Goal: Task Accomplishment & Management: Complete application form

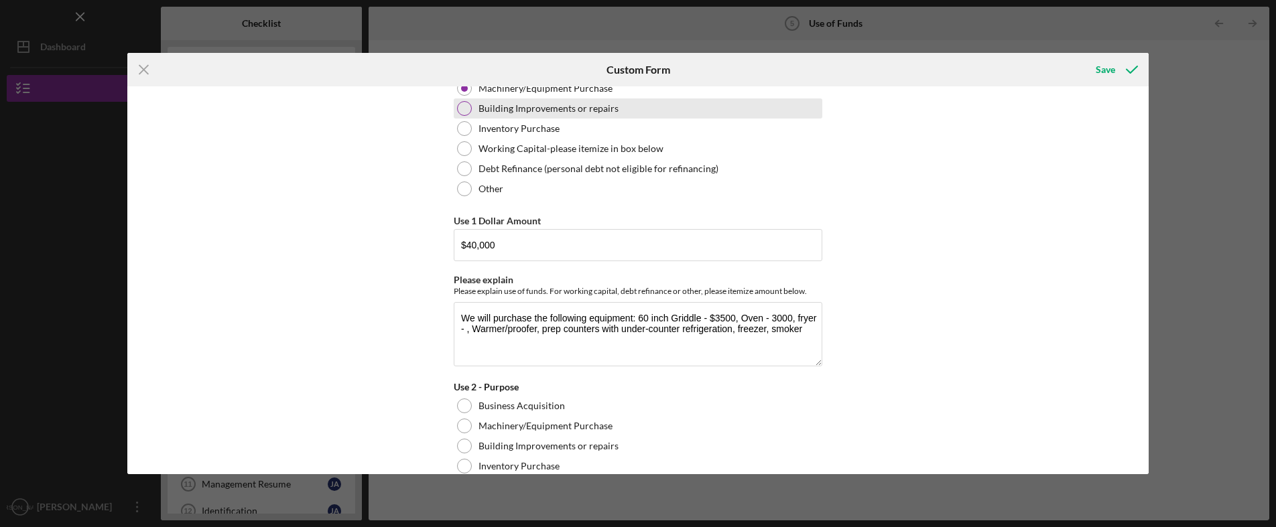
scroll to position [134, 0]
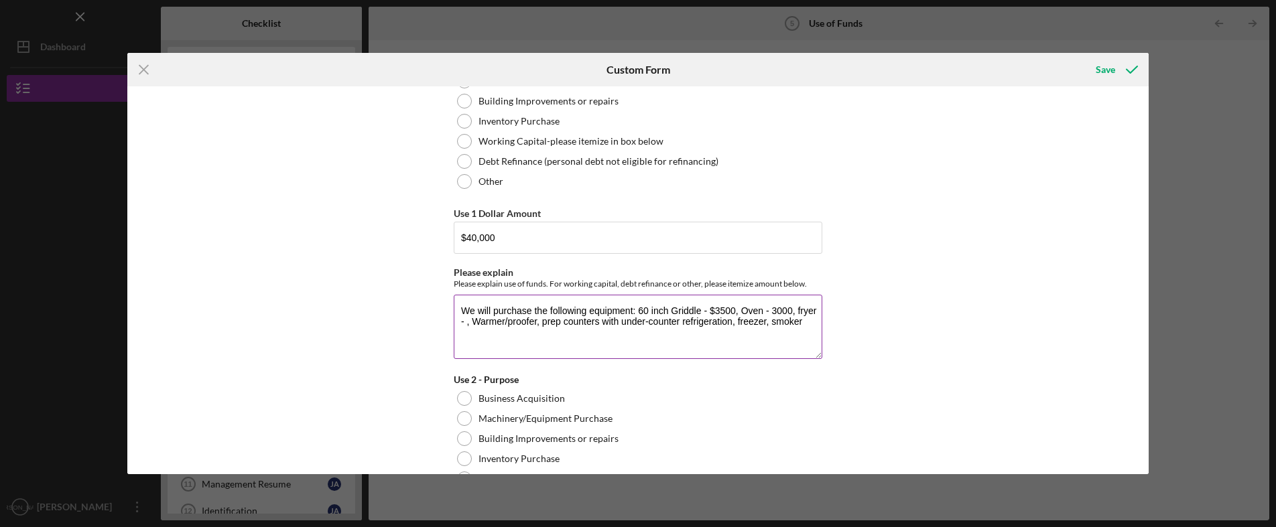
click at [816, 310] on textarea "We will purchase the following equipment: 60 inch Griddle - $3500, Oven - 3000,…" at bounding box center [638, 327] width 369 height 64
click at [558, 323] on textarea "We will purchase the following equipment: 60 inch Griddle - $3500, Oven - 3000,…" at bounding box center [638, 327] width 369 height 64
click at [783, 321] on textarea "We will purchase the following equipment: 60 inch Griddle - $3500, Oven - 3000,…" at bounding box center [638, 327] width 369 height 64
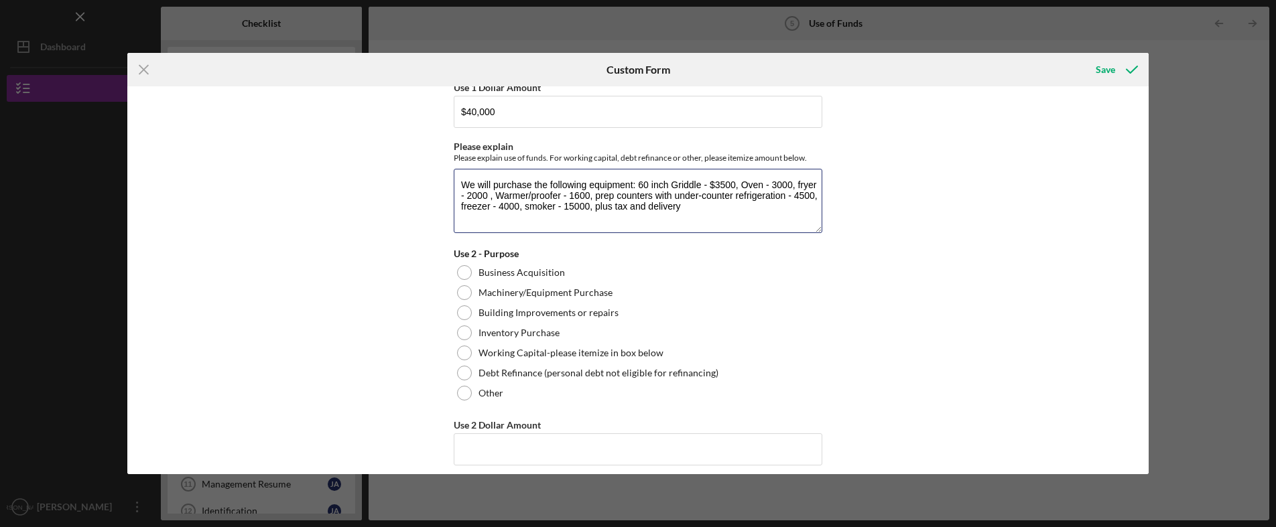
scroll to position [268, 0]
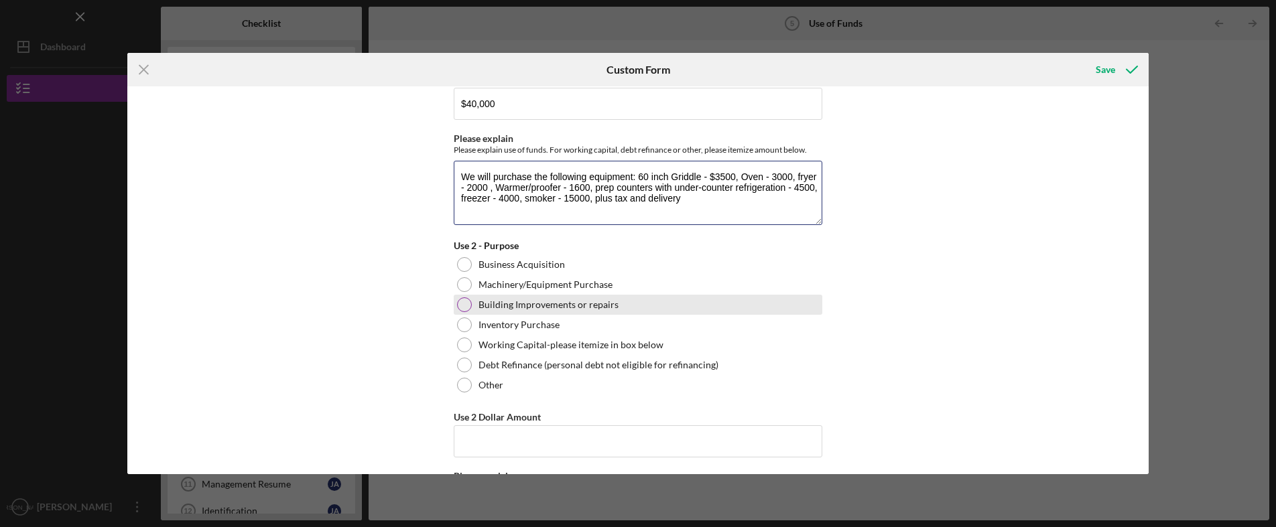
type textarea "We will purchase the following equipment: 60 inch Griddle - $3500, Oven - 3000,…"
click at [460, 301] on div at bounding box center [464, 305] width 15 height 15
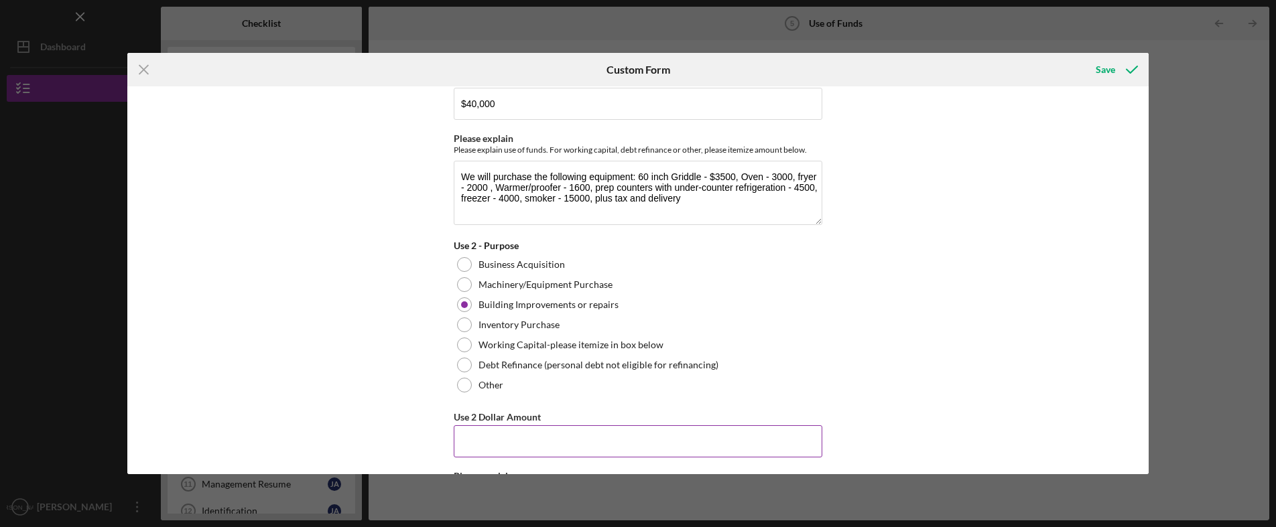
click at [620, 438] on input "Use 2 Dollar Amount" at bounding box center [638, 442] width 369 height 32
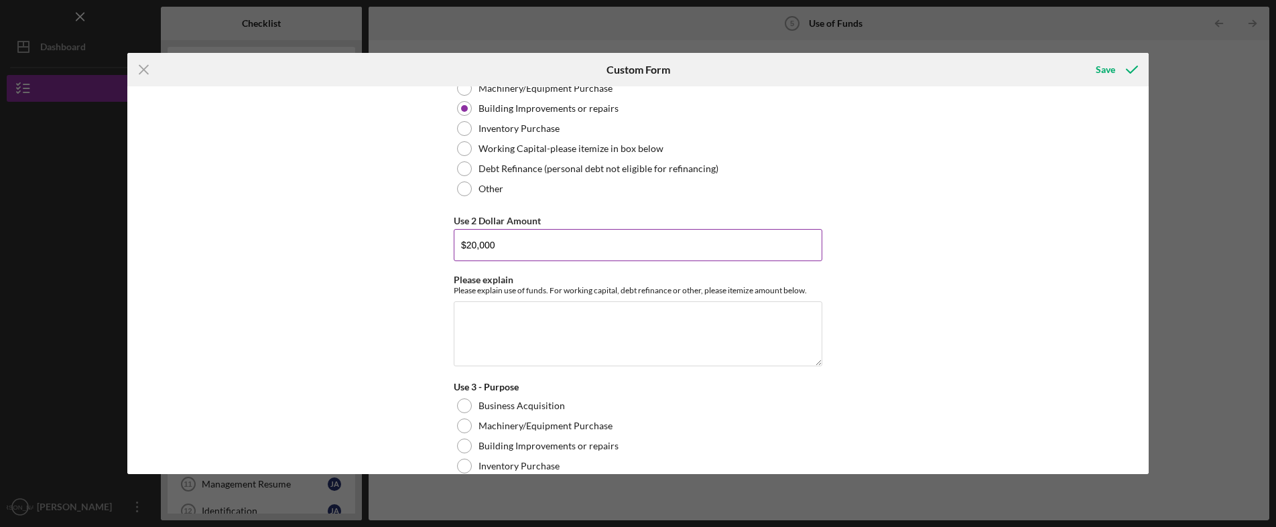
scroll to position [469, 0]
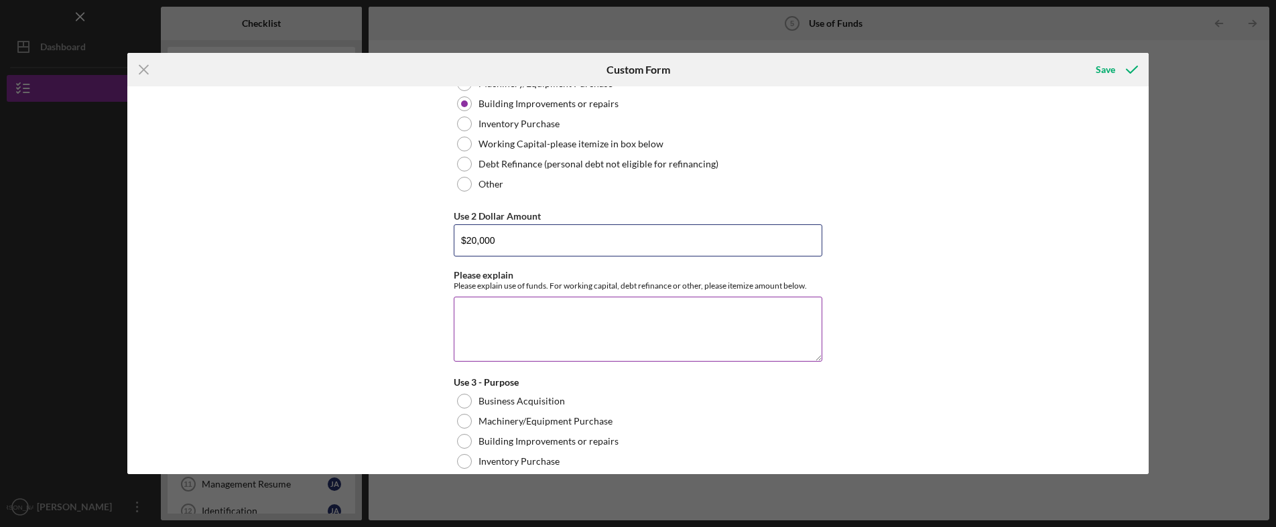
type input "$20,000"
click at [531, 326] on textarea "Please explain" at bounding box center [638, 329] width 369 height 64
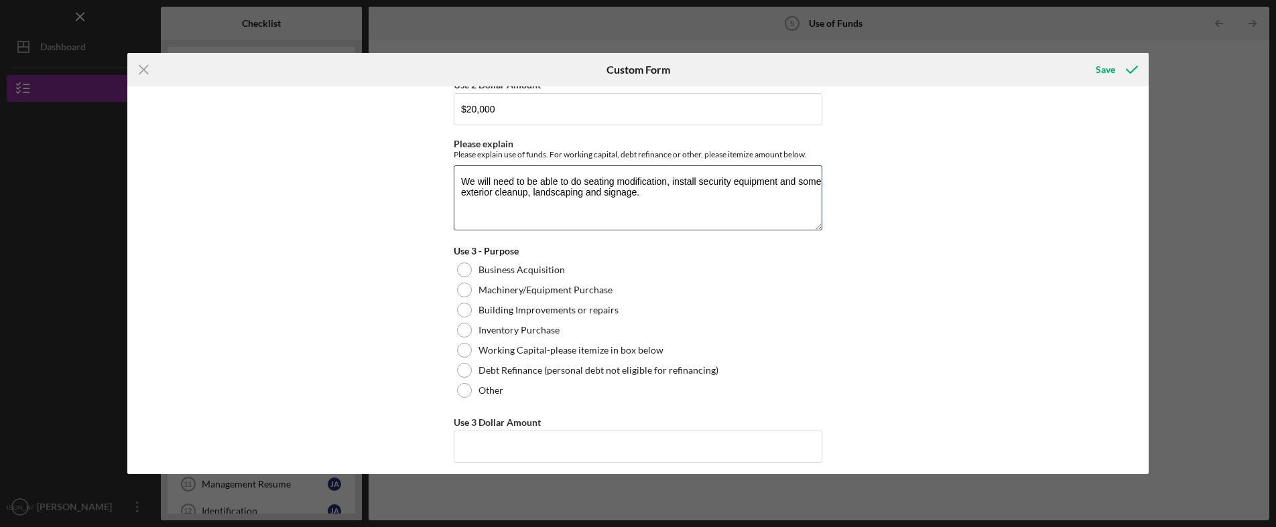
scroll to position [603, 0]
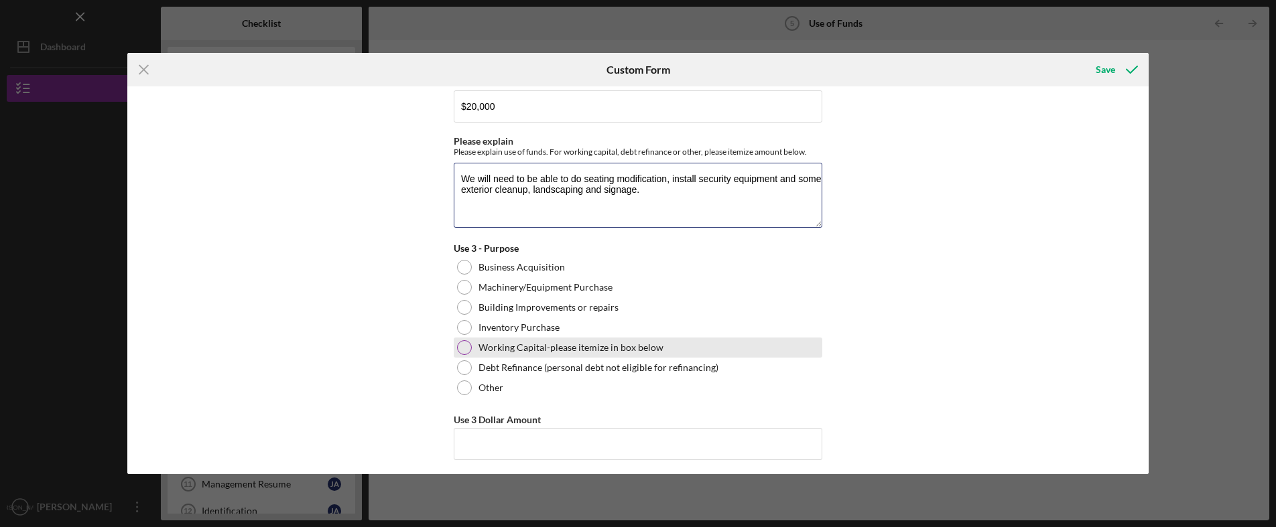
type textarea "We will need to be able to do seating modification, install security equipment …"
click at [466, 347] on div at bounding box center [464, 347] width 15 height 15
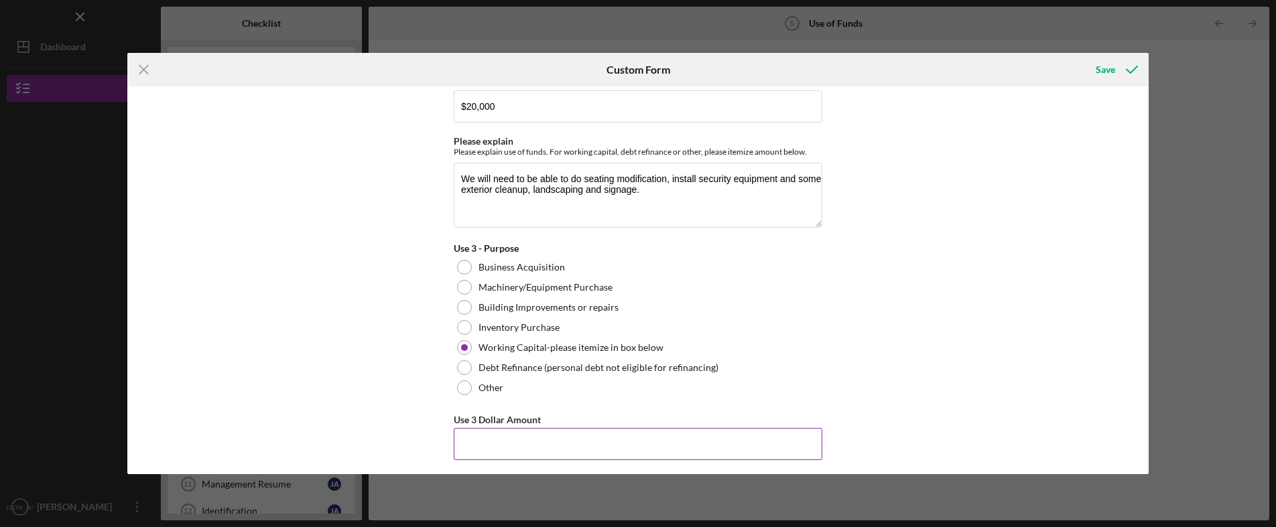
click at [528, 434] on input "Use 3 Dollar Amount" at bounding box center [638, 444] width 369 height 32
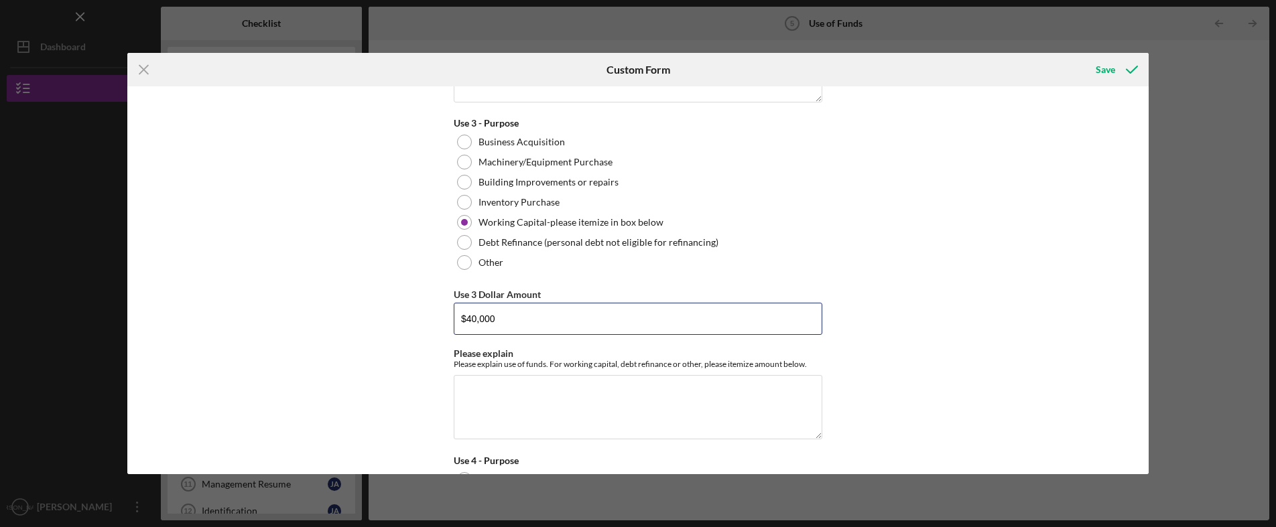
scroll to position [737, 0]
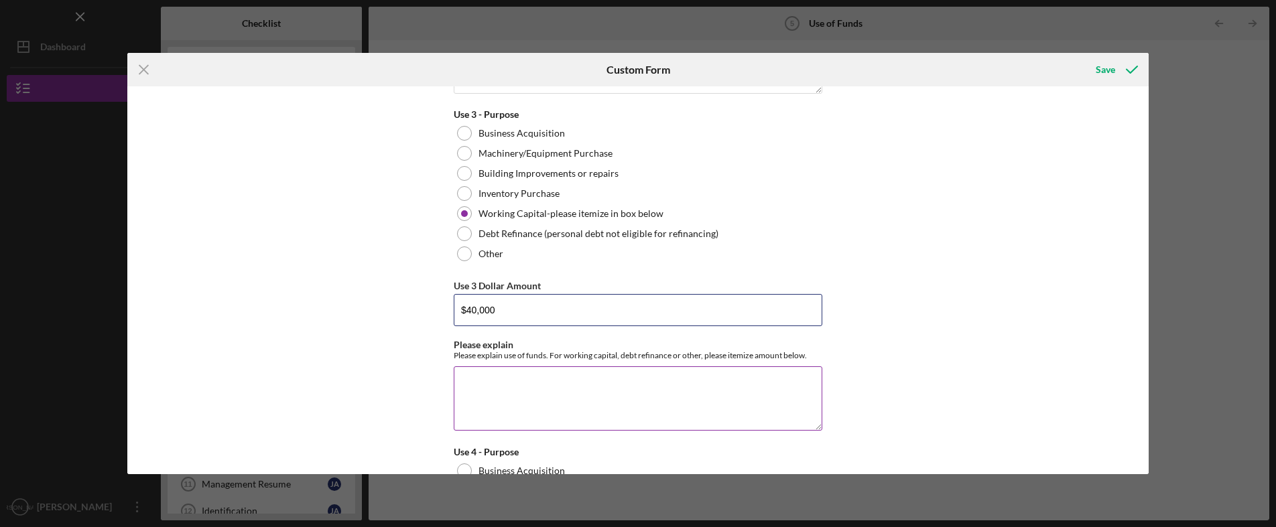
type input "$40,000"
click at [523, 393] on textarea "Please explain" at bounding box center [638, 399] width 369 height 64
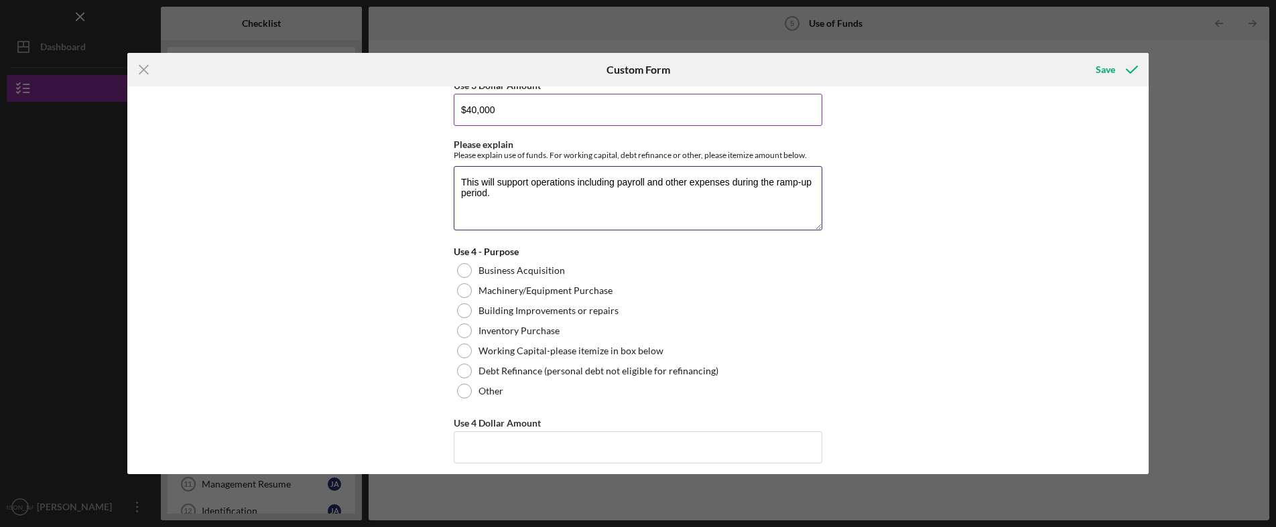
scroll to position [938, 0]
type textarea "This will support operations including payroll and other expenses during the ra…"
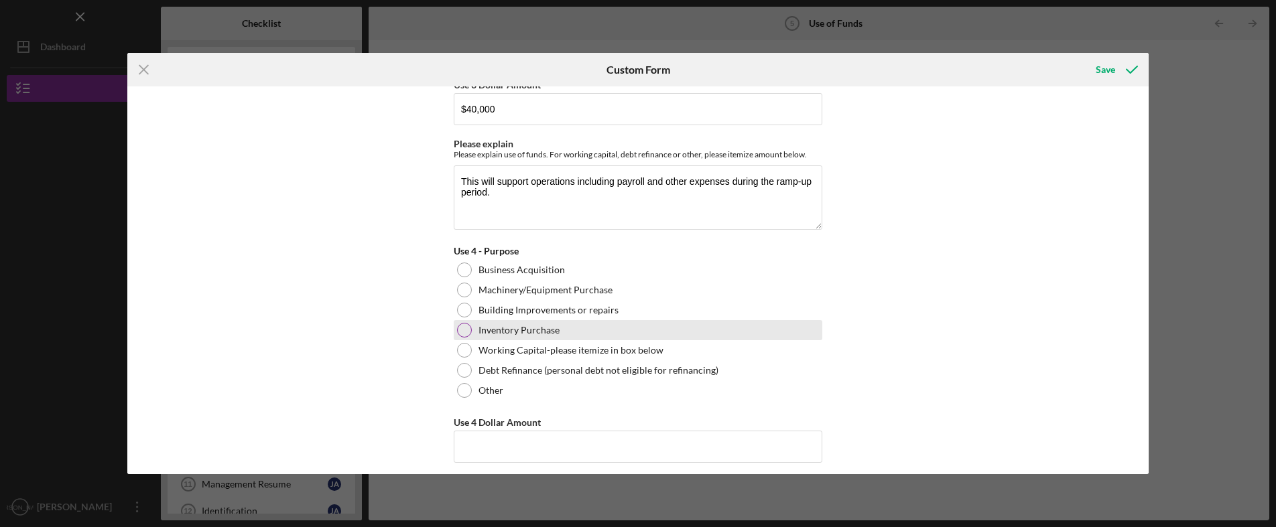
click at [462, 327] on div at bounding box center [464, 330] width 15 height 15
click at [595, 446] on input "Use 4 Dollar Amount" at bounding box center [638, 447] width 369 height 32
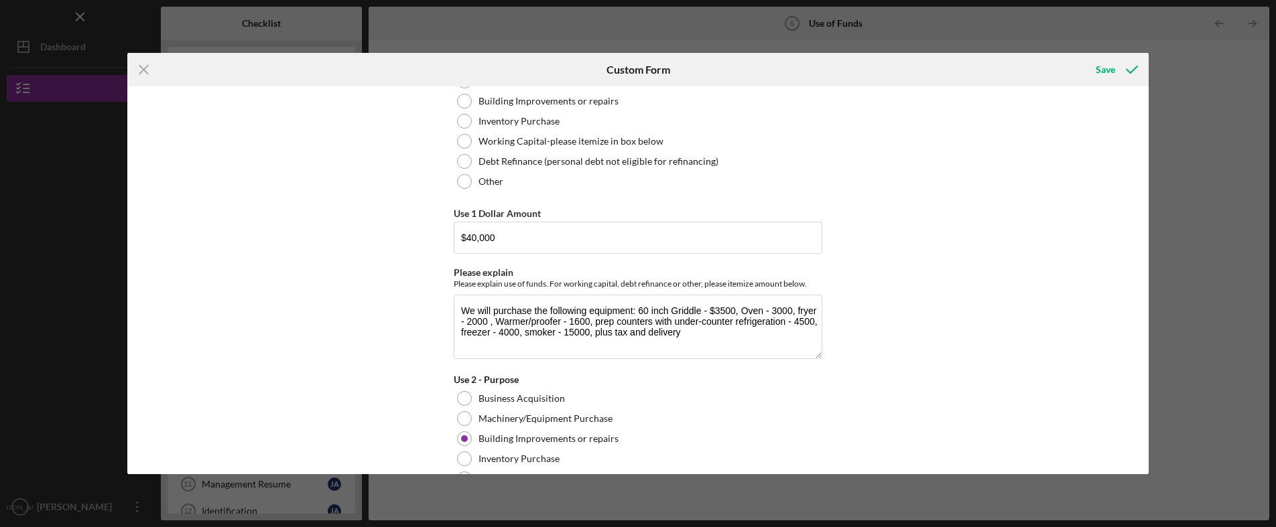
scroll to position [0, 0]
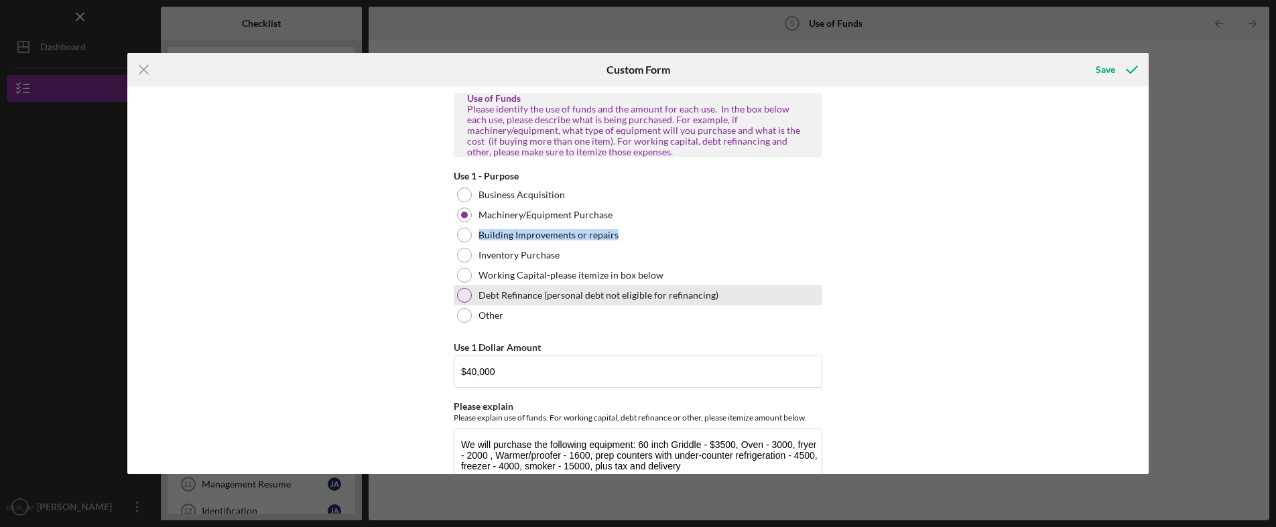
click at [786, 259] on div "Use 1 - Purpose Business Acquisition Machinery/Equipment Purchase Building Impr…" at bounding box center [638, 248] width 369 height 155
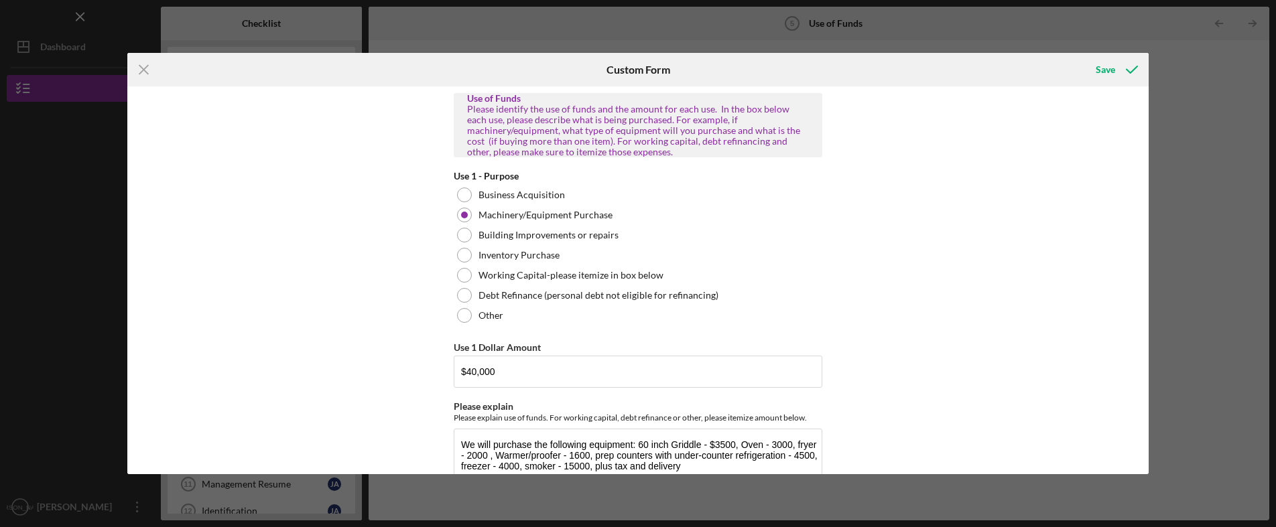
click at [982, 321] on div "Use of Funds Please identify the use of funds and the amount for each use. In t…" at bounding box center [637, 280] width 1021 height 389
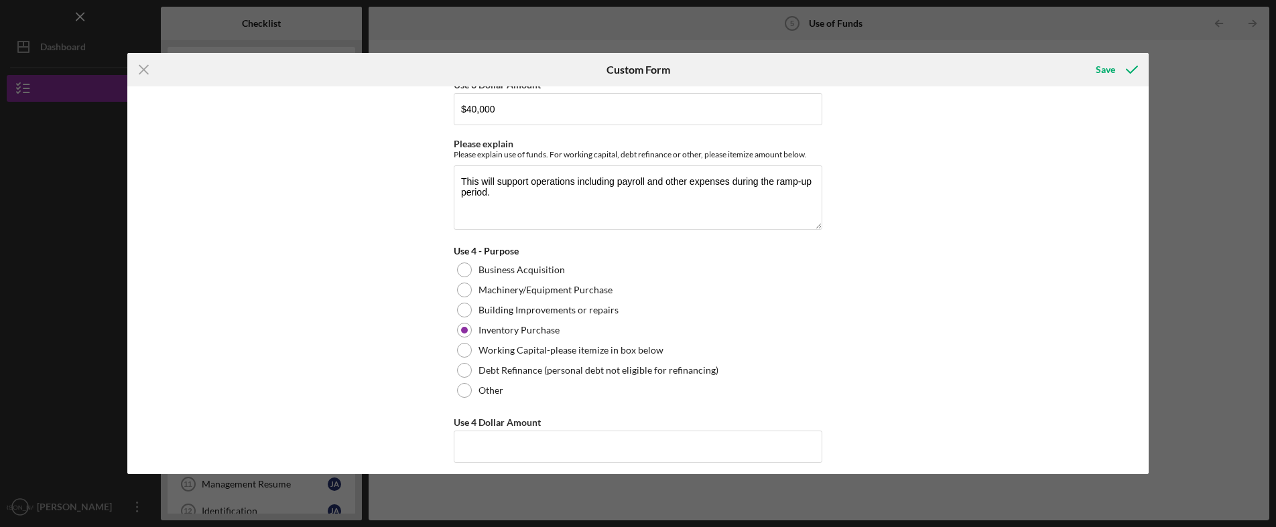
scroll to position [1005, 0]
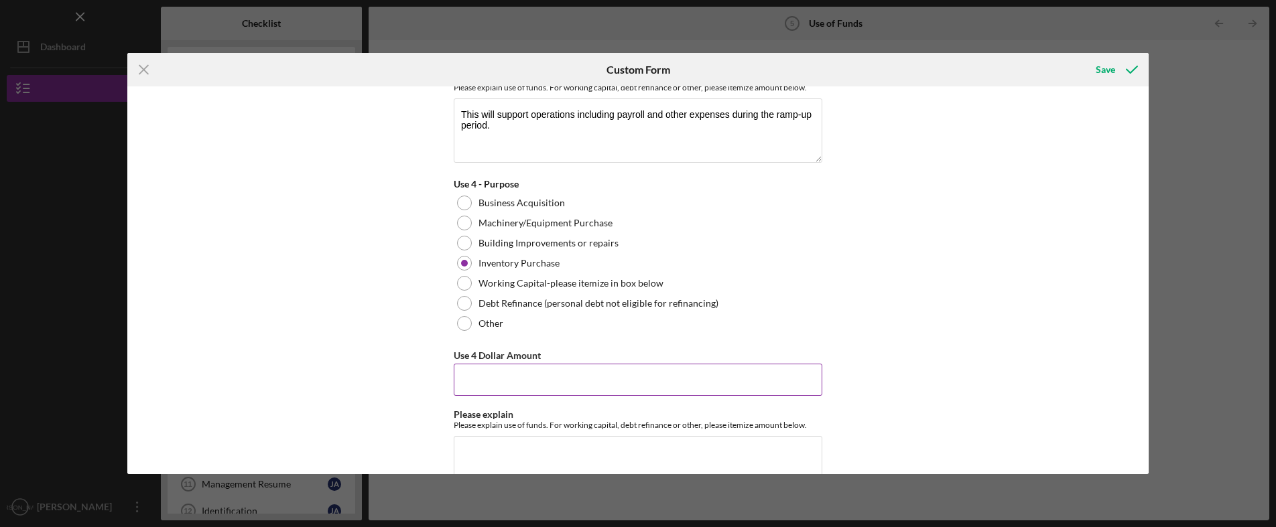
click at [519, 376] on input "Use 4 Dollar Amount" at bounding box center [638, 380] width 369 height 32
type input "$7,000"
click at [513, 447] on textarea "Please explain" at bounding box center [638, 468] width 369 height 64
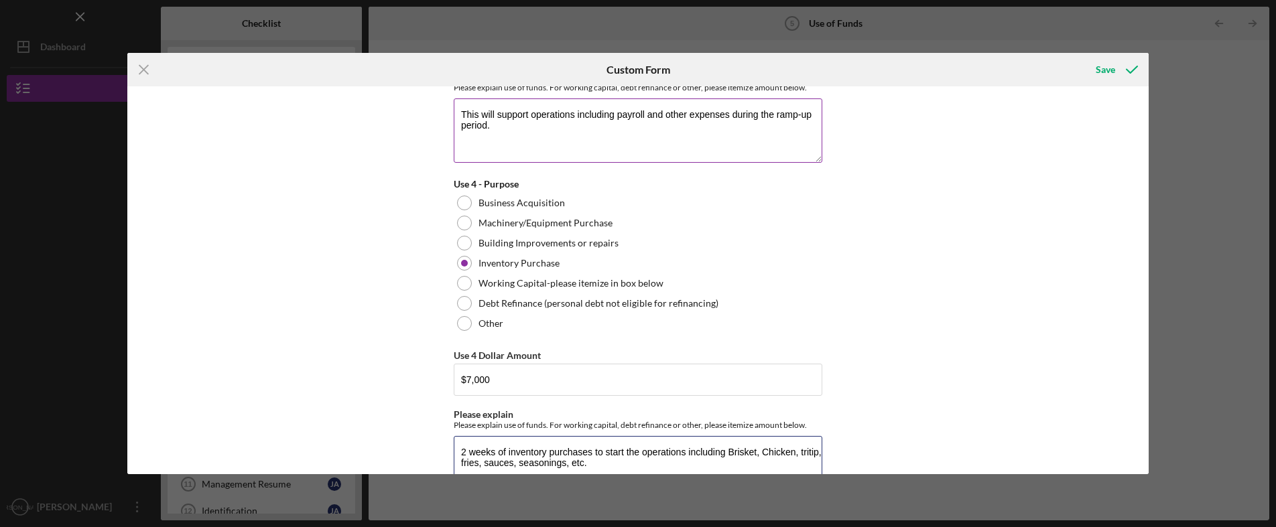
type textarea "2 weeks of inventory purchases to start the operations including Brisket, Chick…"
click at [502, 125] on textarea "This will support operations including payroll and other expenses during the ra…" at bounding box center [638, 131] width 369 height 64
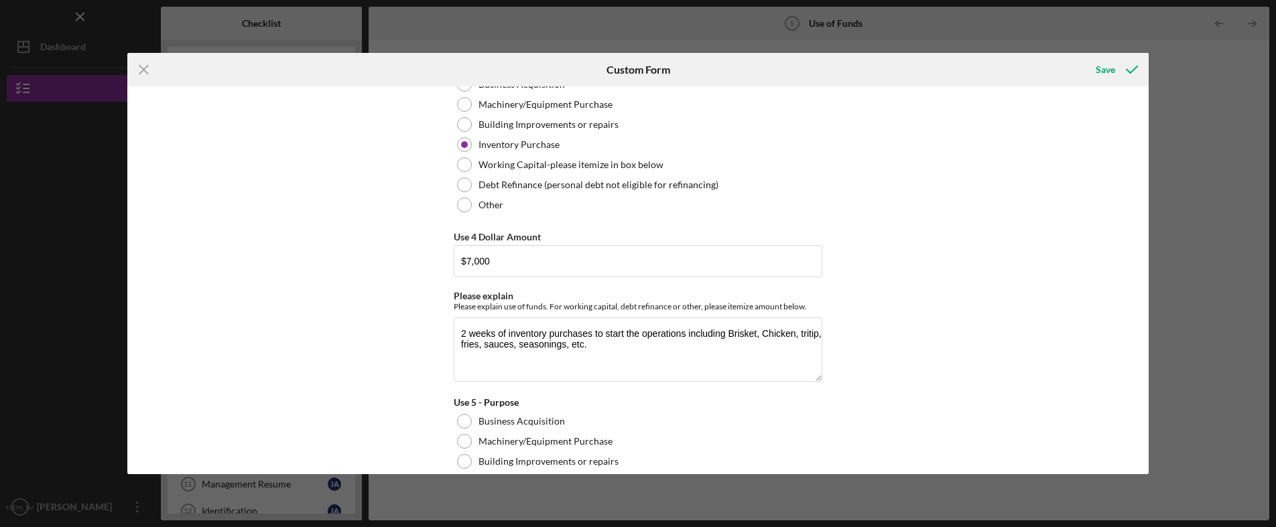
scroll to position [1139, 0]
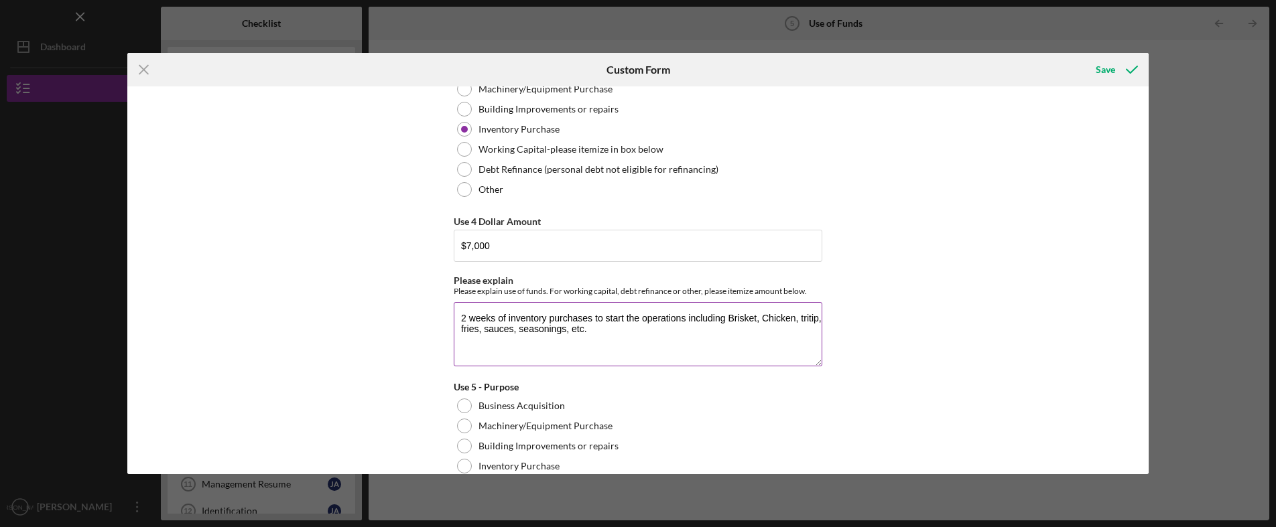
type textarea "This will support operations including payroll and other expenses during the ra…"
drag, startPoint x: 590, startPoint y: 330, endPoint x: 429, endPoint y: 308, distance: 162.3
click at [429, 308] on div "Use of Funds Please identify the use of funds and the amount for each use. In t…" at bounding box center [637, 280] width 1021 height 389
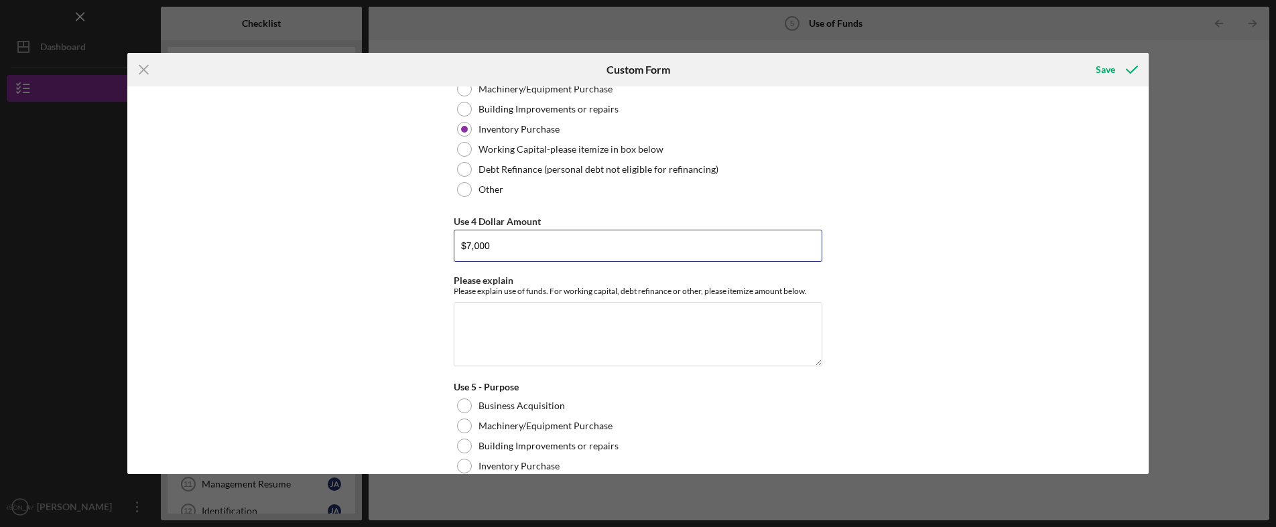
drag, startPoint x: 504, startPoint y: 242, endPoint x: 382, endPoint y: 244, distance: 122.0
click at [382, 244] on div "Use of Funds Please identify the use of funds and the amount for each use. In t…" at bounding box center [637, 280] width 1021 height 389
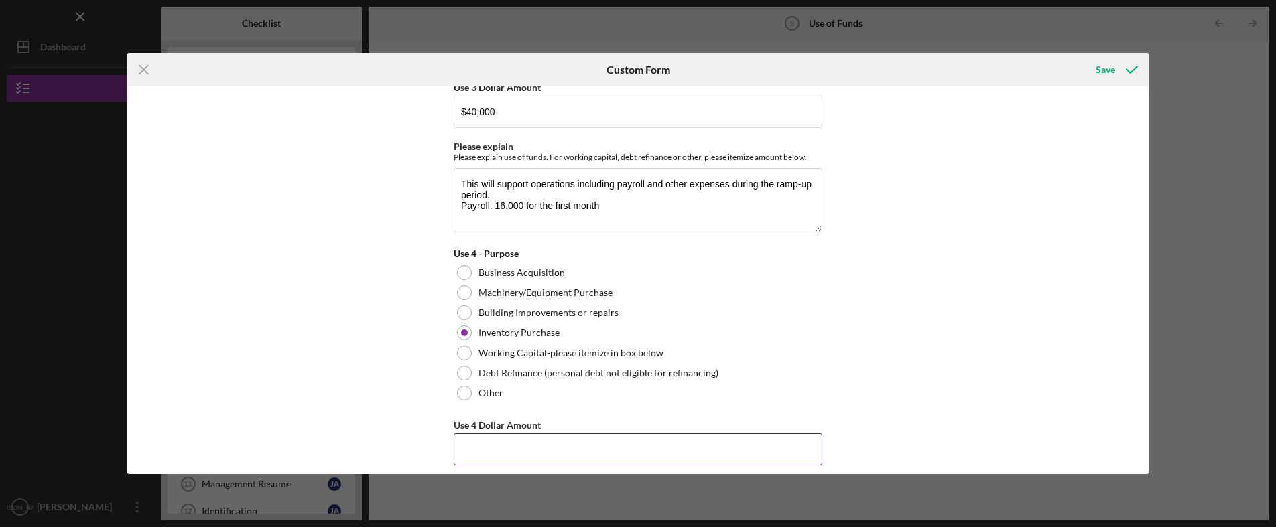
scroll to position [871, 0]
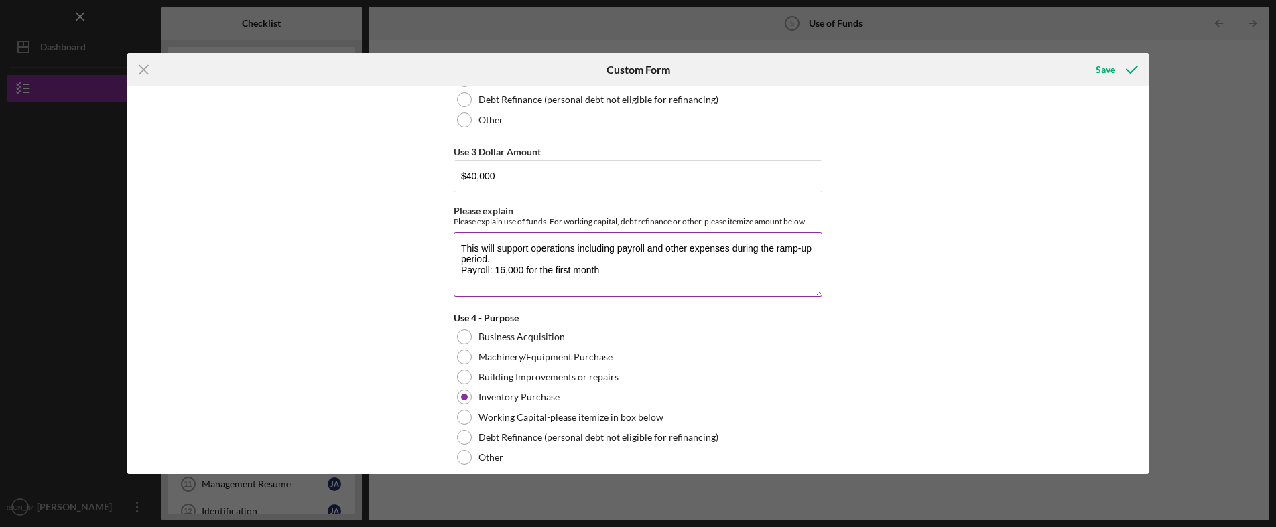
click at [530, 283] on textarea "This will support operations including payroll and other expenses during the ra…" at bounding box center [638, 265] width 369 height 64
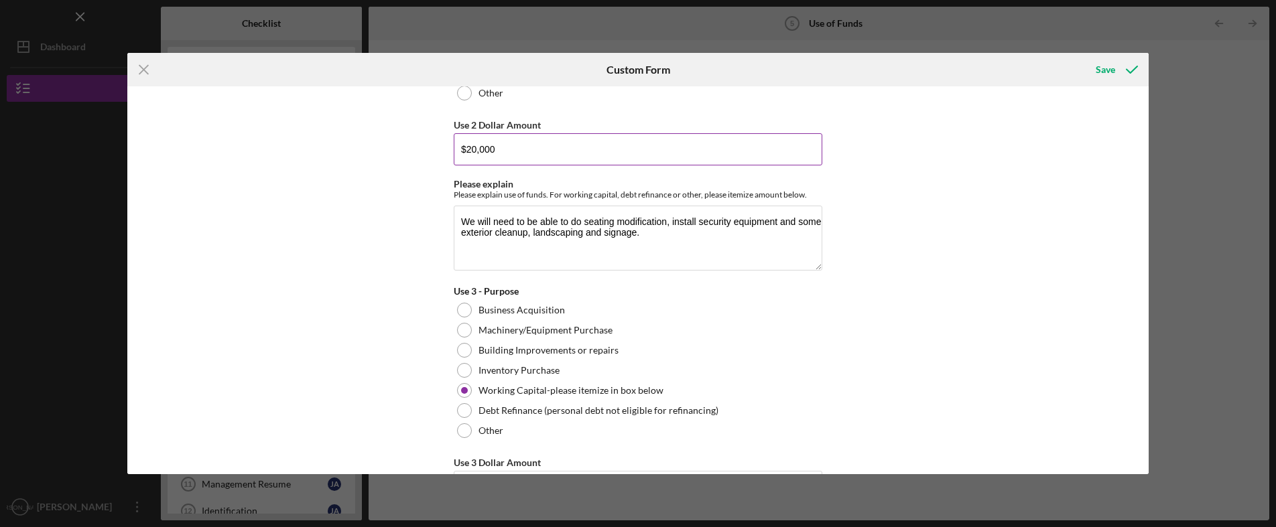
scroll to position [469, 0]
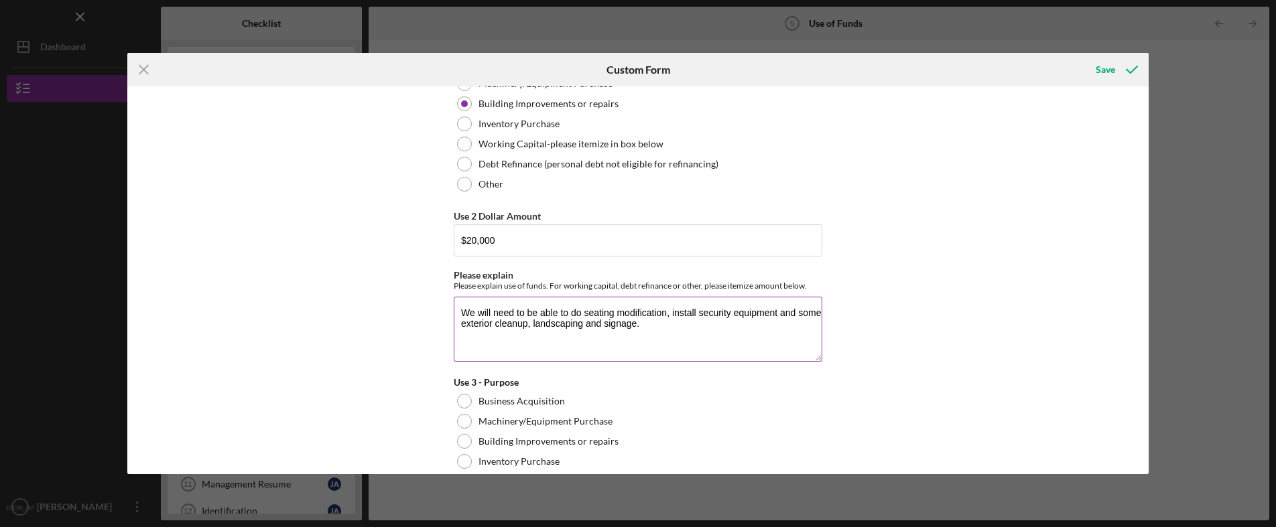
type textarea "This will support operations including payroll and other expenses during the ra…"
drag, startPoint x: 602, startPoint y: 326, endPoint x: 713, endPoint y: 328, distance: 110.6
click at [713, 328] on textarea "We will need to be able to do seating modification, install security equipment …" at bounding box center [638, 329] width 369 height 64
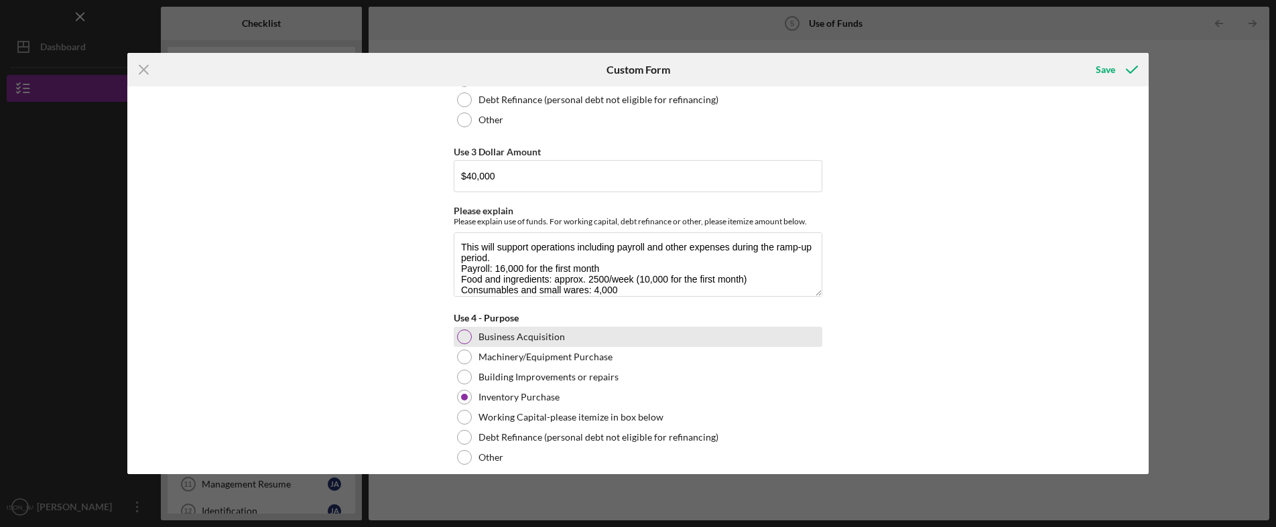
drag, startPoint x: 679, startPoint y: 338, endPoint x: 687, endPoint y: 330, distance: 11.4
click at [687, 330] on div "Use of Funds Please identify the use of funds and the amount for each use. In t…" at bounding box center [638, 323] width 369 height 2203
type textarea "We will need to be able to do seating modification, install security equipment …"
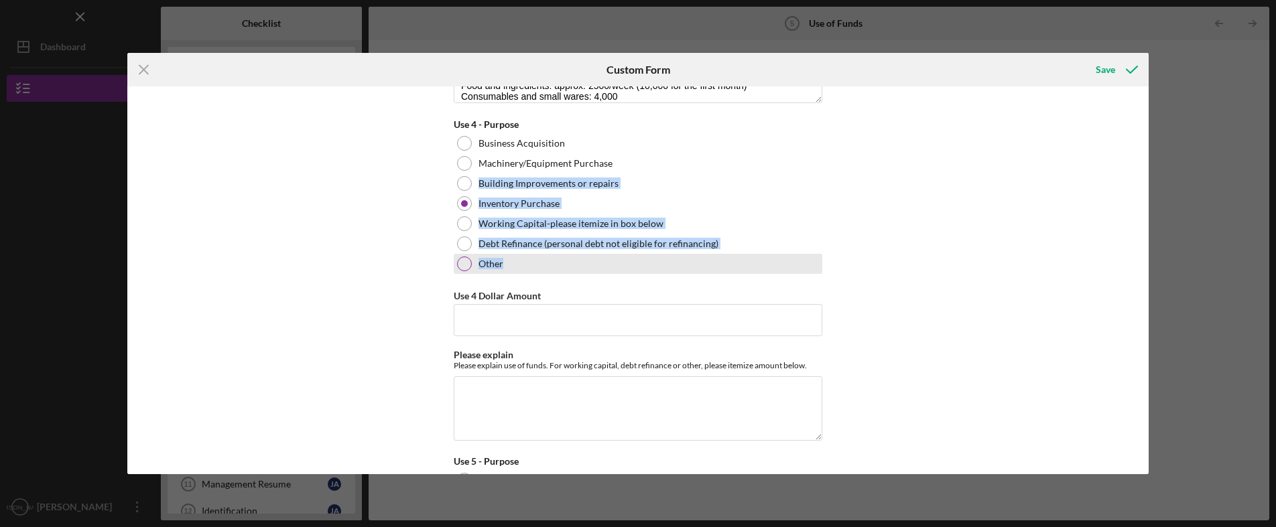
scroll to position [1072, 0]
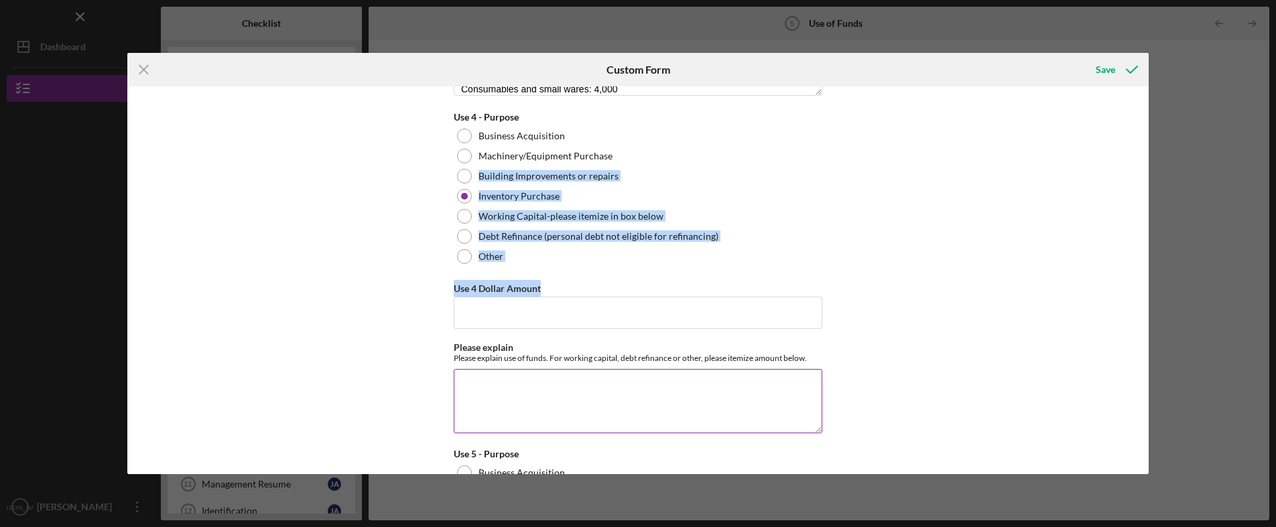
drag, startPoint x: 687, startPoint y: 330, endPoint x: 525, endPoint y: 375, distance: 167.6
click at [525, 375] on div "Use of Funds Please identify the use of funds and the amount for each use. In t…" at bounding box center [638, 122] width 369 height 2203
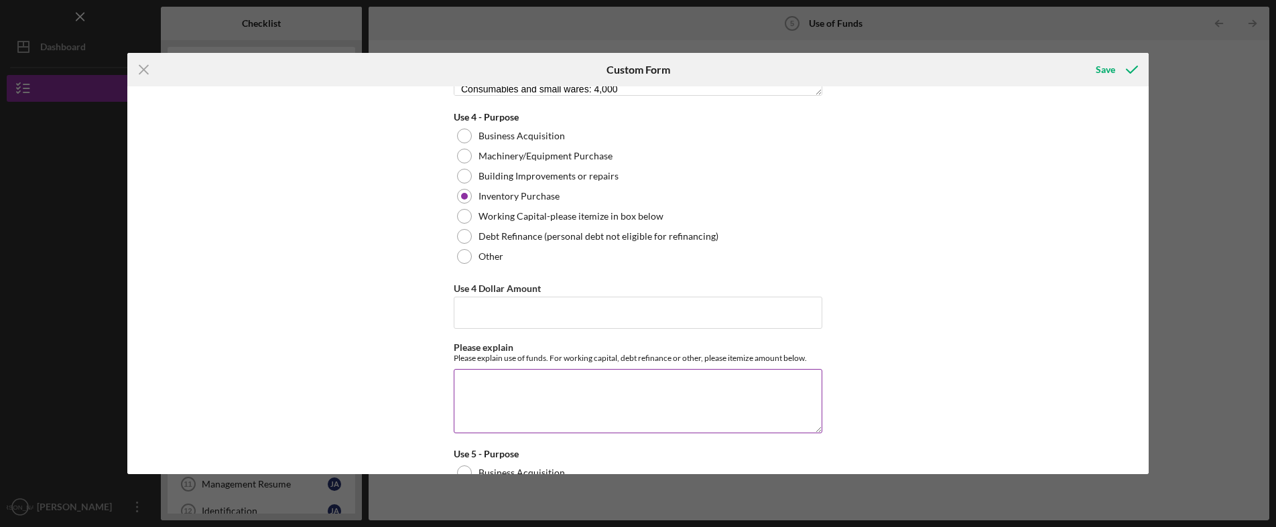
click at [531, 386] on textarea "Please explain" at bounding box center [638, 401] width 369 height 64
click at [460, 254] on div at bounding box center [464, 256] width 15 height 15
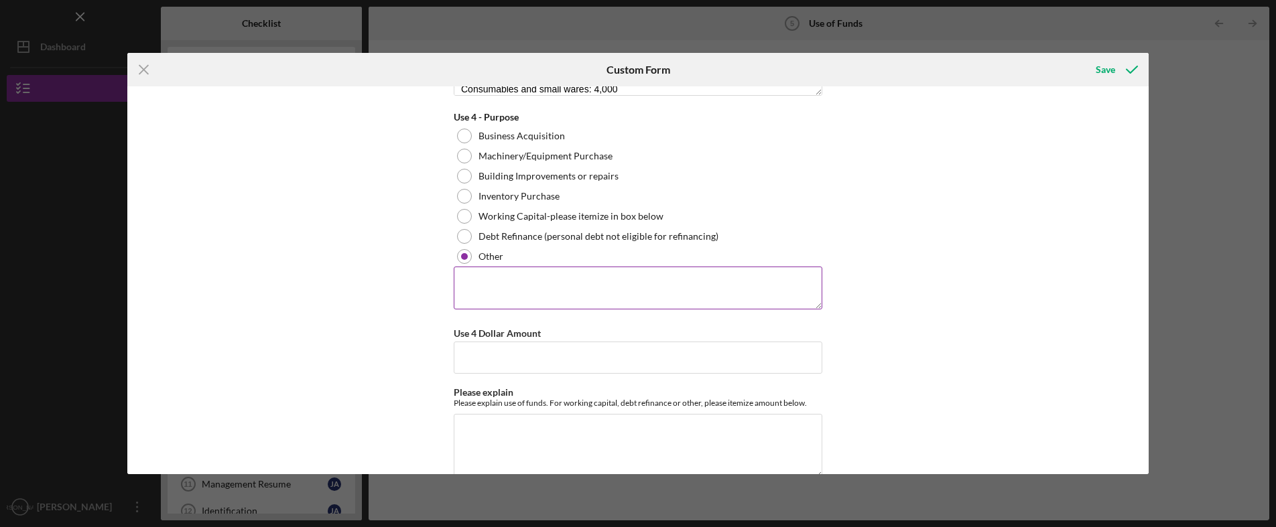
click at [497, 283] on textarea at bounding box center [638, 288] width 369 height 43
type textarea "Signage"
type textarea "Lease, permits and marketing"
click at [624, 364] on input "Use 4 Dollar Amount" at bounding box center [638, 358] width 369 height 32
type input "$17,000"
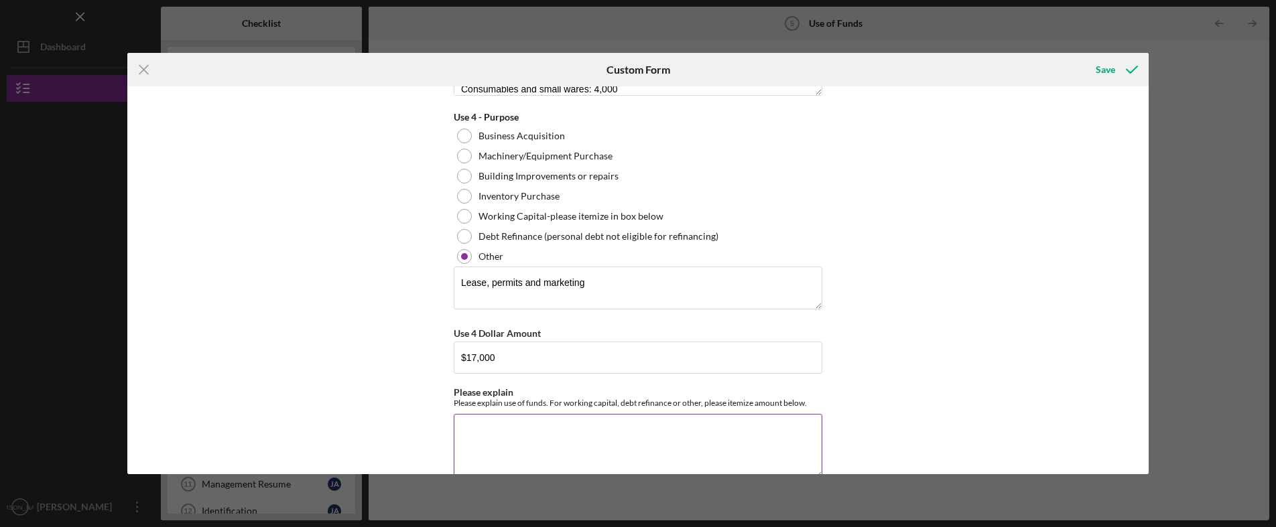
click at [592, 432] on textarea "Please explain" at bounding box center [638, 446] width 369 height 64
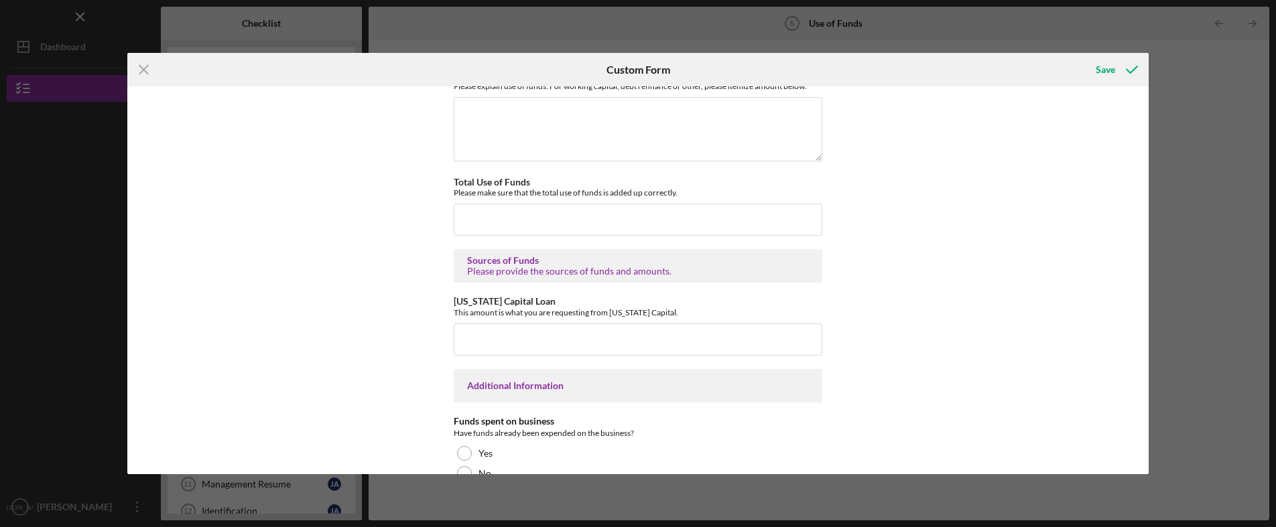
scroll to position [1742, 0]
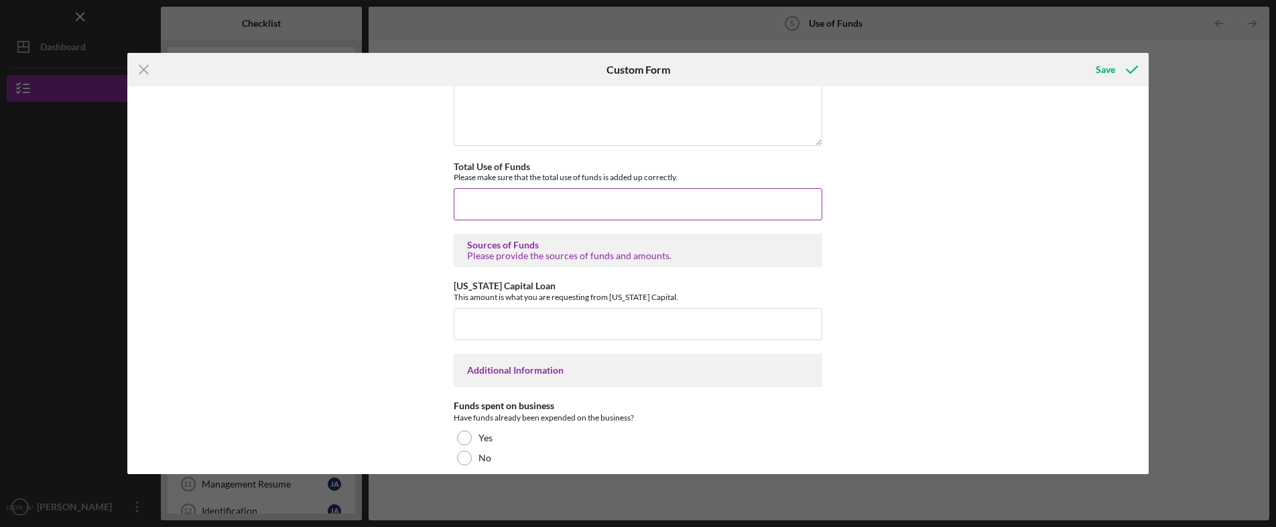
type textarea "Lease plus deposit and fees ~$12000 Marketing - $2000 Permits and fees - $3000"
click at [582, 202] on input "Total Use of Funds" at bounding box center [638, 204] width 369 height 32
type input "$117,000"
click at [614, 326] on input "California Capital Loan" at bounding box center [638, 324] width 369 height 32
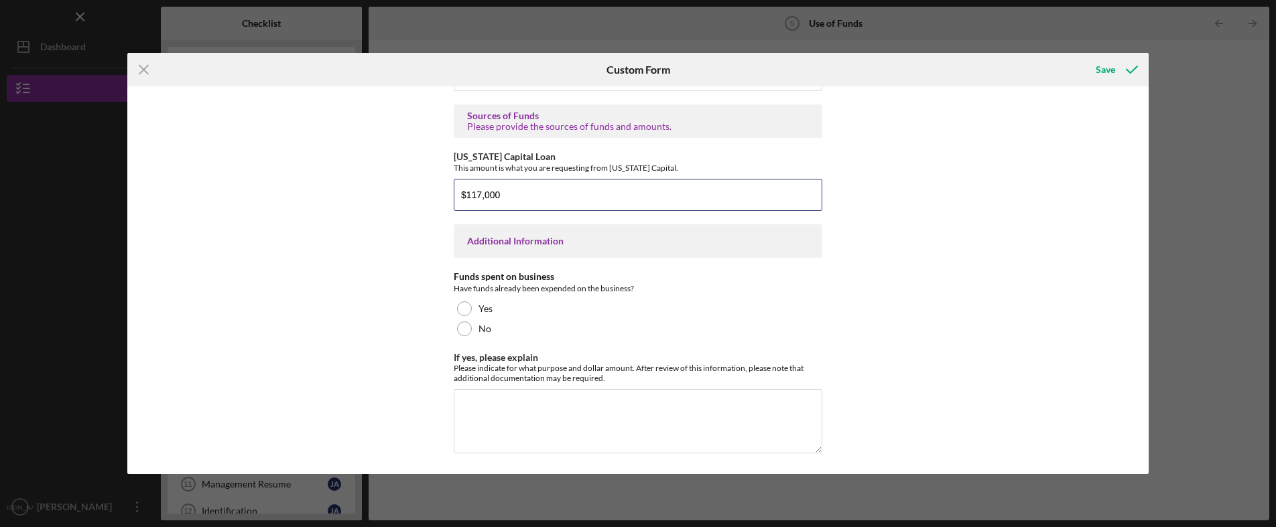
scroll to position [1873, 0]
type input "$117,000"
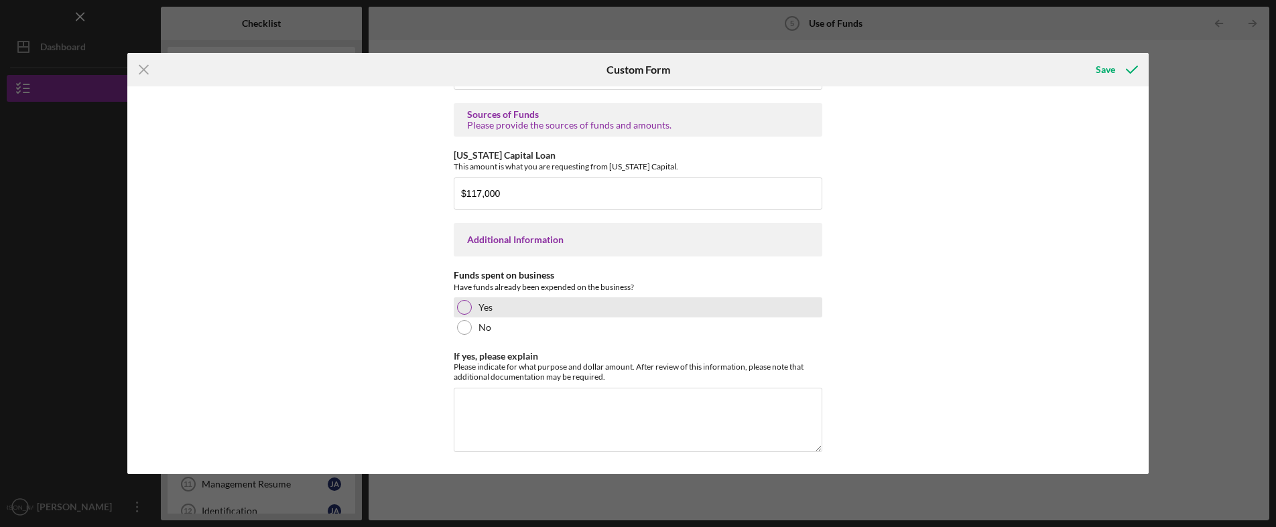
click at [460, 307] on div at bounding box center [464, 307] width 15 height 15
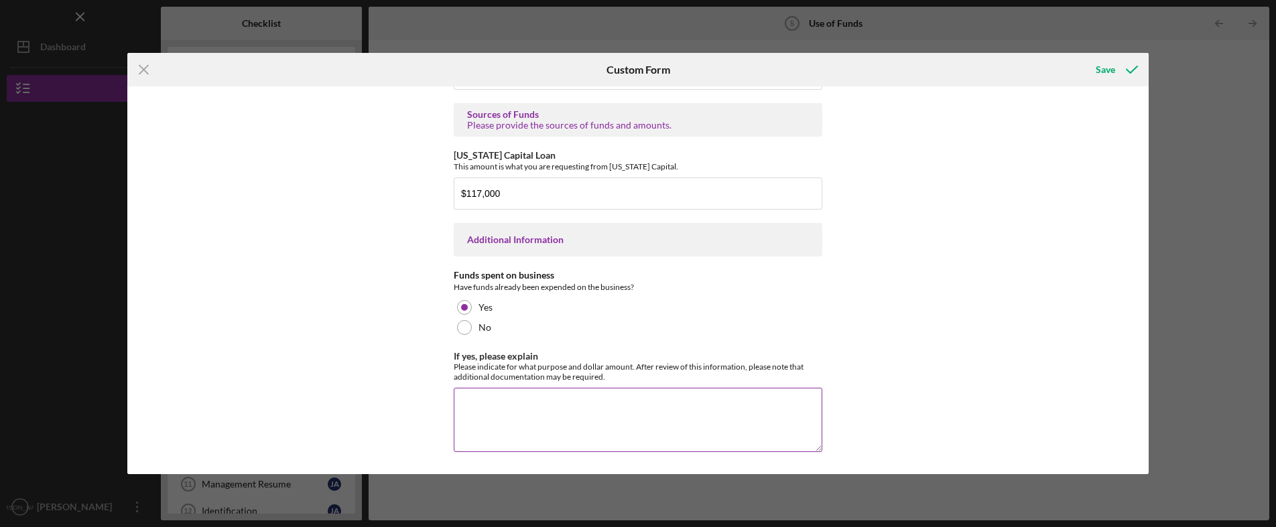
click at [541, 403] on textarea "If yes, please explain" at bounding box center [638, 420] width 369 height 64
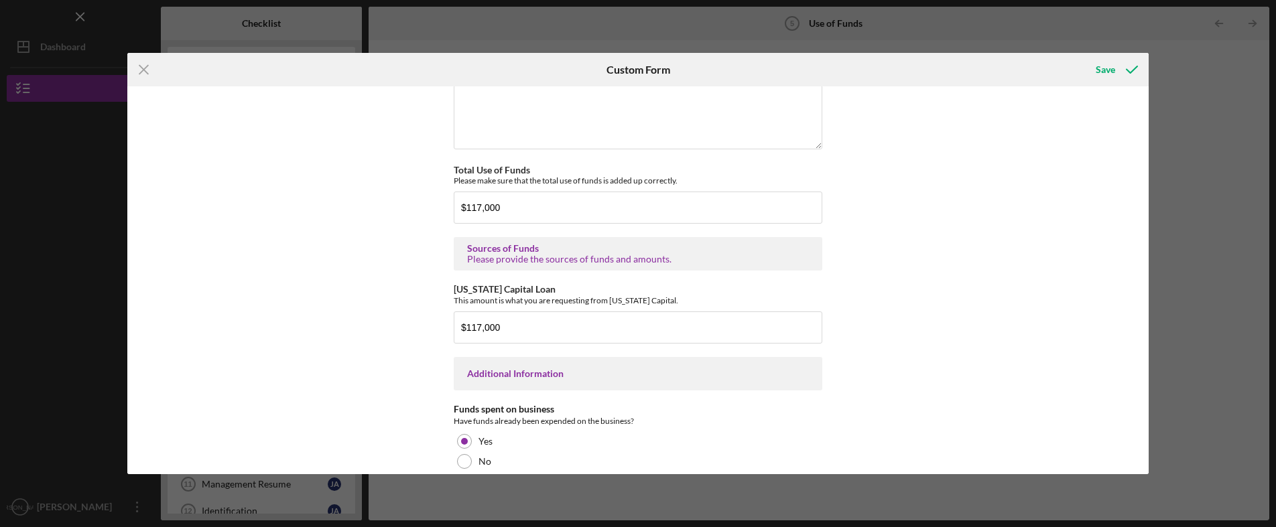
scroll to position [1672, 0]
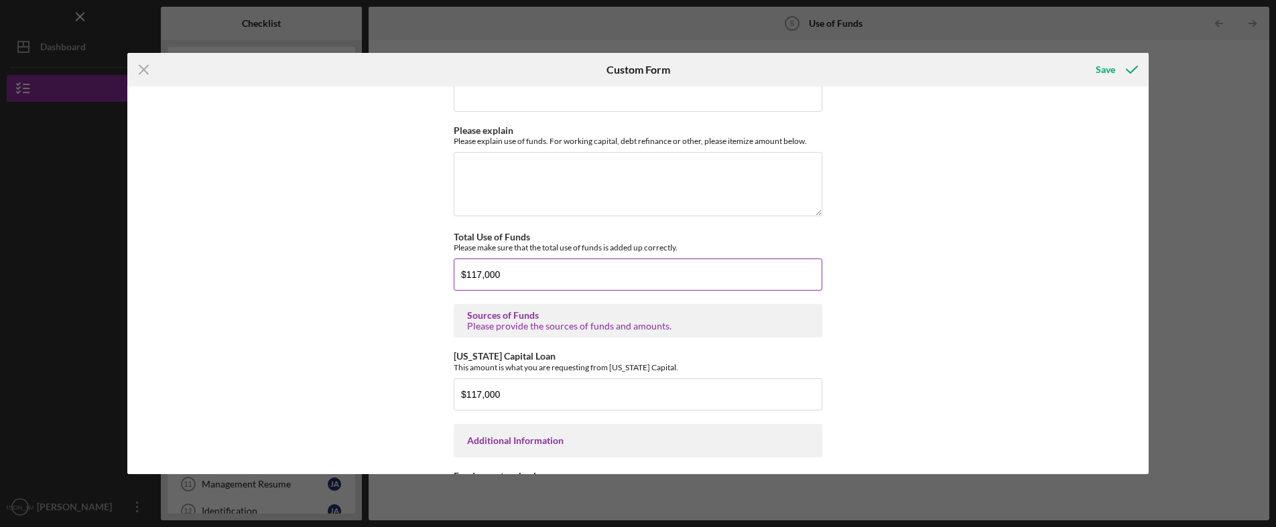
type textarea "Food Truck - $100,000 Support Vehicle for Truck - $50,000 General equipment for…"
drag, startPoint x: 477, startPoint y: 276, endPoint x: 470, endPoint y: 281, distance: 8.7
click at [470, 281] on input "$117,000" at bounding box center [638, 275] width 369 height 32
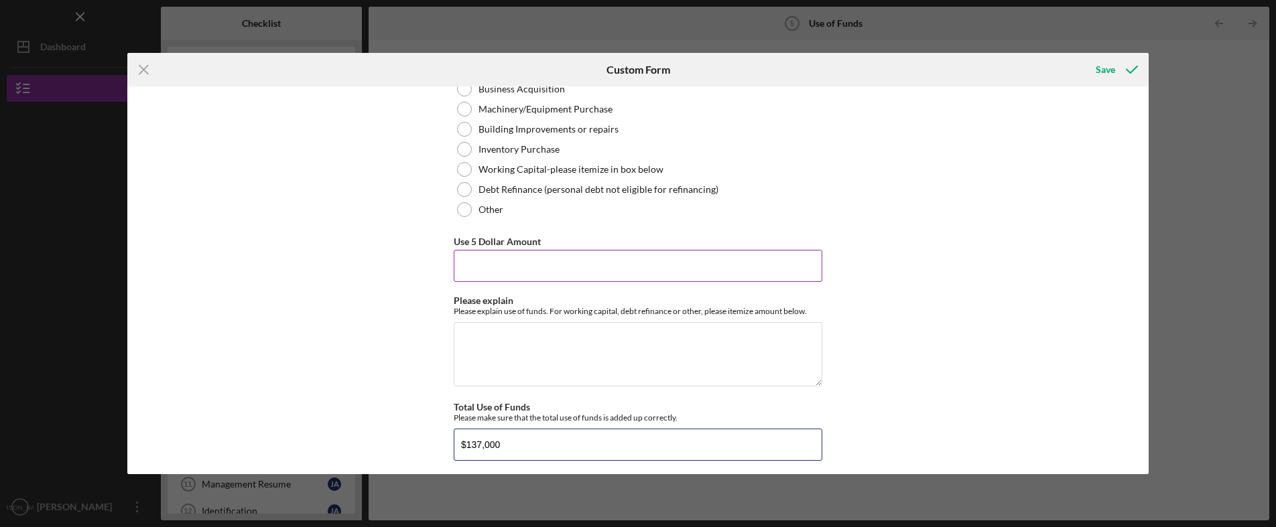
scroll to position [1471, 0]
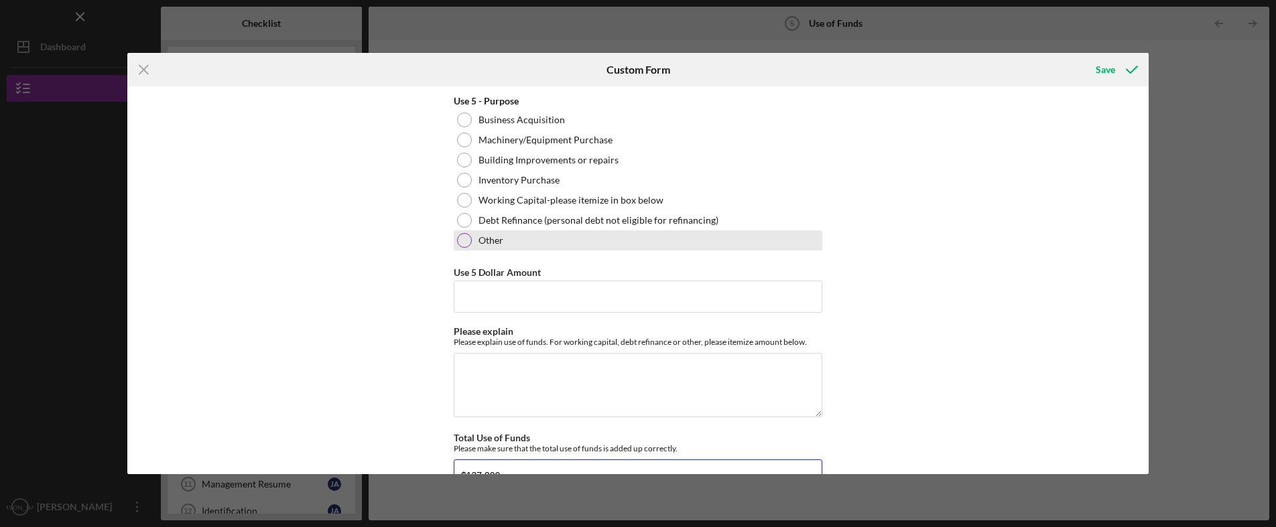
type input "$137,000"
click at [461, 239] on div at bounding box center [464, 240] width 15 height 15
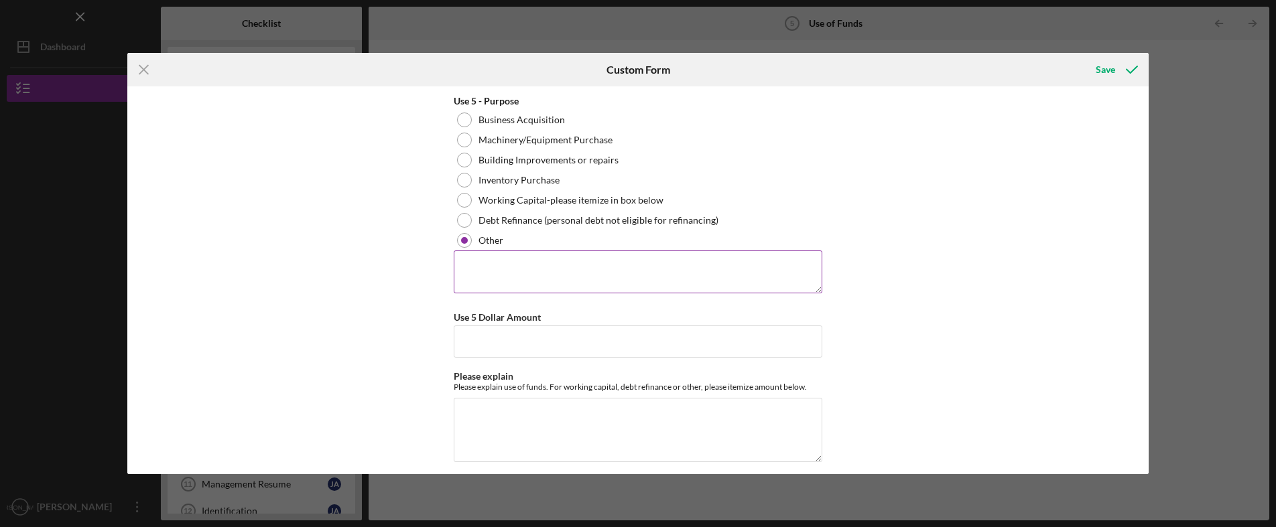
click at [497, 278] on textarea at bounding box center [638, 272] width 369 height 43
type textarea "Signage and menus"
click at [501, 338] on input "Use 5 Dollar Amount" at bounding box center [638, 342] width 369 height 32
type input "$20,000"
click at [507, 414] on textarea "Please explain" at bounding box center [638, 430] width 369 height 64
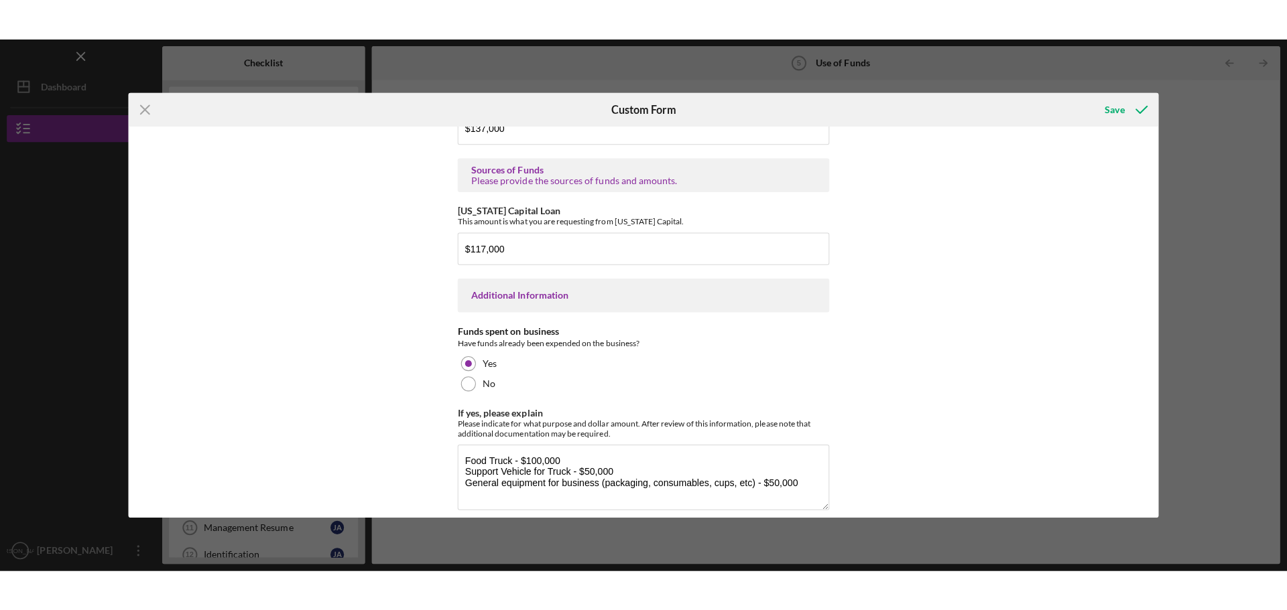
scroll to position [1918, 0]
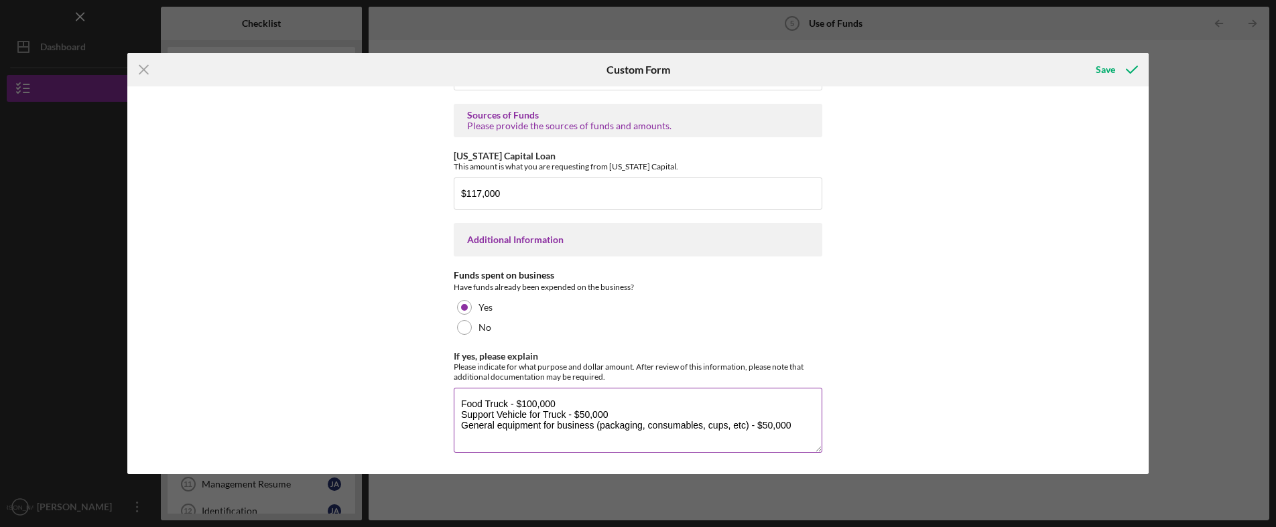
type textarea "A large lighted sign for the top of the restaurant, The large sign at the corne…"
click at [799, 424] on textarea "Food Truck - $100,000 Support Vehicle for Truck - $50,000 General equipment for…" at bounding box center [638, 420] width 369 height 64
type textarea "Food Truck - $100,000 Support Vehicle for Truck - $50,000 General equipment for…"
click at [1107, 72] on div "Save" at bounding box center [1105, 69] width 19 height 27
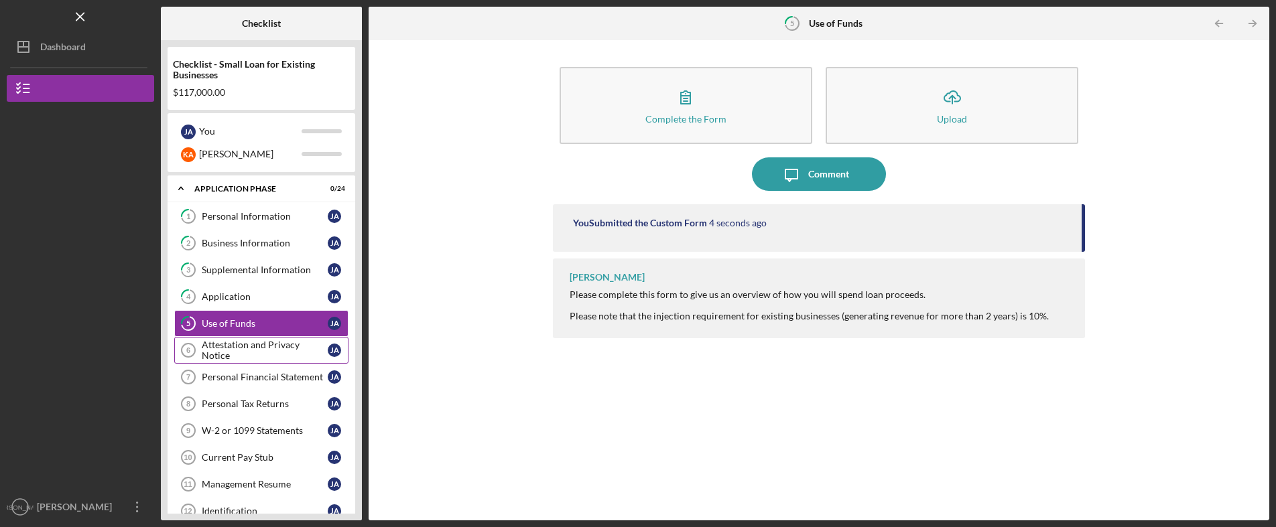
click at [227, 354] on div "Attestation and Privacy Notice" at bounding box center [265, 350] width 126 height 21
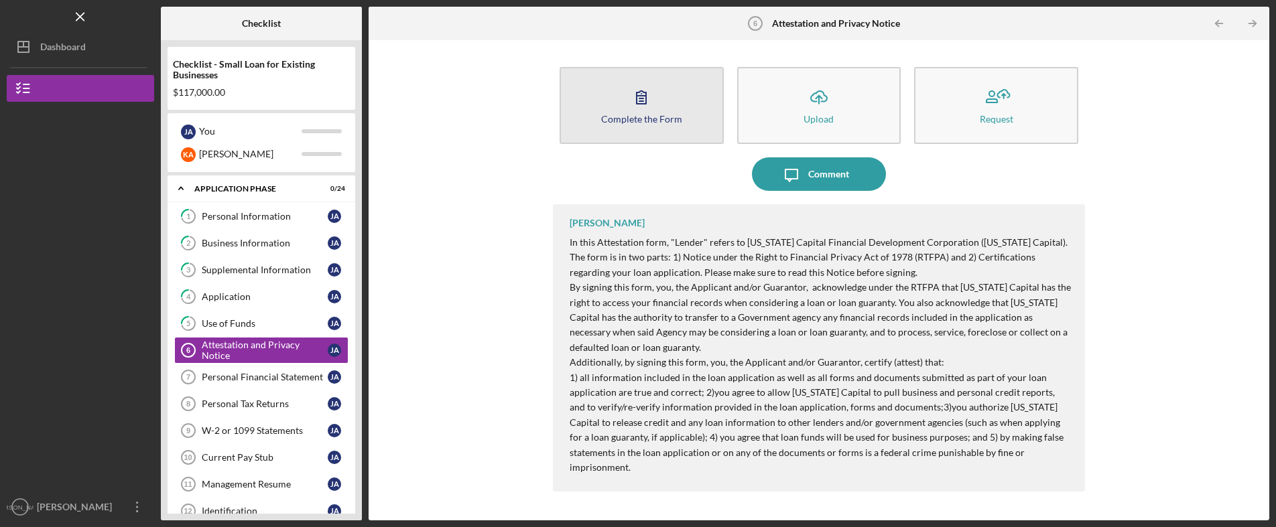
click at [616, 112] on button "Complete the Form Form" at bounding box center [642, 105] width 164 height 77
click at [654, 108] on icon "button" at bounding box center [642, 97] width 34 height 34
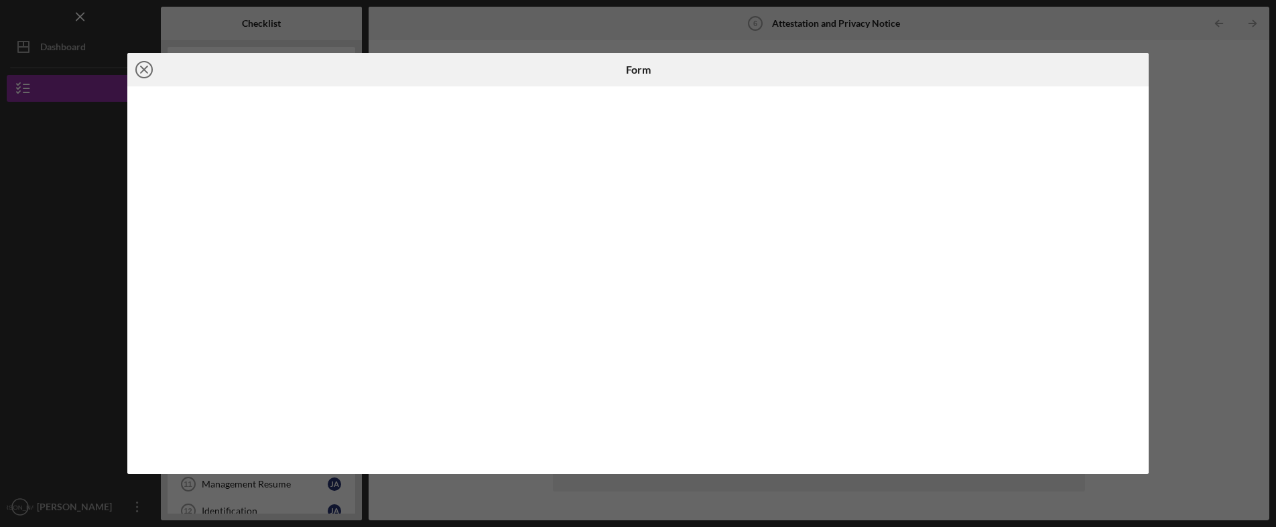
click at [143, 68] on line at bounding box center [144, 69] width 7 height 7
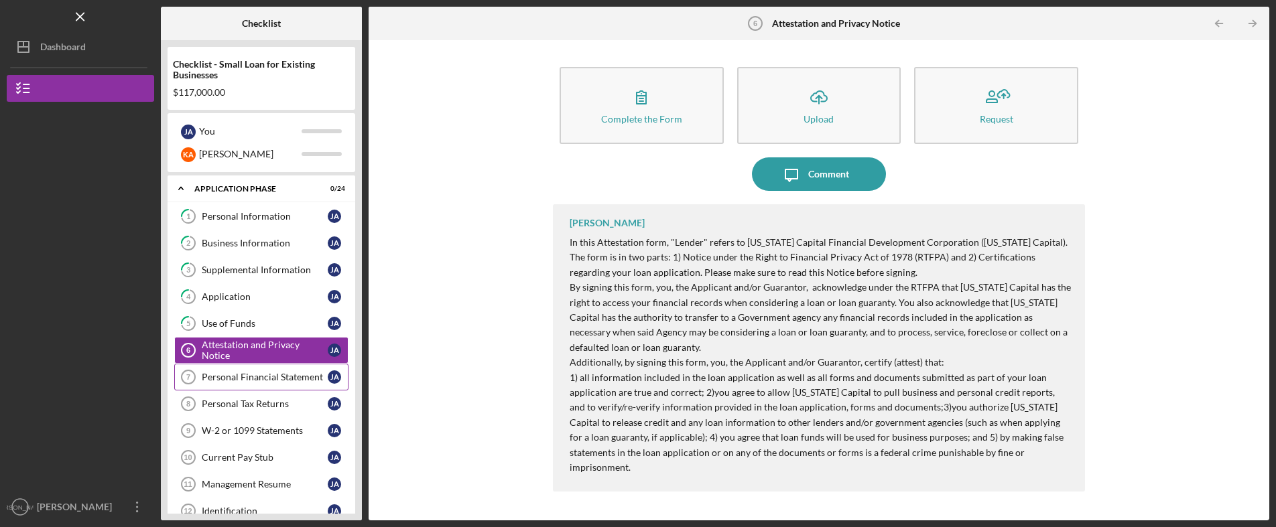
click at [231, 369] on link "Personal Financial Statement 7 Personal Financial Statement J A" at bounding box center [261, 377] width 174 height 27
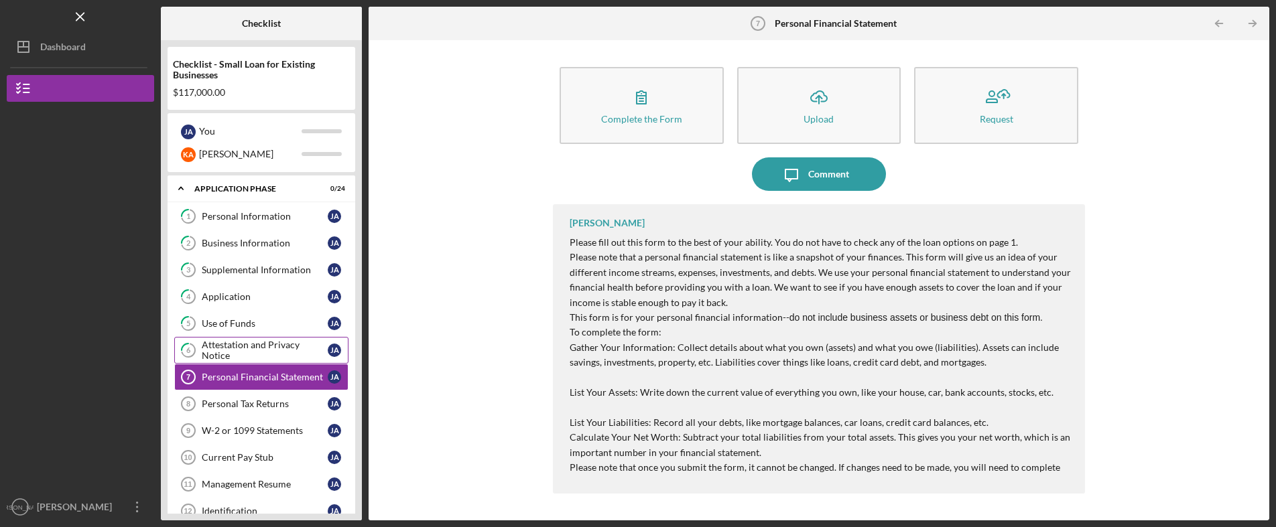
click at [240, 353] on div "Attestation and Privacy Notice" at bounding box center [265, 350] width 126 height 21
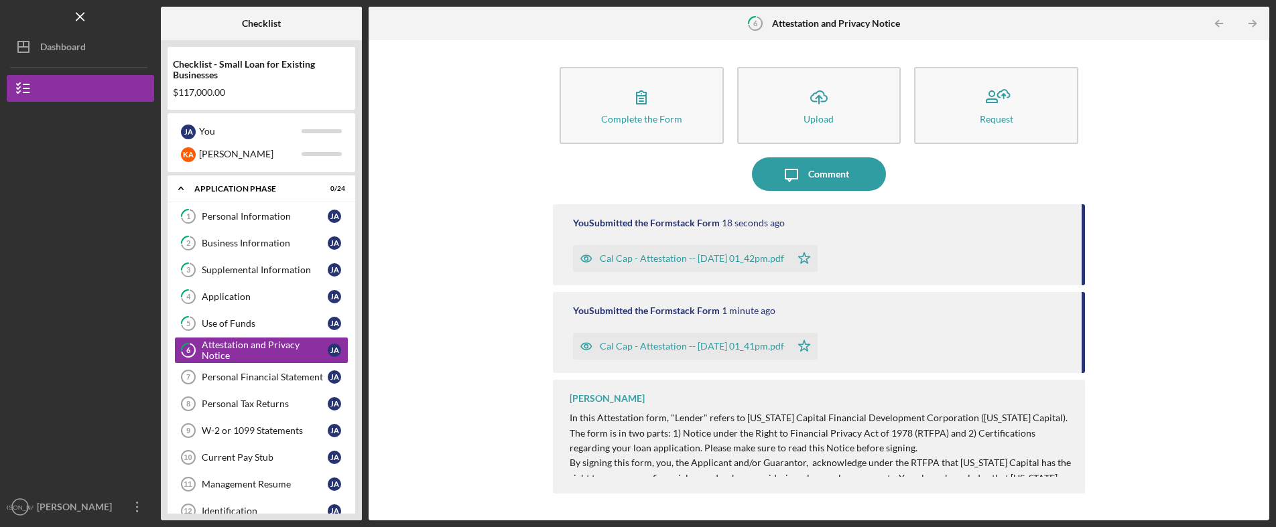
click at [528, 429] on div "Complete the Form Form Icon/Upload Upload Request Icon/Message Comment You Subm…" at bounding box center [818, 280] width 887 height 467
click at [1068, 415] on p "In this Attestation form, "Lender" refers to California Capital Financial Devel…" at bounding box center [821, 433] width 502 height 45
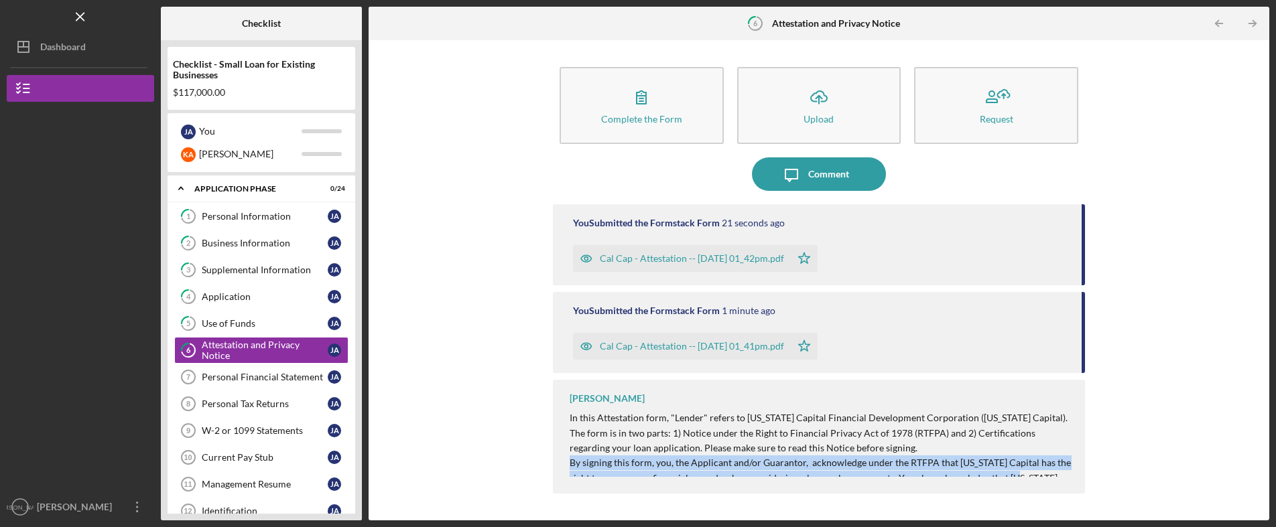
drag, startPoint x: 1013, startPoint y: 455, endPoint x: 1012, endPoint y: 472, distance: 17.4
click at [1012, 472] on div "In this Attestation form, "Lender" refers to California Capital Financial Devel…" at bounding box center [821, 531] width 502 height 240
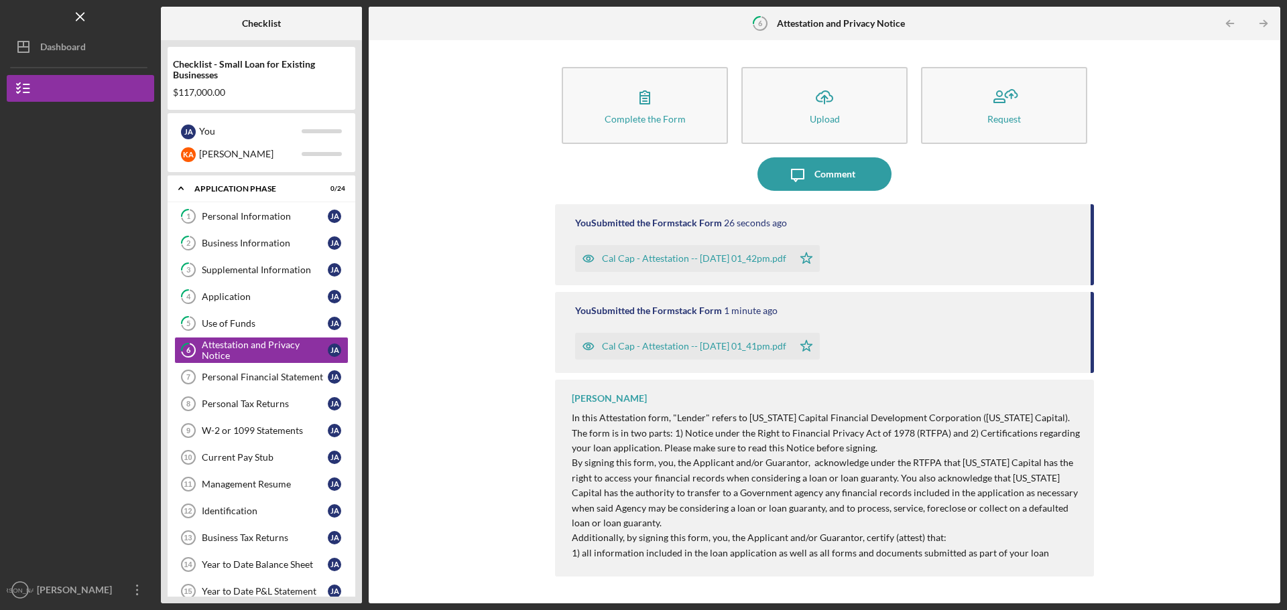
click at [1081, 527] on div "Domonique Simpson In this Attestation form, "Lender" refers to California Capit…" at bounding box center [824, 478] width 539 height 197
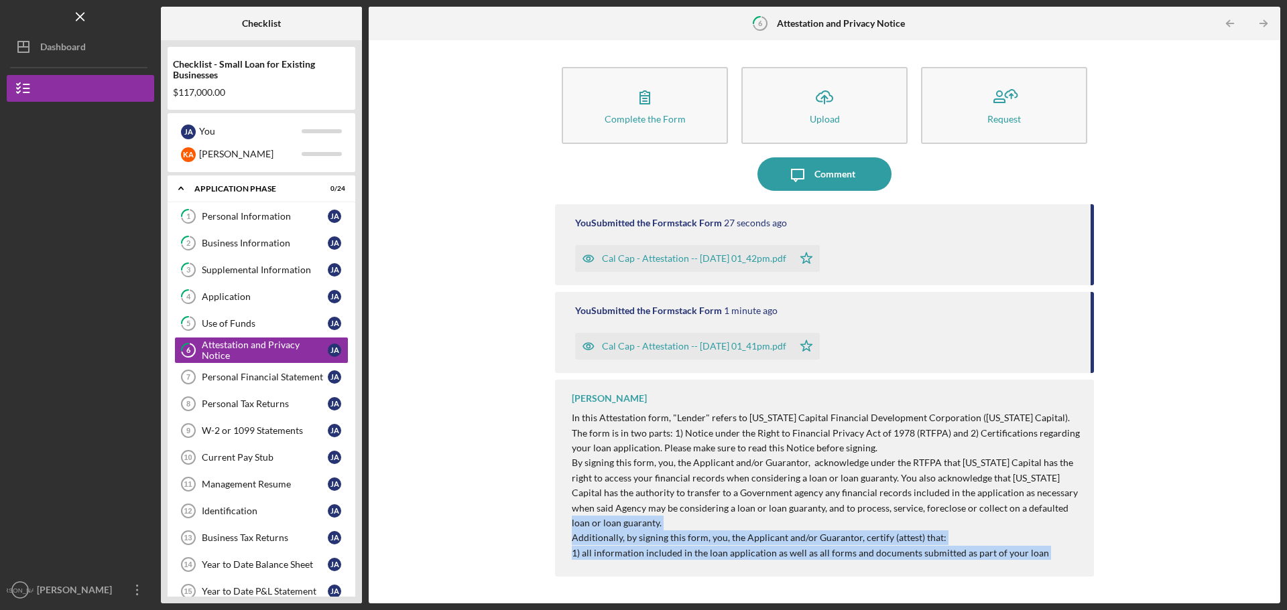
drag, startPoint x: 1016, startPoint y: 531, endPoint x: 1045, endPoint y: 642, distance: 114.4
click at [1045, 527] on html "Icon/Menu 6 Attestation and Privacy Notice Checklist Checklist - Small Loan for…" at bounding box center [643, 305] width 1287 height 610
click at [786, 527] on p "Additionally, by signing this form, you, the Applicant and/or Guarantor, certif…" at bounding box center [826, 538] width 509 height 15
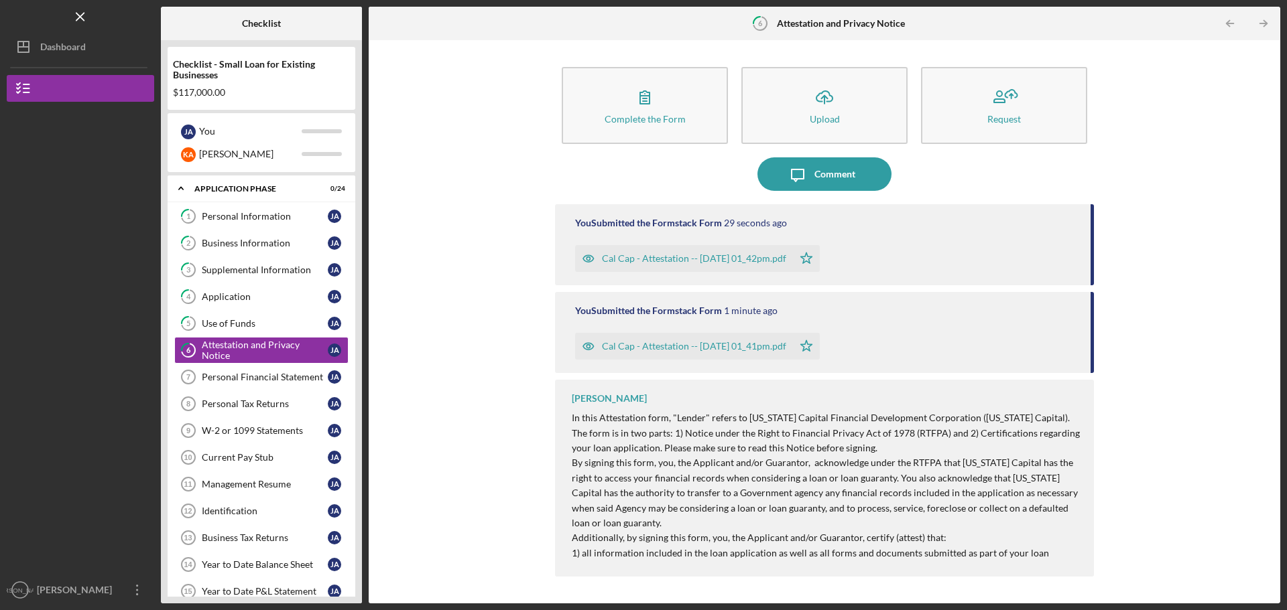
click at [778, 481] on p "By signing this form, you, the Applicant and/or Guarantor, acknowledge under th…" at bounding box center [826, 493] width 509 height 75
drag, startPoint x: 611, startPoint y: 555, endPoint x: 978, endPoint y: 607, distance: 370.3
click at [973, 527] on html "Icon/Menu 6 Attestation and Privacy Notice Checklist Checklist - Small Loan for…" at bounding box center [643, 305] width 1287 height 610
click at [998, 499] on p "By signing this form, you, the Applicant and/or Guarantor, acknowledge under th…" at bounding box center [826, 493] width 509 height 75
click at [1081, 251] on div "You Submitted the Formstack Form 39 seconds ago Cal Cap - Attestation -- 2025-0…" at bounding box center [824, 244] width 539 height 81
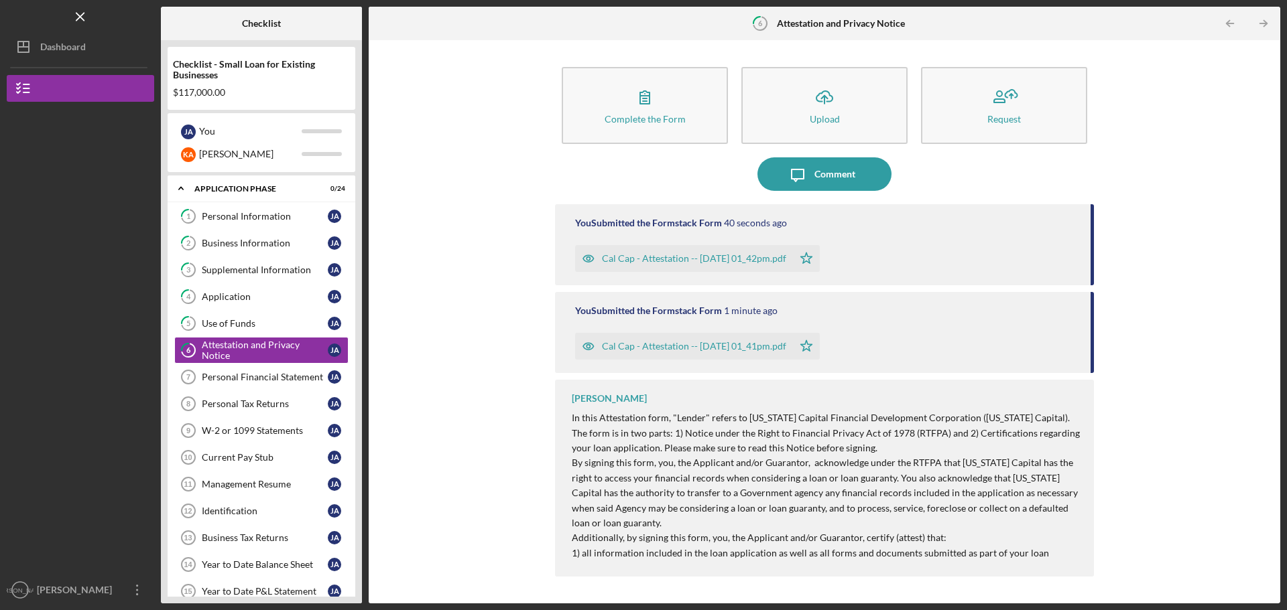
click at [1176, 221] on div "Complete the Form Form Icon/Upload Upload Request Icon/Message Comment You Subm…" at bounding box center [824, 322] width 898 height 550
click at [241, 381] on div "Personal Financial Statement" at bounding box center [265, 377] width 126 height 11
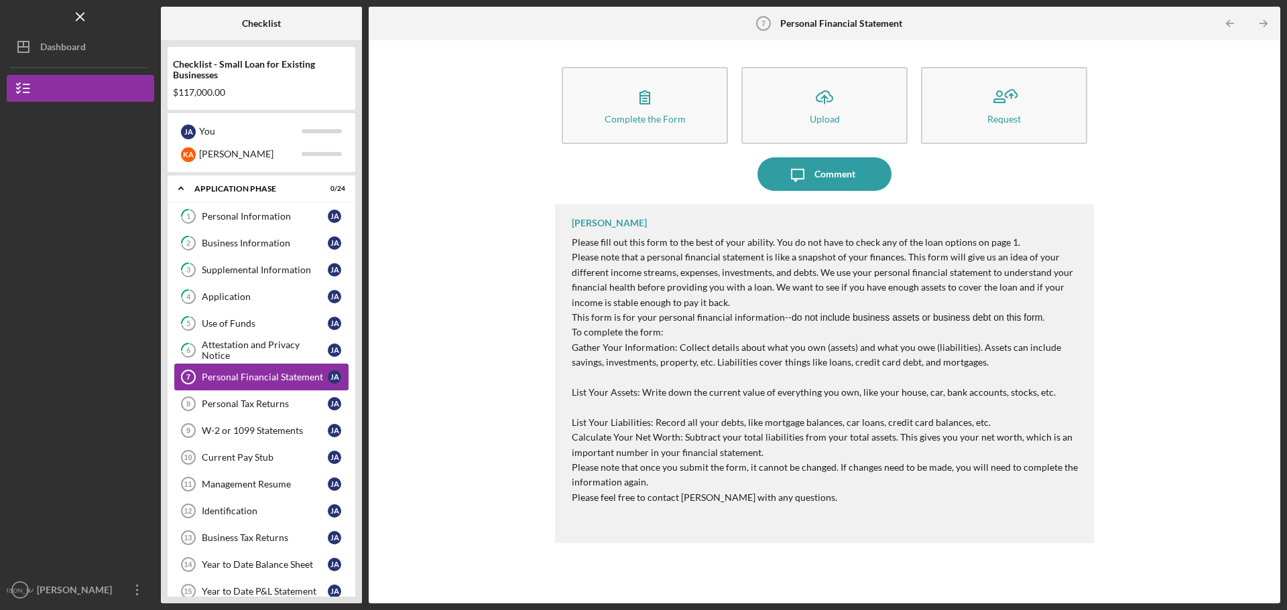
click at [239, 379] on div "Personal Financial Statement" at bounding box center [265, 377] width 126 height 11
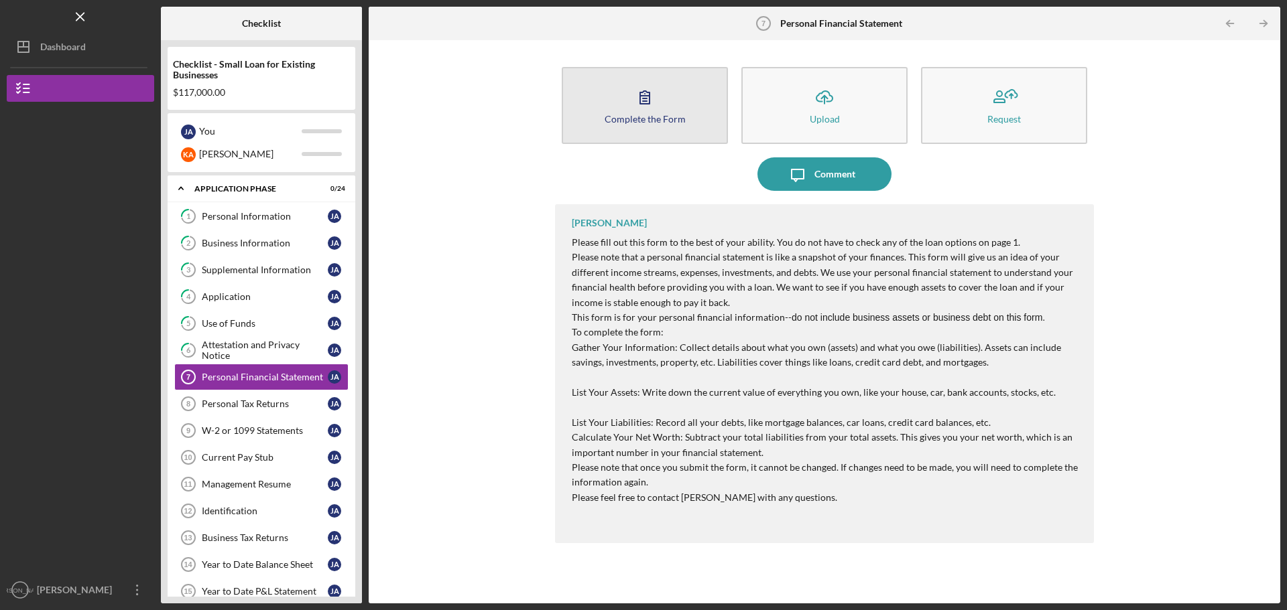
click at [651, 125] on button "Complete the Form Form" at bounding box center [645, 105] width 166 height 77
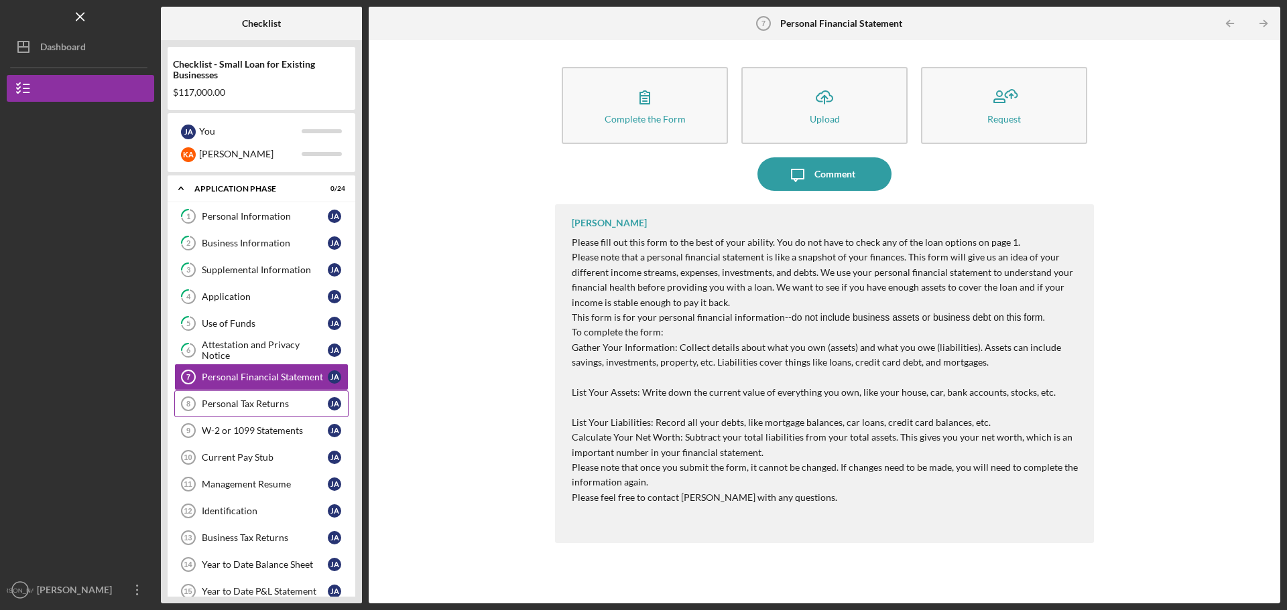
click at [228, 405] on div "Personal Tax Returns" at bounding box center [265, 404] width 126 height 11
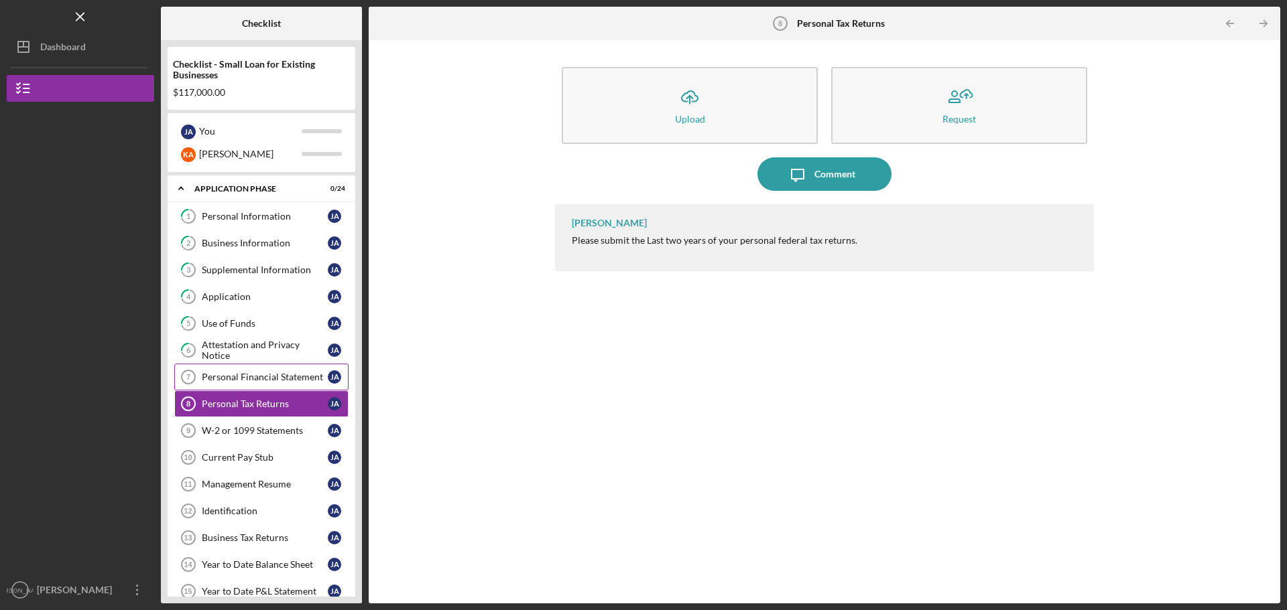
click at [233, 377] on div "Personal Financial Statement" at bounding box center [265, 377] width 126 height 11
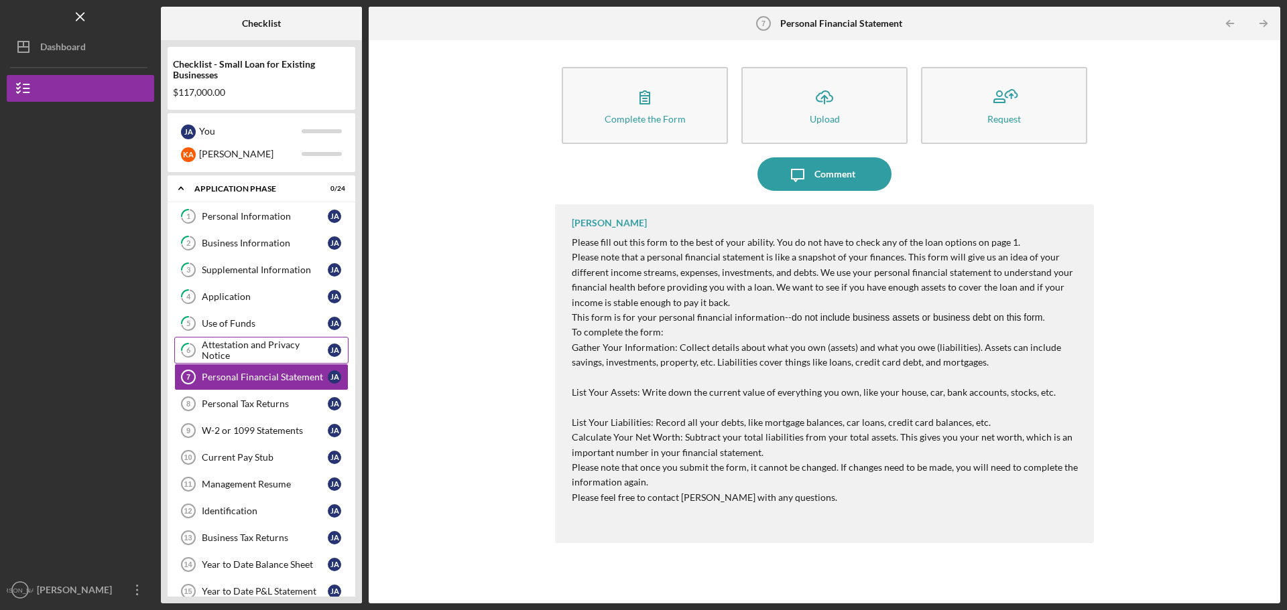
click at [271, 350] on div "Attestation and Privacy Notice" at bounding box center [265, 350] width 126 height 21
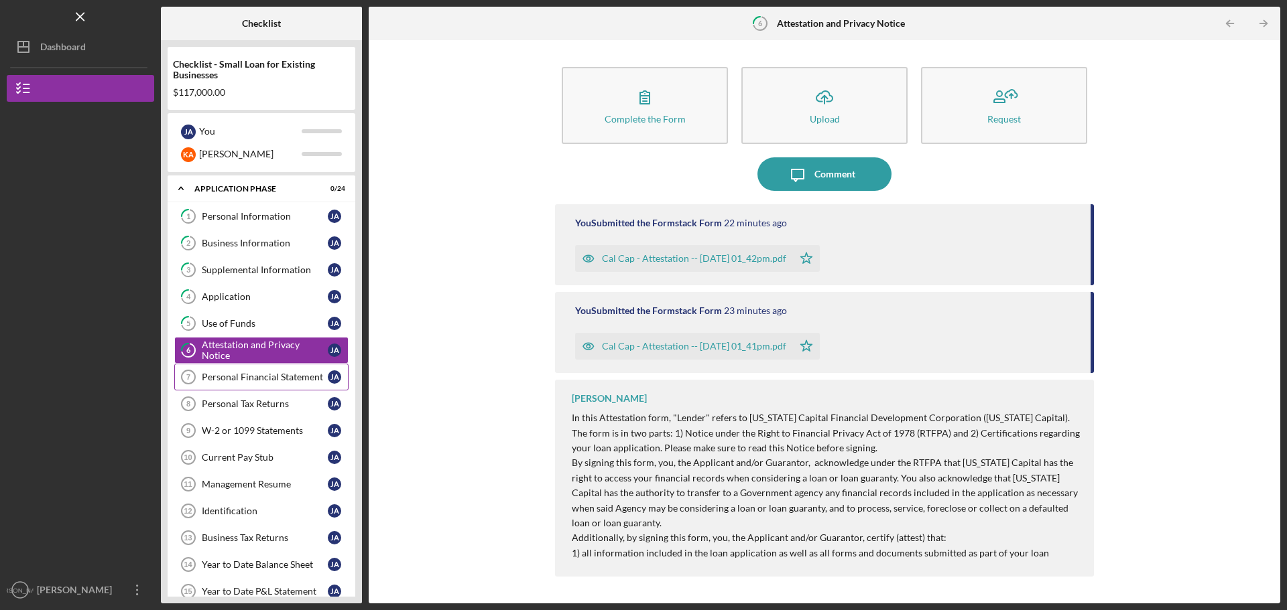
click at [216, 375] on div "Personal Financial Statement" at bounding box center [265, 377] width 126 height 11
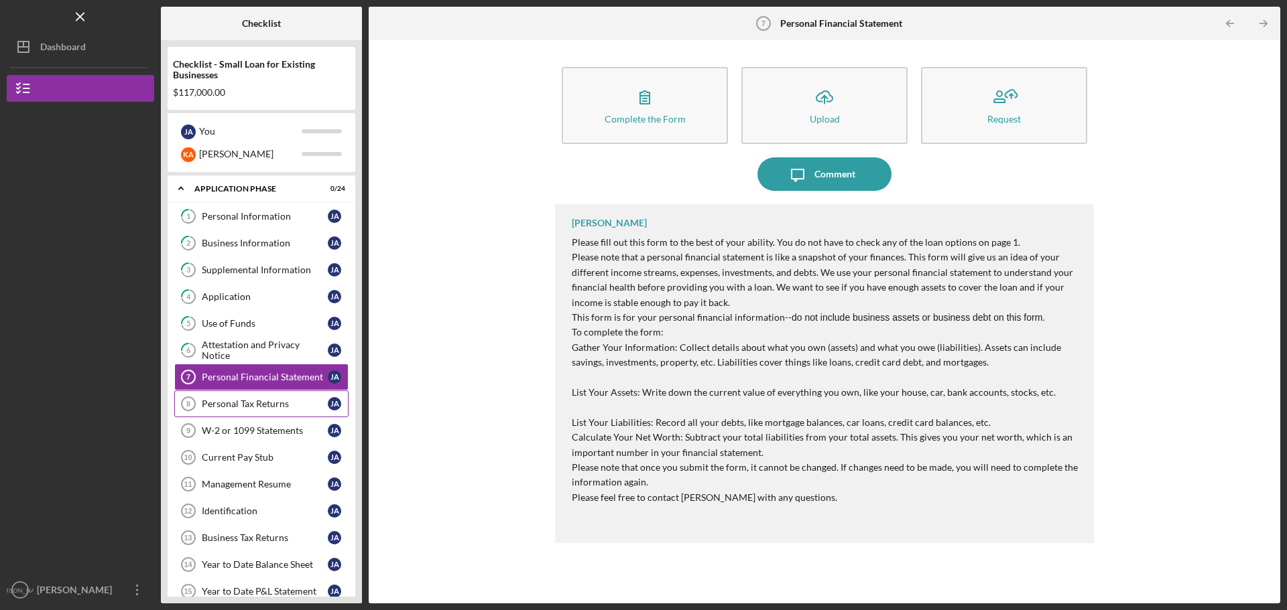
click at [250, 401] on div "Personal Tax Returns" at bounding box center [265, 404] width 126 height 11
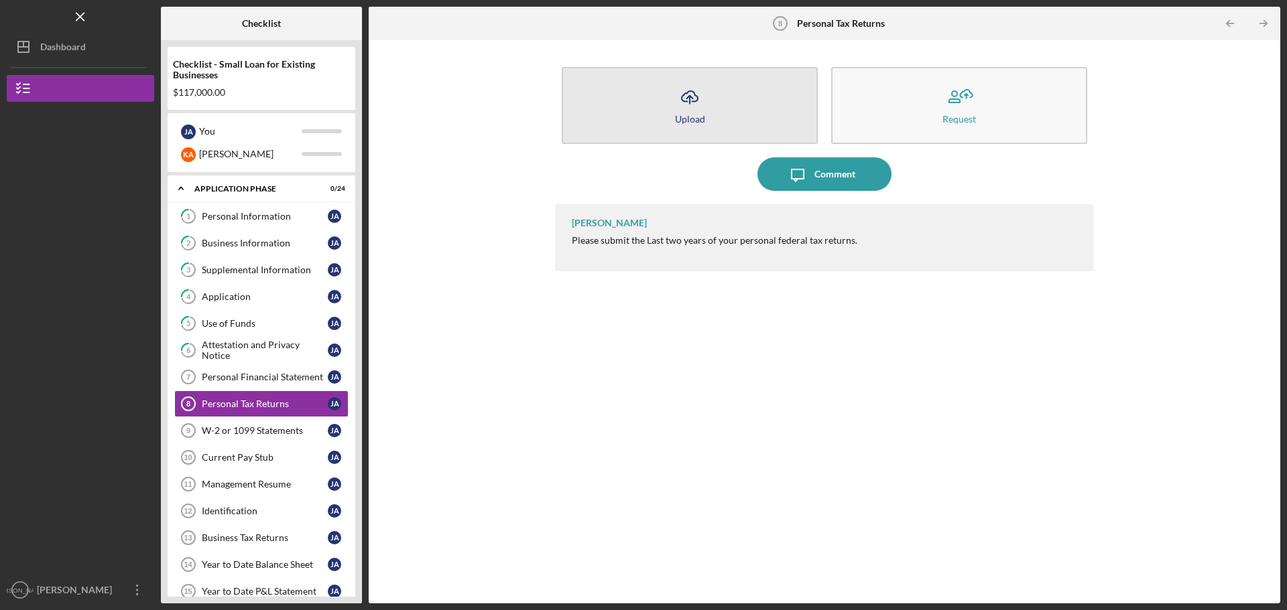
click at [704, 105] on icon "Icon/Upload" at bounding box center [690, 97] width 34 height 34
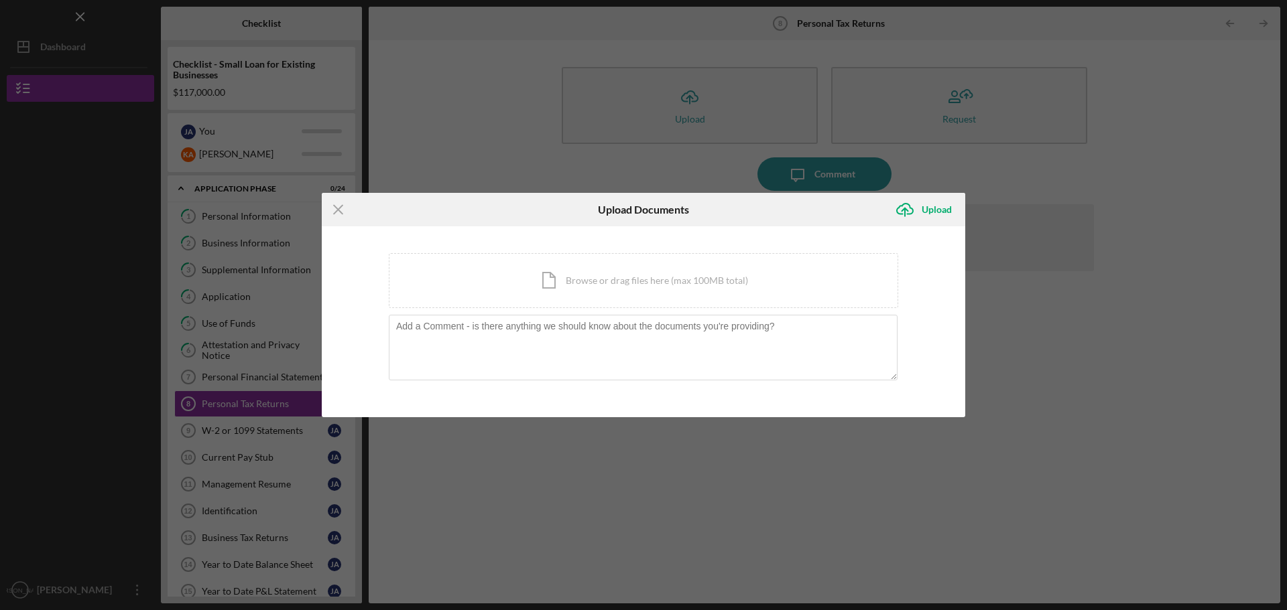
click at [496, 150] on div "Icon/Menu Close Upload Documents Icon/Upload Upload You're uploading documents …" at bounding box center [643, 305] width 1287 height 610
click at [335, 208] on icon "Icon/Menu Close" at bounding box center [339, 210] width 34 height 34
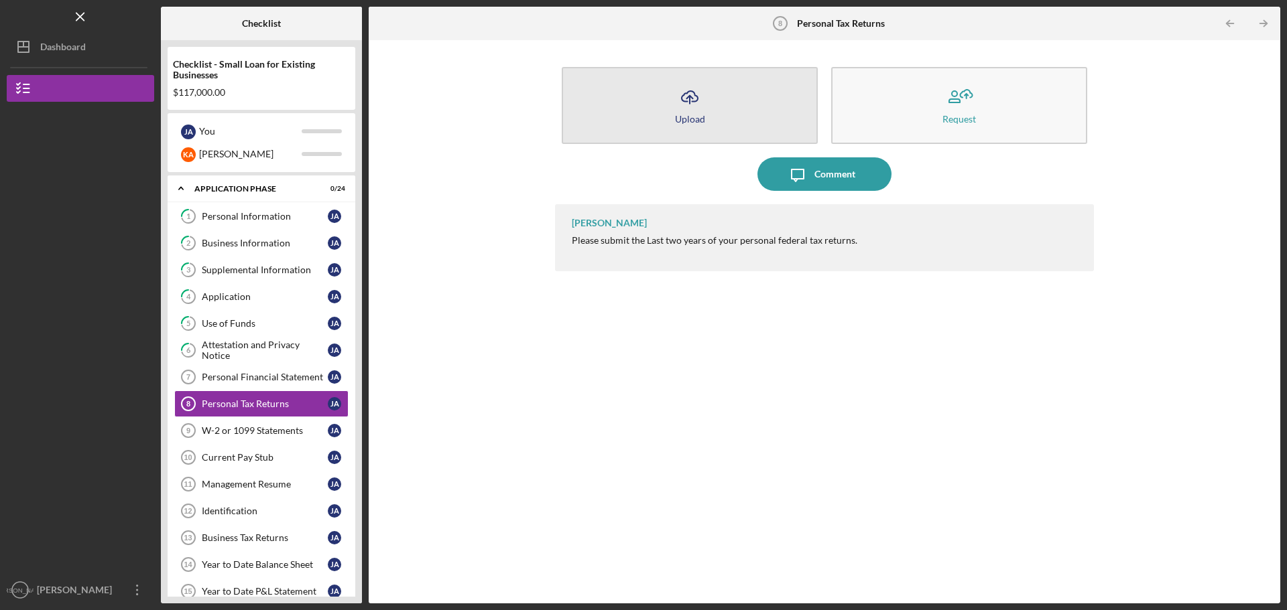
click at [671, 118] on button "Icon/Upload Upload" at bounding box center [690, 105] width 256 height 77
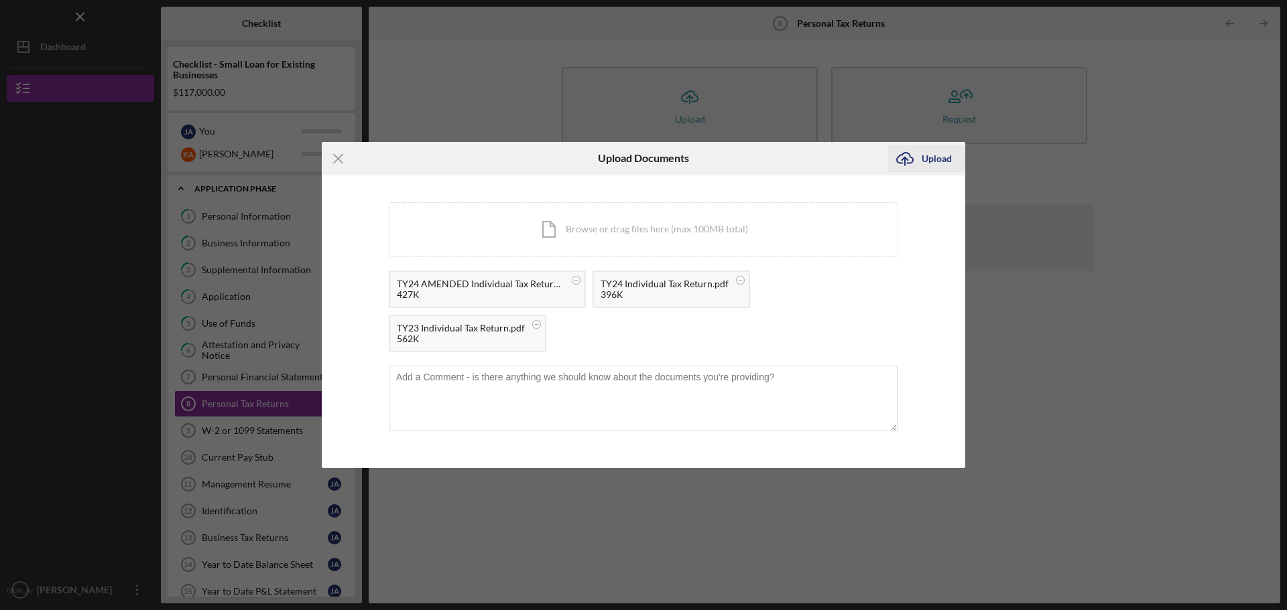
click at [934, 155] on div "Upload" at bounding box center [936, 158] width 30 height 27
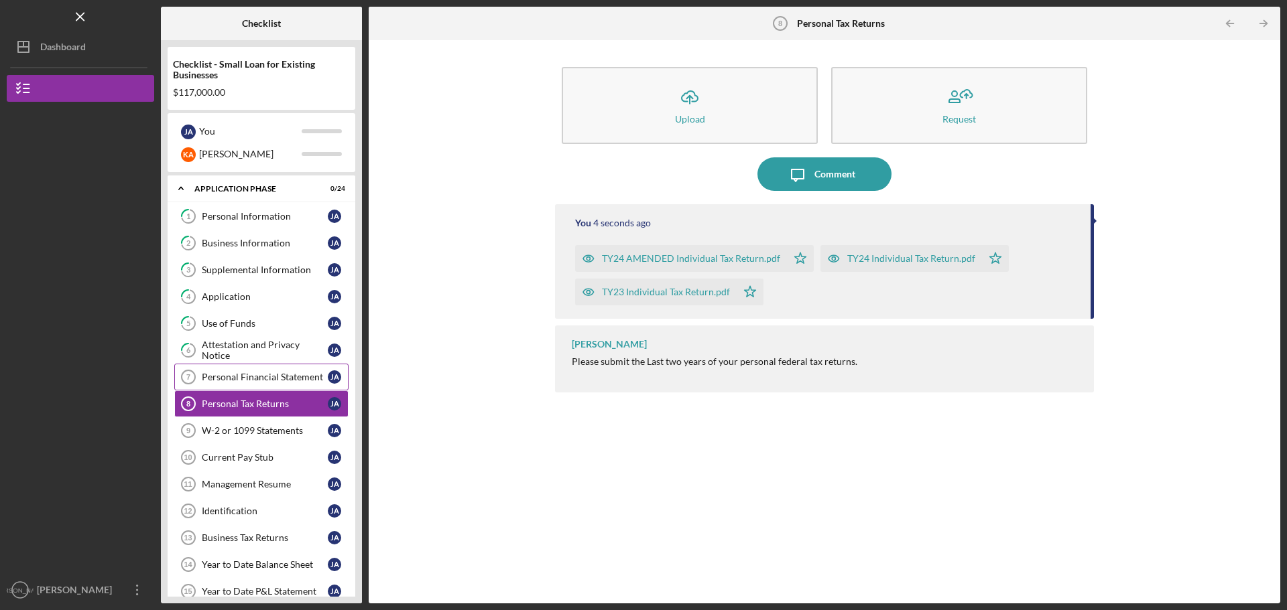
click at [239, 375] on div "Personal Financial Statement" at bounding box center [265, 377] width 126 height 11
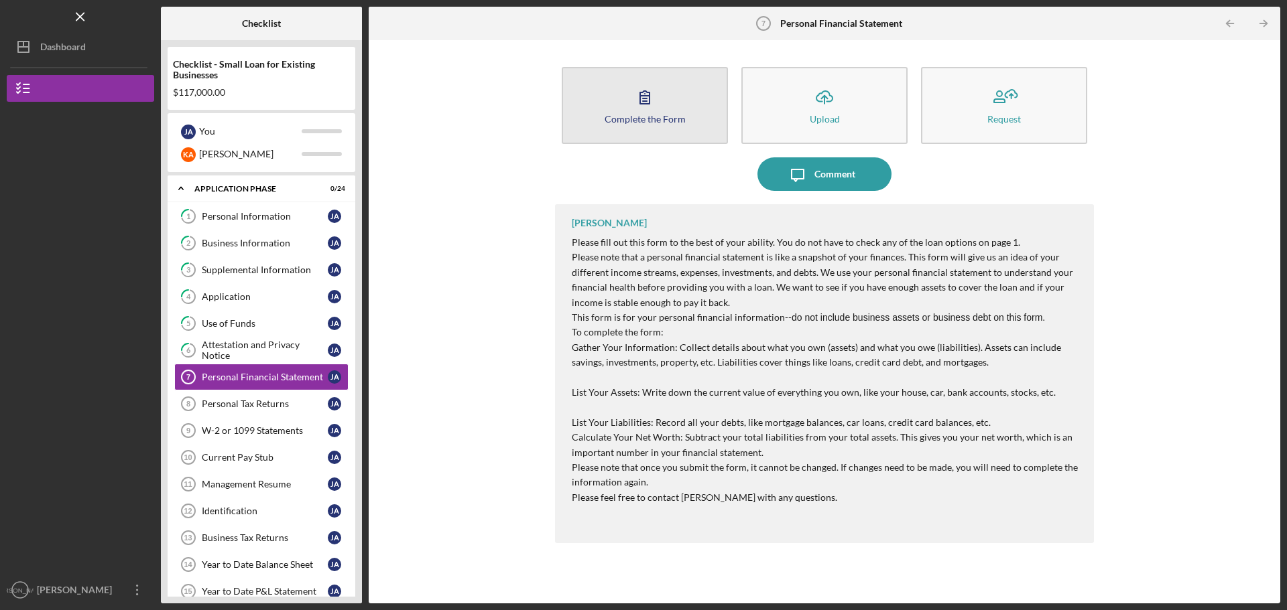
click at [658, 99] on icon "button" at bounding box center [645, 97] width 34 height 34
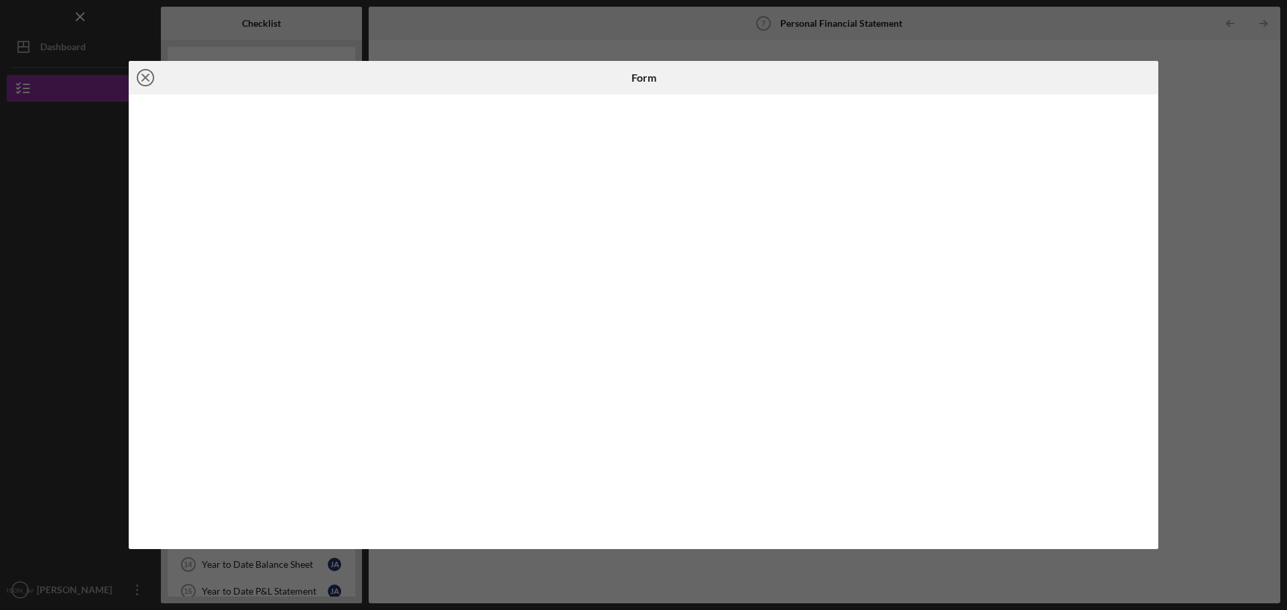
click at [140, 76] on icon "Icon/Close" at bounding box center [146, 78] width 34 height 34
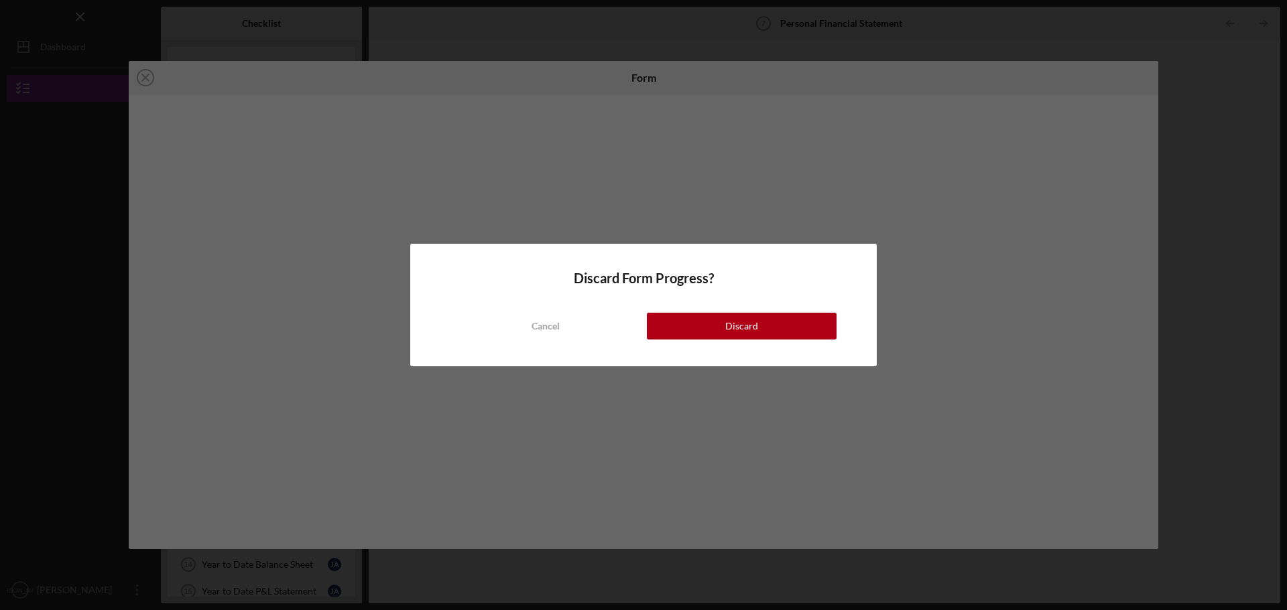
click at [1265, 178] on div "Discard Form Progress? Cancel Discard" at bounding box center [643, 305] width 1287 height 610
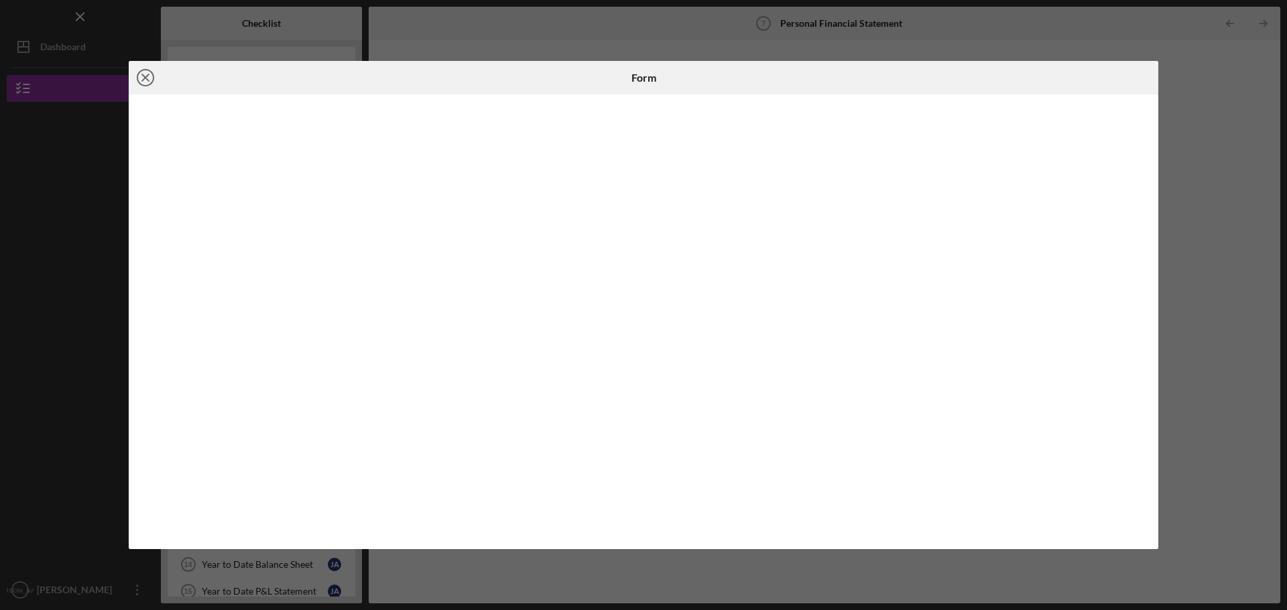
click at [143, 77] on icon "Icon/Close" at bounding box center [146, 78] width 34 height 34
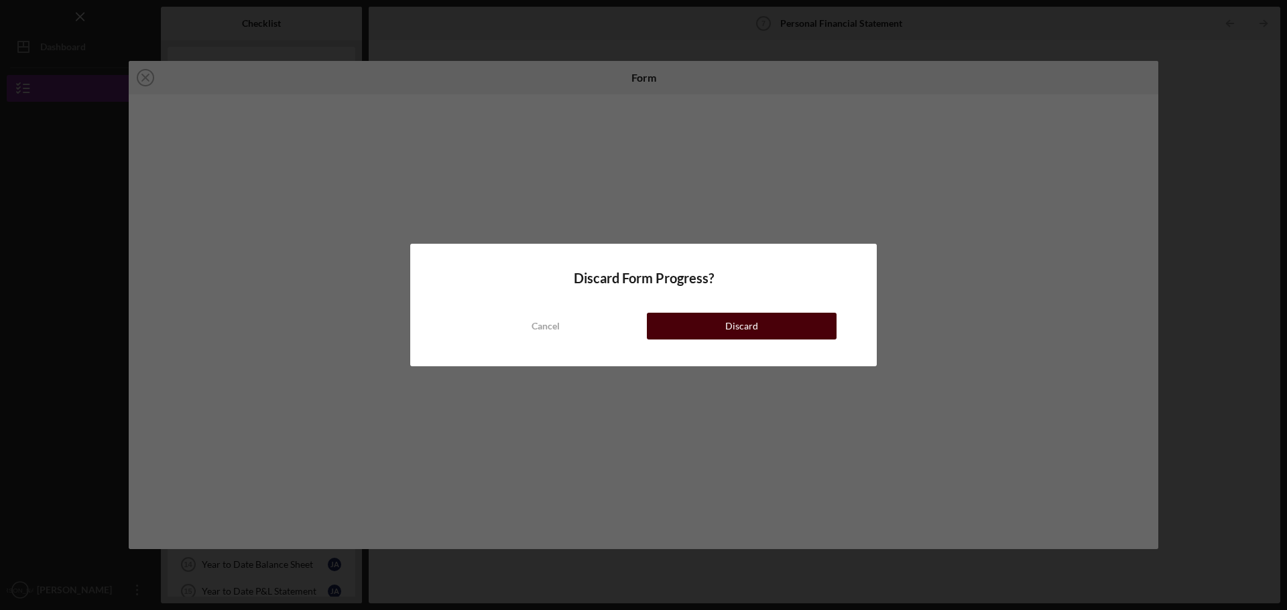
click at [751, 319] on div "Discard" at bounding box center [741, 326] width 33 height 27
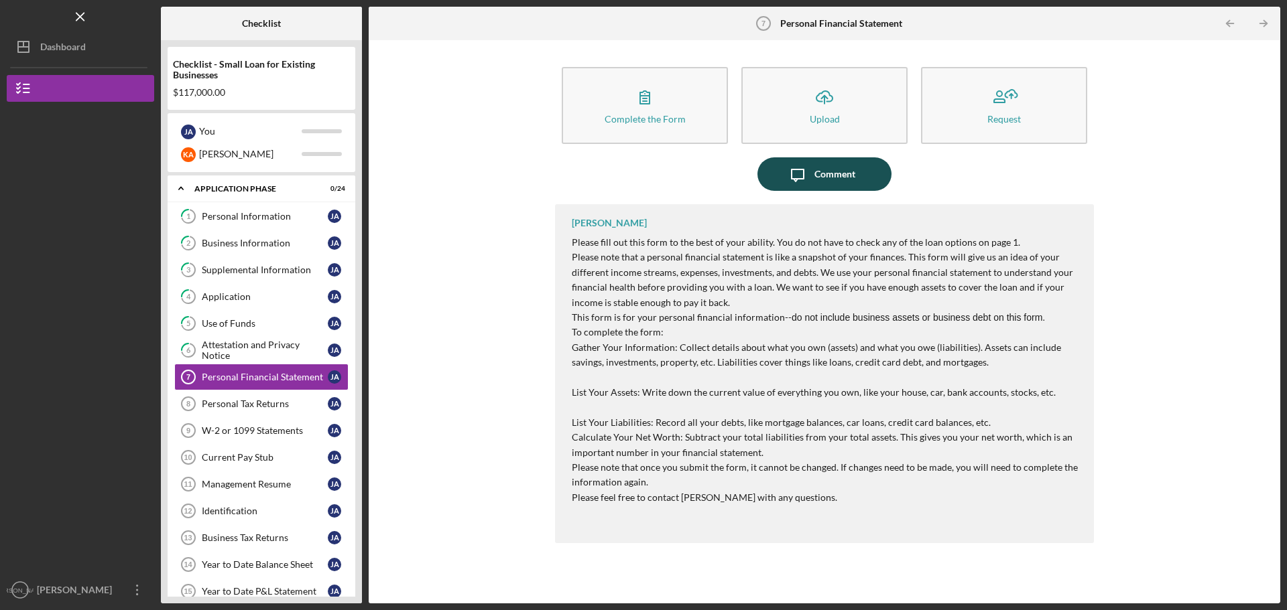
click at [834, 177] on div "Comment" at bounding box center [834, 174] width 41 height 34
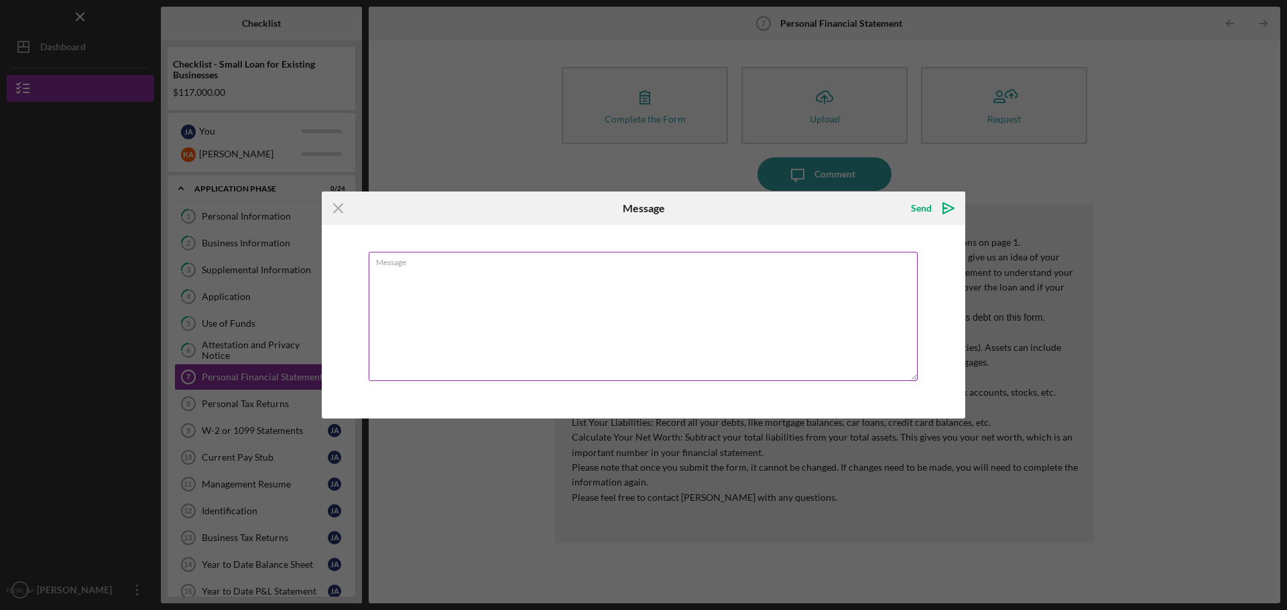
click at [728, 306] on textarea "Message" at bounding box center [643, 316] width 549 height 129
type textarea "I signed and submitted, but I do not see it here. Please let me know if I need …"
click at [952, 205] on icon "Icon/icon-invite-send" at bounding box center [948, 209] width 34 height 34
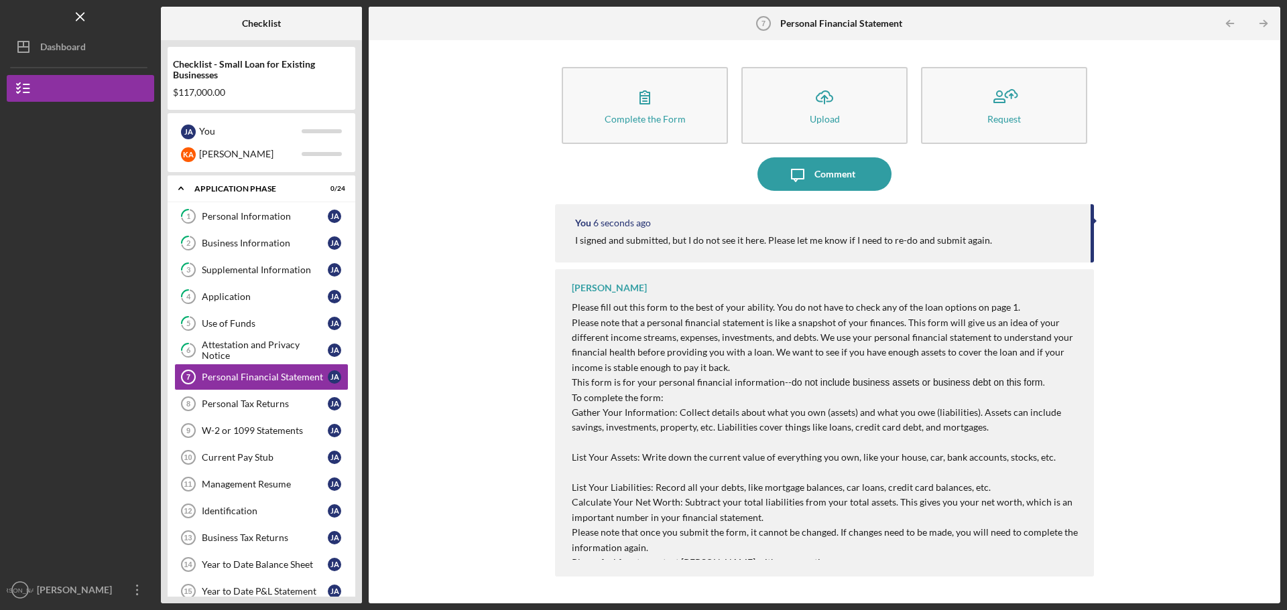
click at [505, 469] on div "Complete the Form Form Icon/Upload Upload Request Icon/Message Comment You 6 se…" at bounding box center [824, 322] width 898 height 550
click at [242, 320] on div "Use of Funds" at bounding box center [265, 323] width 126 height 11
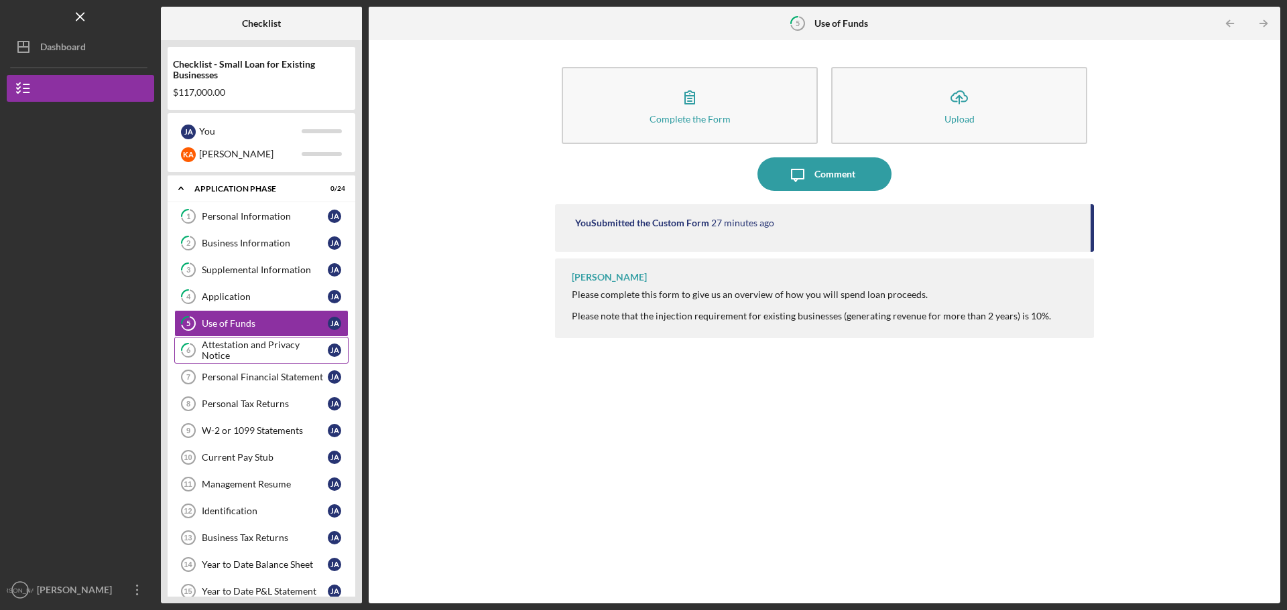
click at [243, 338] on link "6 Attestation and Privacy Notice J A" at bounding box center [261, 350] width 174 height 27
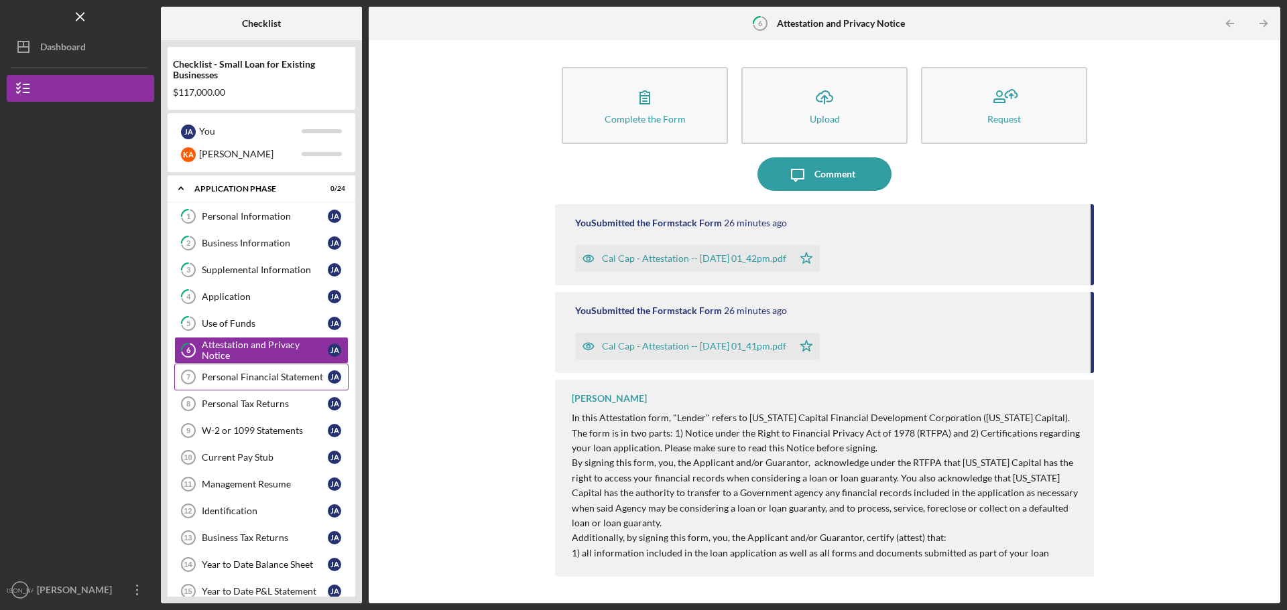
click at [242, 376] on div "Personal Financial Statement" at bounding box center [265, 377] width 126 height 11
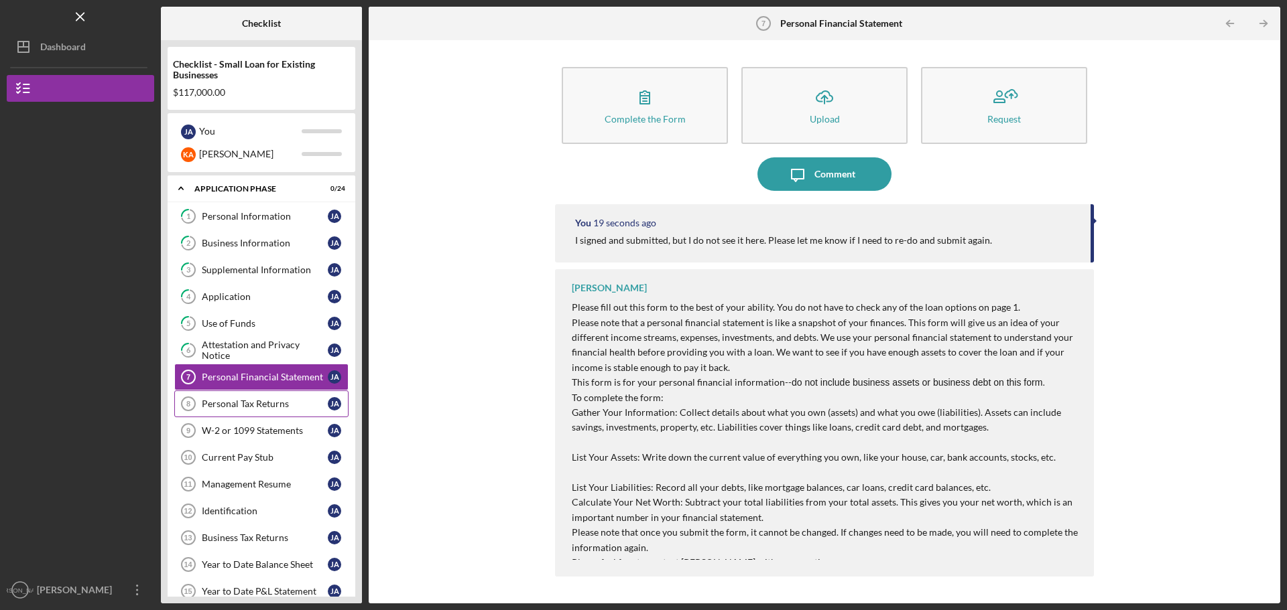
click at [240, 403] on div "Personal Tax Returns" at bounding box center [265, 404] width 126 height 11
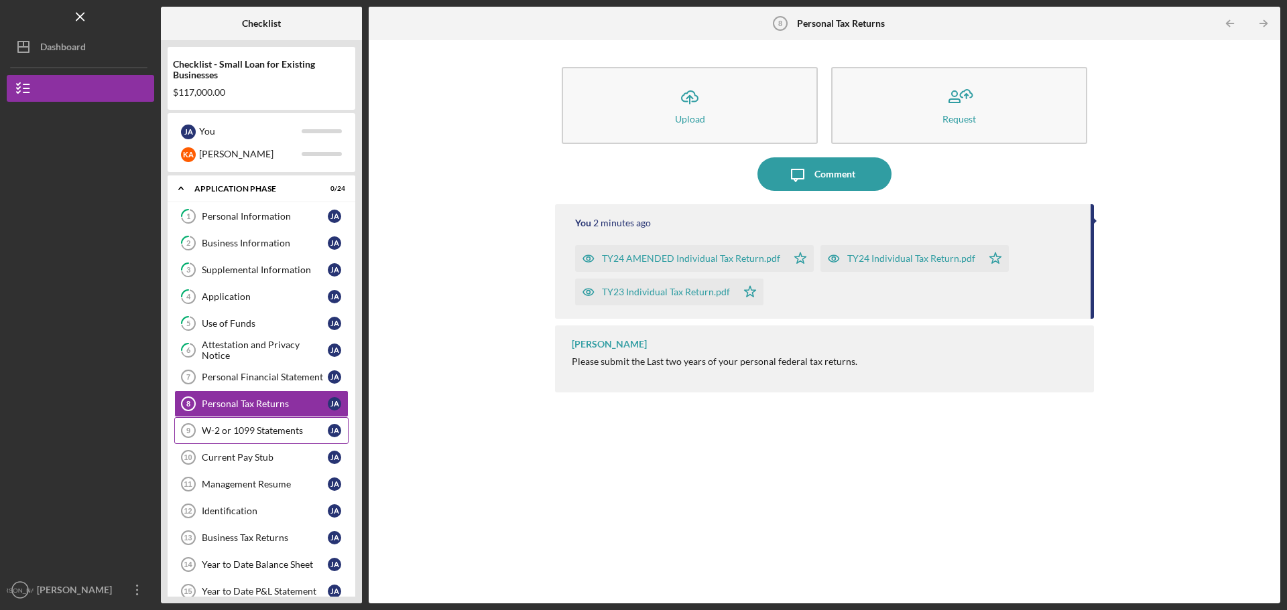
click at [238, 432] on div "W-2 or 1099 Statements" at bounding box center [265, 431] width 126 height 11
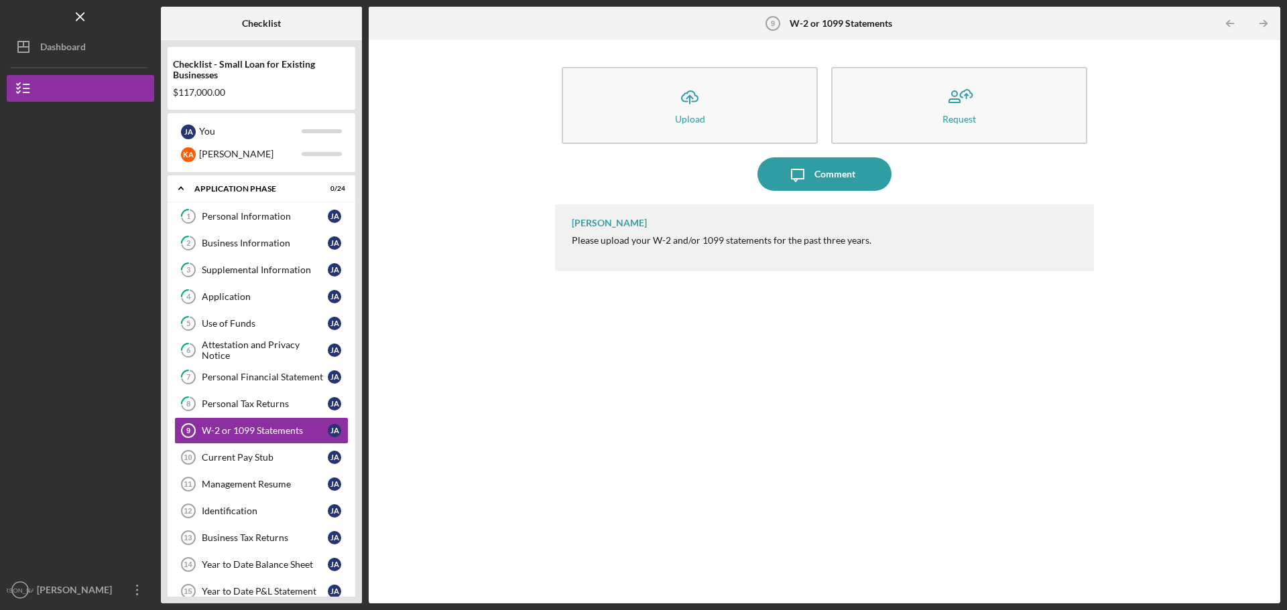
drag, startPoint x: 275, startPoint y: 447, endPoint x: 632, endPoint y: 270, distance: 398.6
click at [631, 271] on div "Checklist Checklist - Small Loan for Existing Businesses $117,000.00 J A You K …" at bounding box center [720, 305] width 1119 height 597
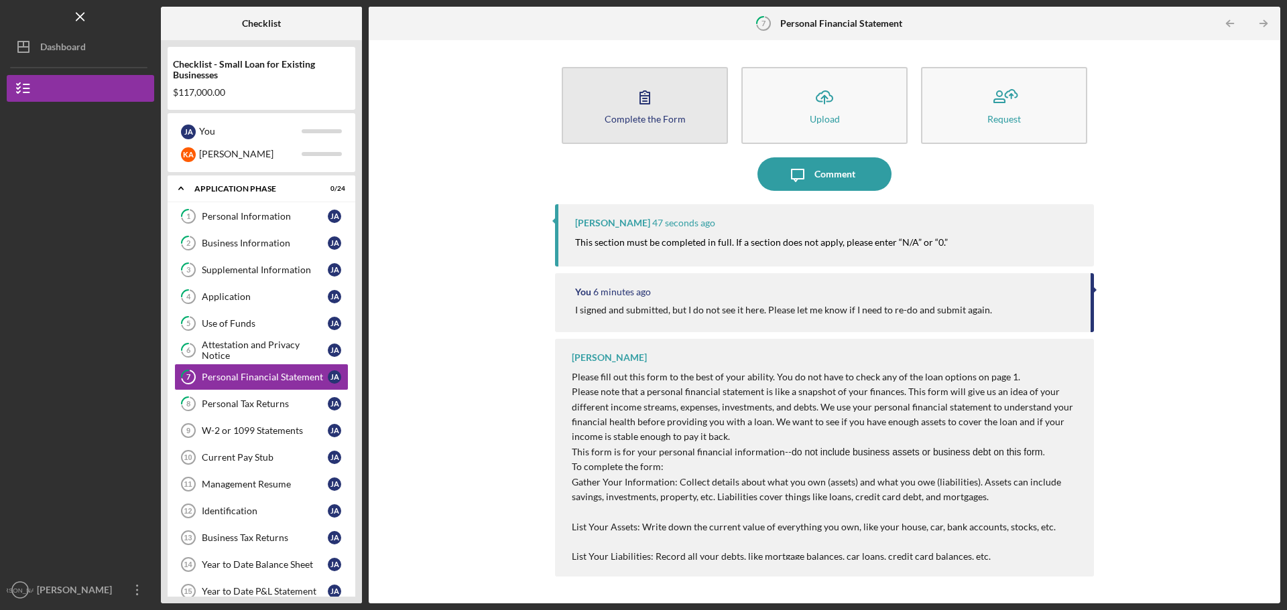
click at [640, 120] on div "Complete the Form" at bounding box center [644, 119] width 81 height 10
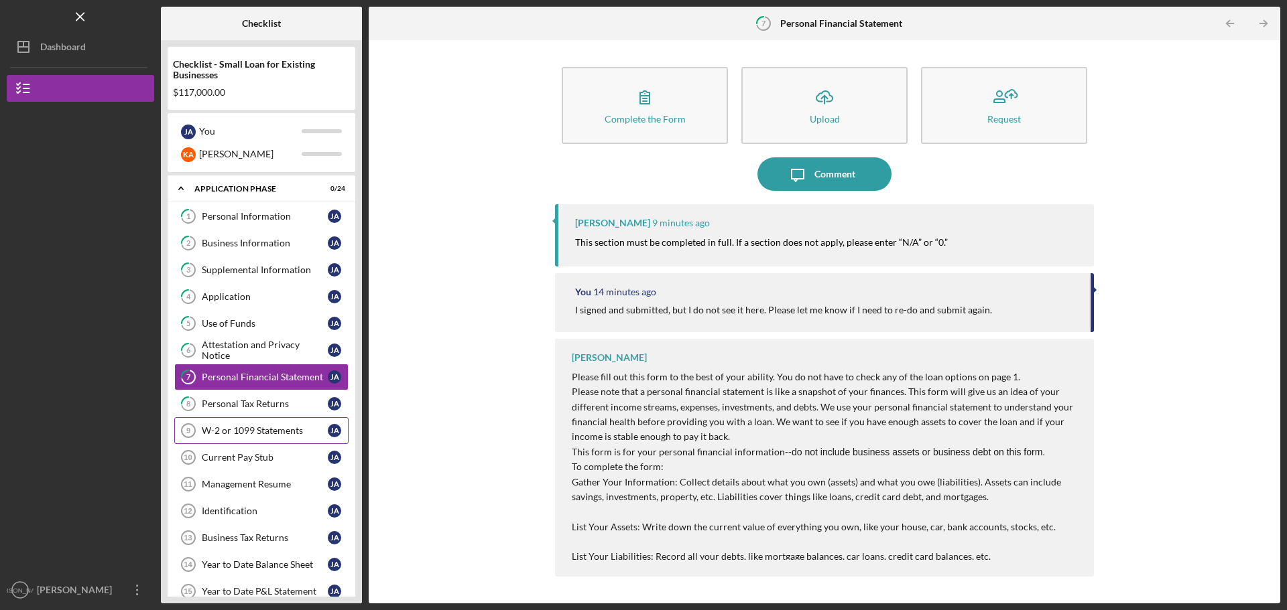
click at [229, 428] on div "W-2 or 1099 Statements" at bounding box center [265, 431] width 126 height 11
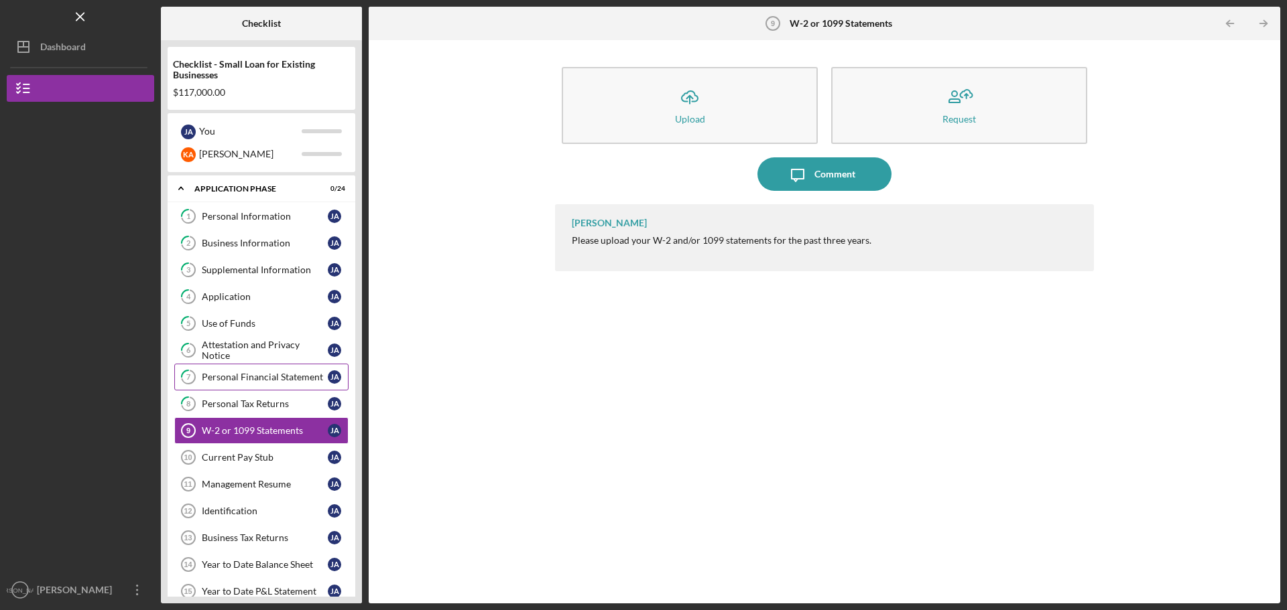
click at [238, 377] on div "Personal Financial Statement" at bounding box center [265, 377] width 126 height 11
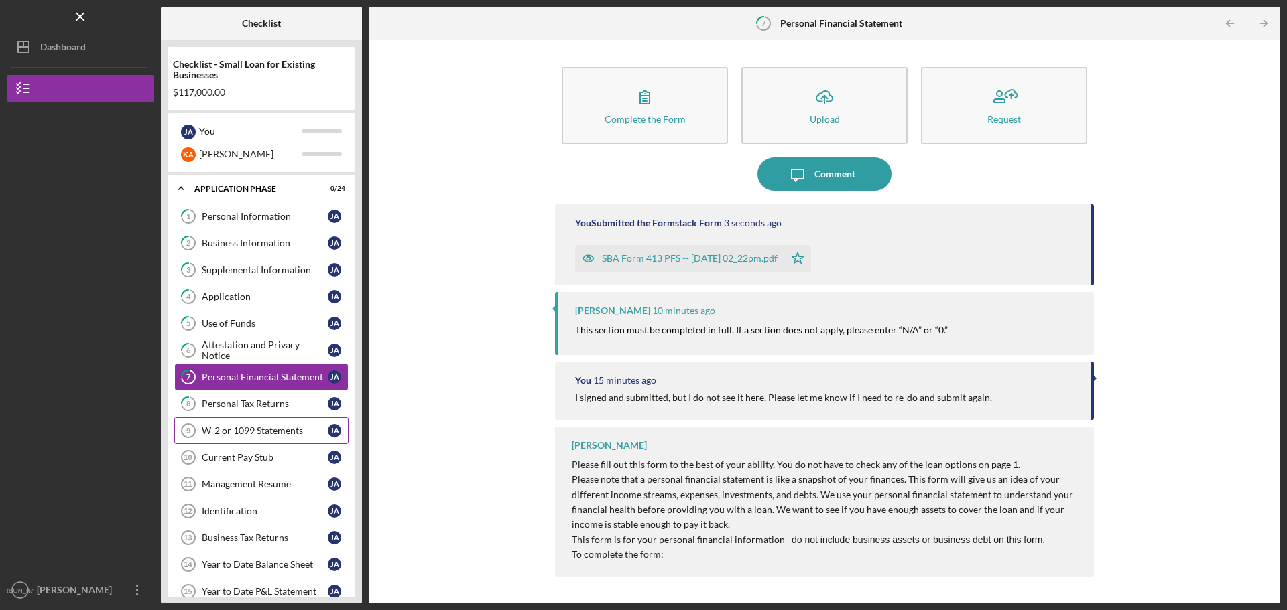
click at [241, 434] on div "W-2 or 1099 Statements" at bounding box center [265, 431] width 126 height 11
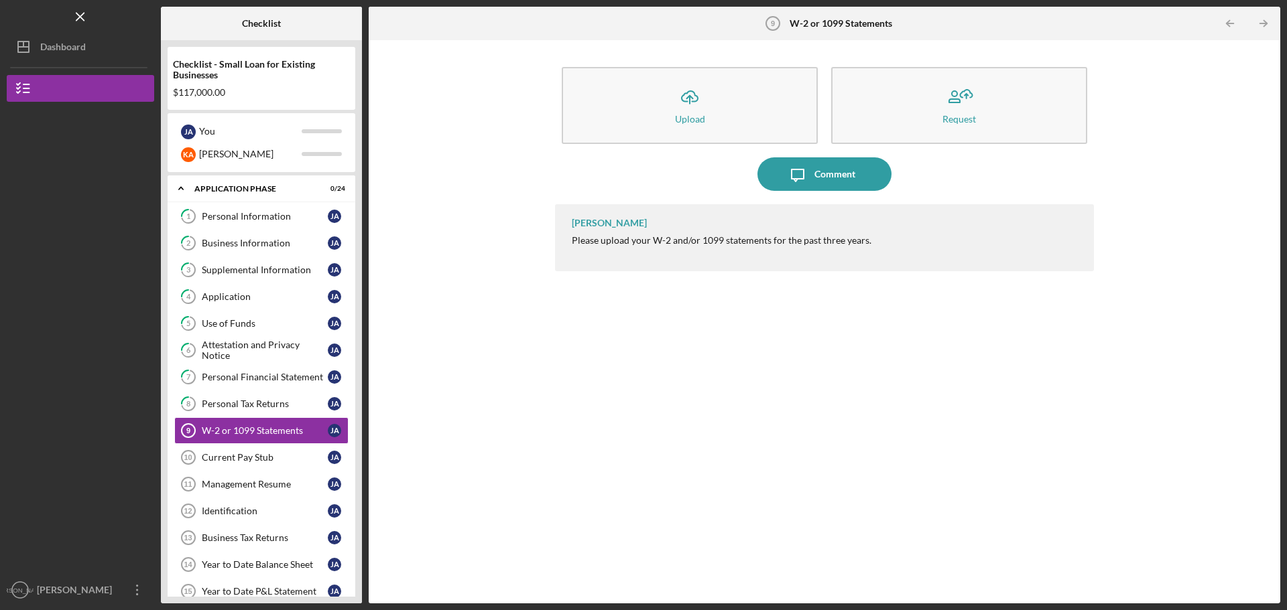
click at [725, 348] on div "Domonique Simpson Please upload your W-2 and/or 1099 statements for the past th…" at bounding box center [824, 393] width 539 height 379
click at [246, 458] on div "Current Pay Stub" at bounding box center [265, 457] width 126 height 11
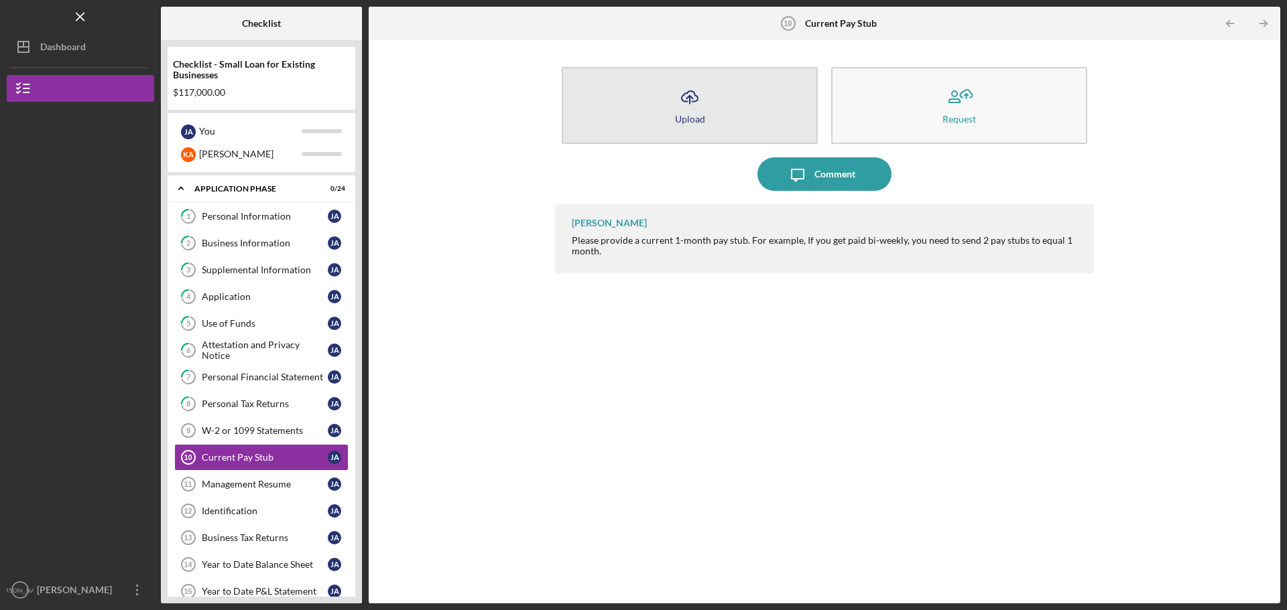
click at [686, 104] on icon "Icon/Upload" at bounding box center [690, 97] width 34 height 34
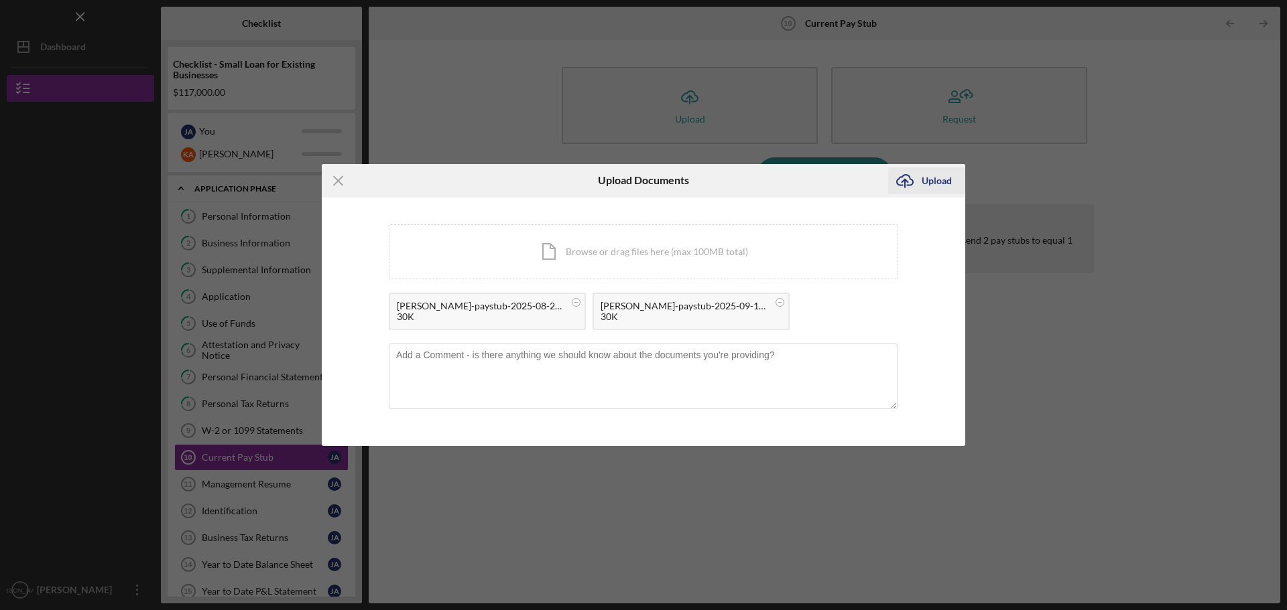
click at [933, 179] on div "Upload" at bounding box center [936, 181] width 30 height 27
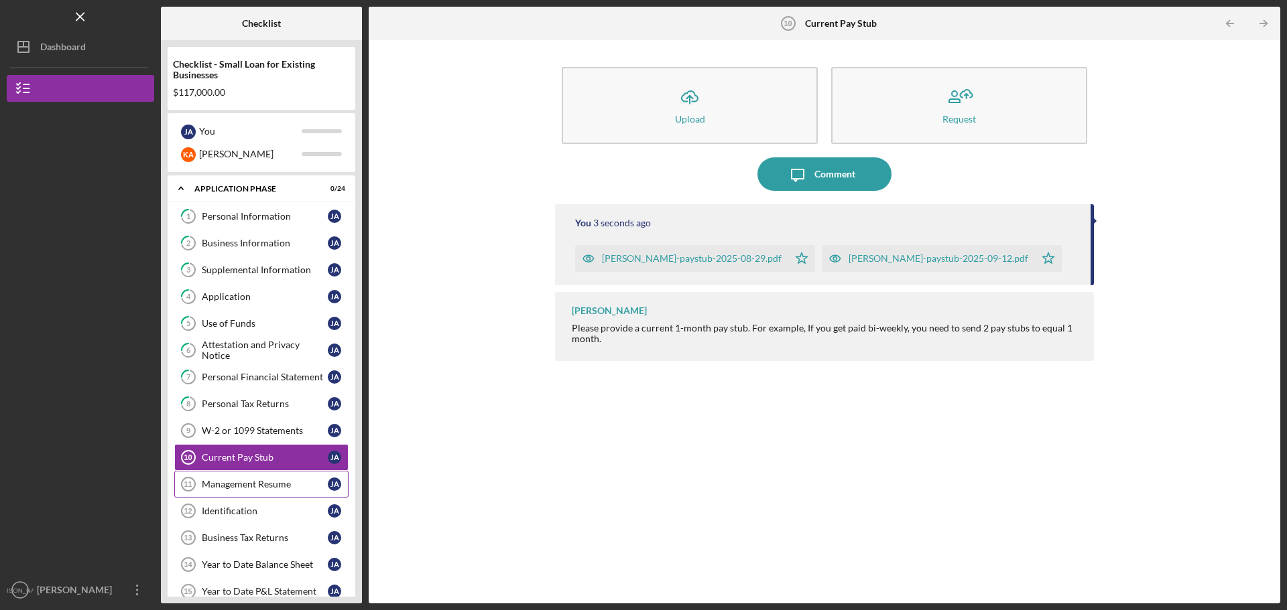
click at [264, 487] on div "Management Resume" at bounding box center [265, 484] width 126 height 11
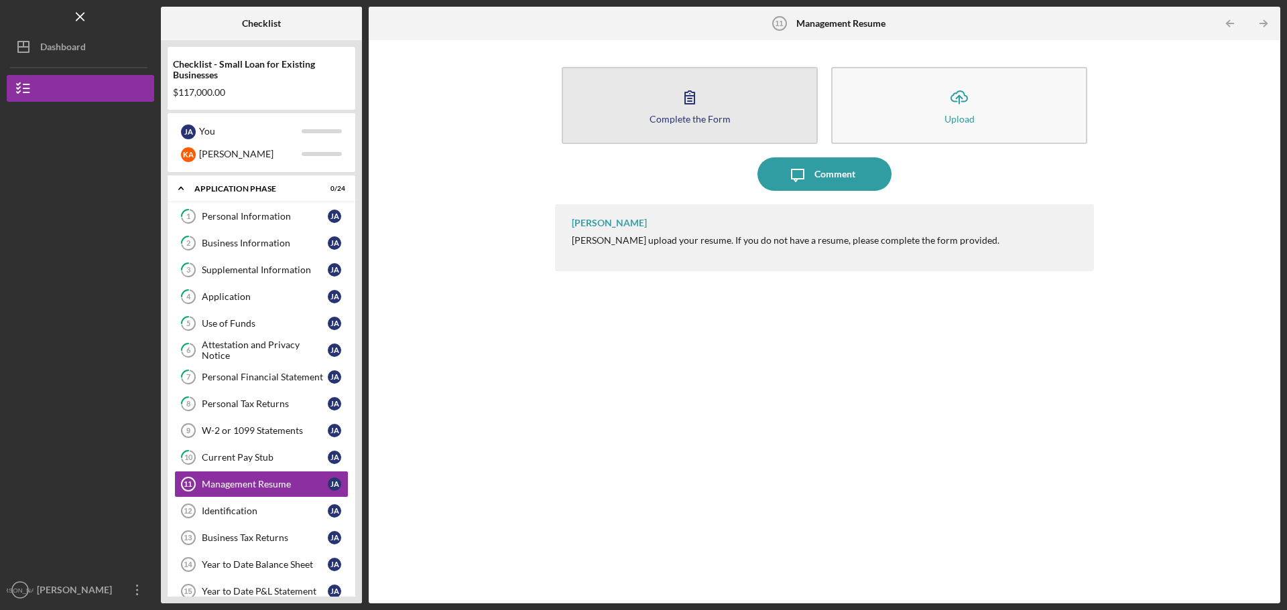
click at [687, 106] on icon "button" at bounding box center [690, 97] width 34 height 34
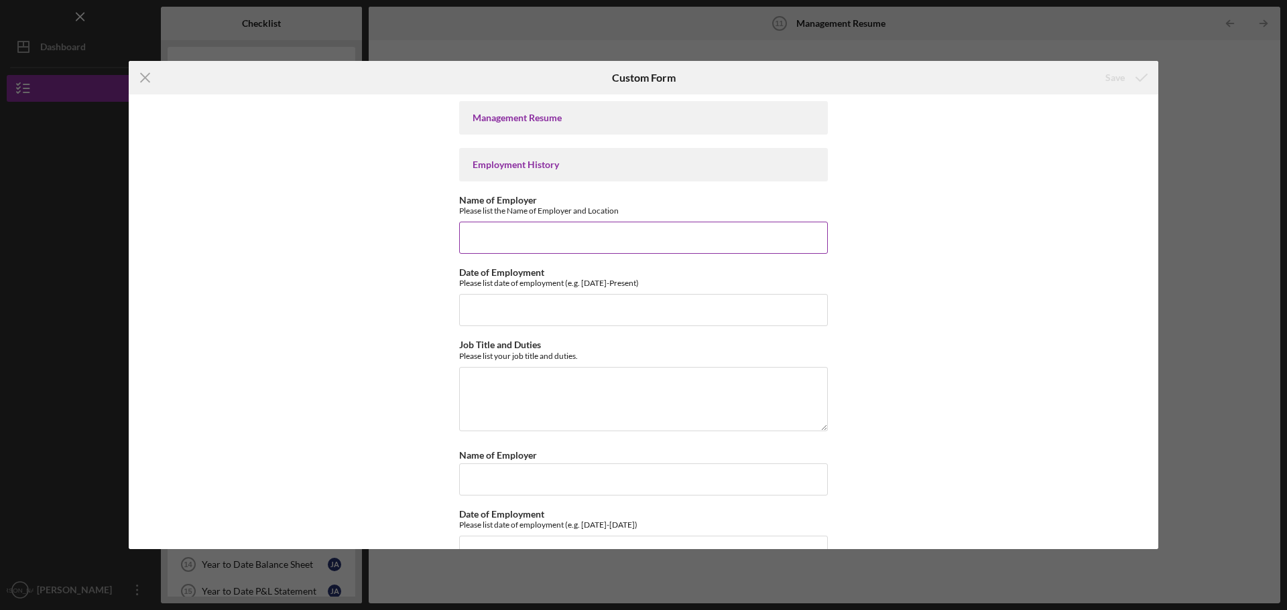
click at [521, 240] on input "Name of Employer" at bounding box center [643, 238] width 369 height 32
type input "Allen BBQ LLC"
type input "04/02/2022 - Present"
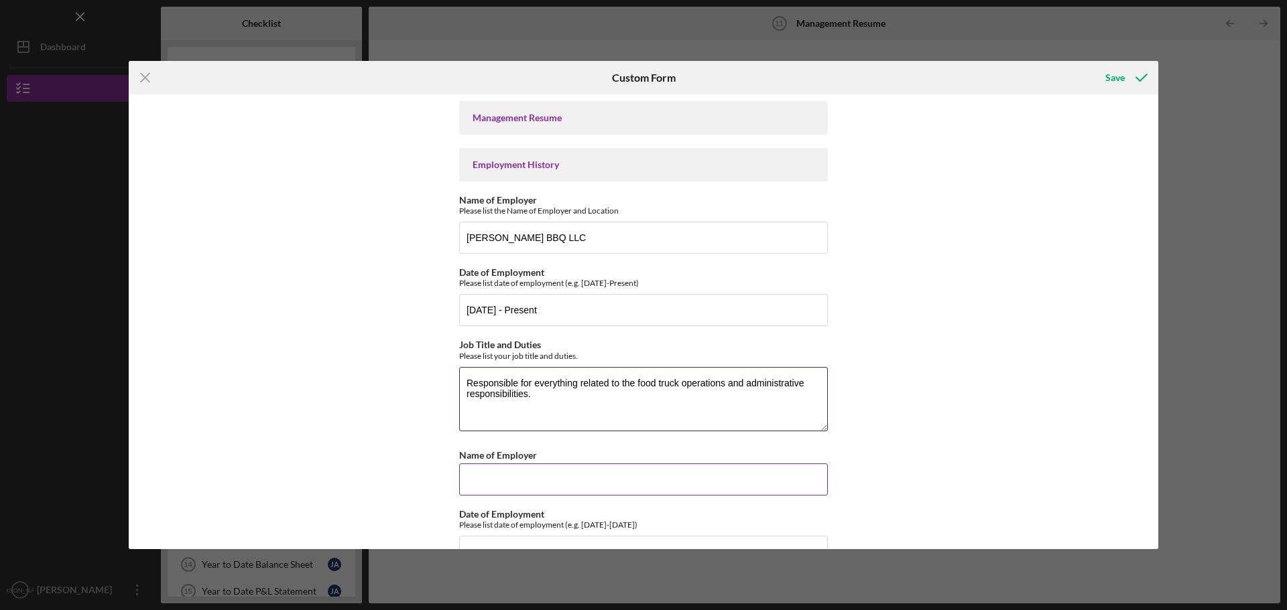
type textarea "Responsible for everything related to the food truck operations and administrat…"
click at [608, 472] on input "Name of Employer" at bounding box center [643, 480] width 369 height 32
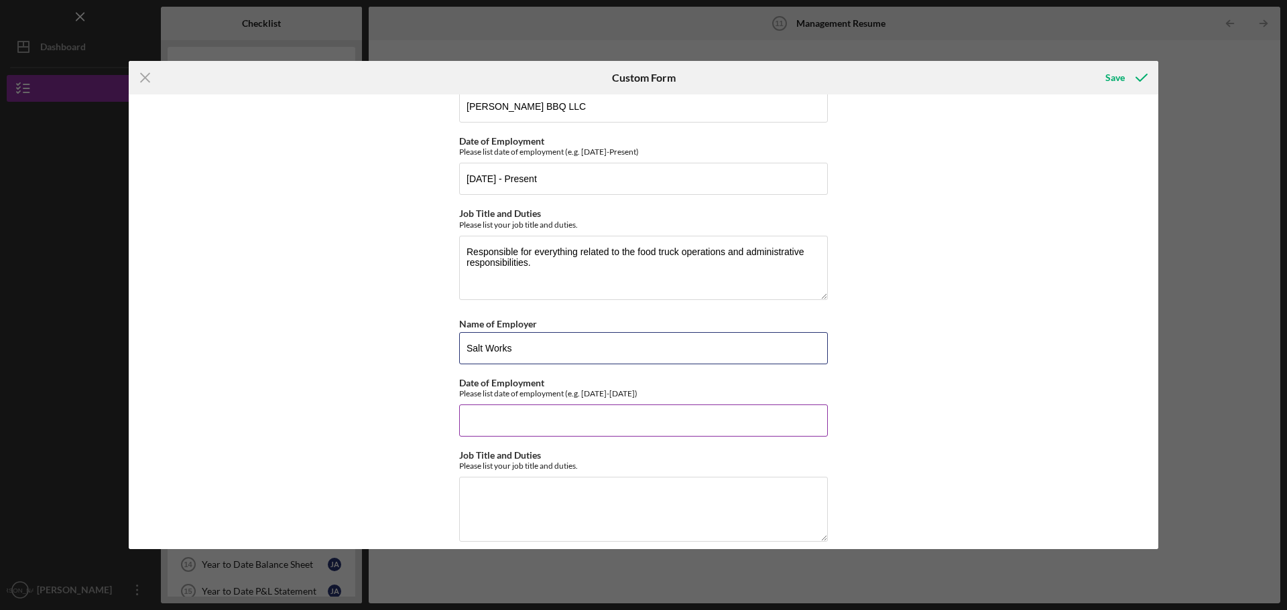
scroll to position [134, 0]
type input "Salt Works"
click at [560, 417] on input "Date of Employment" at bounding box center [643, 418] width 369 height 32
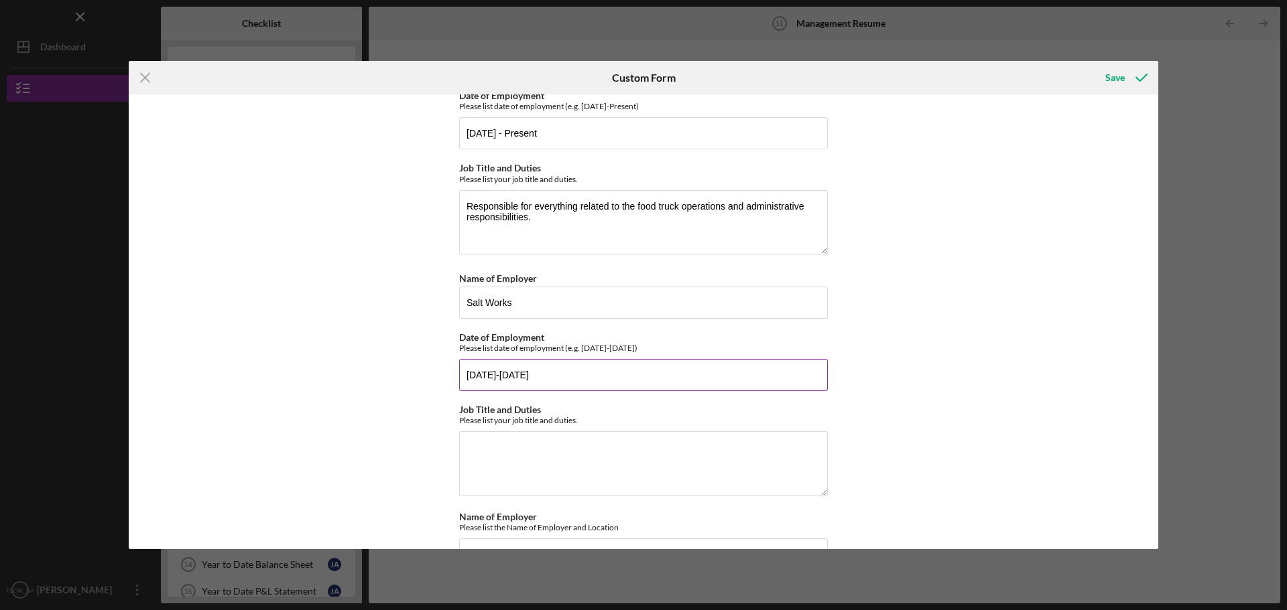
scroll to position [201, 0]
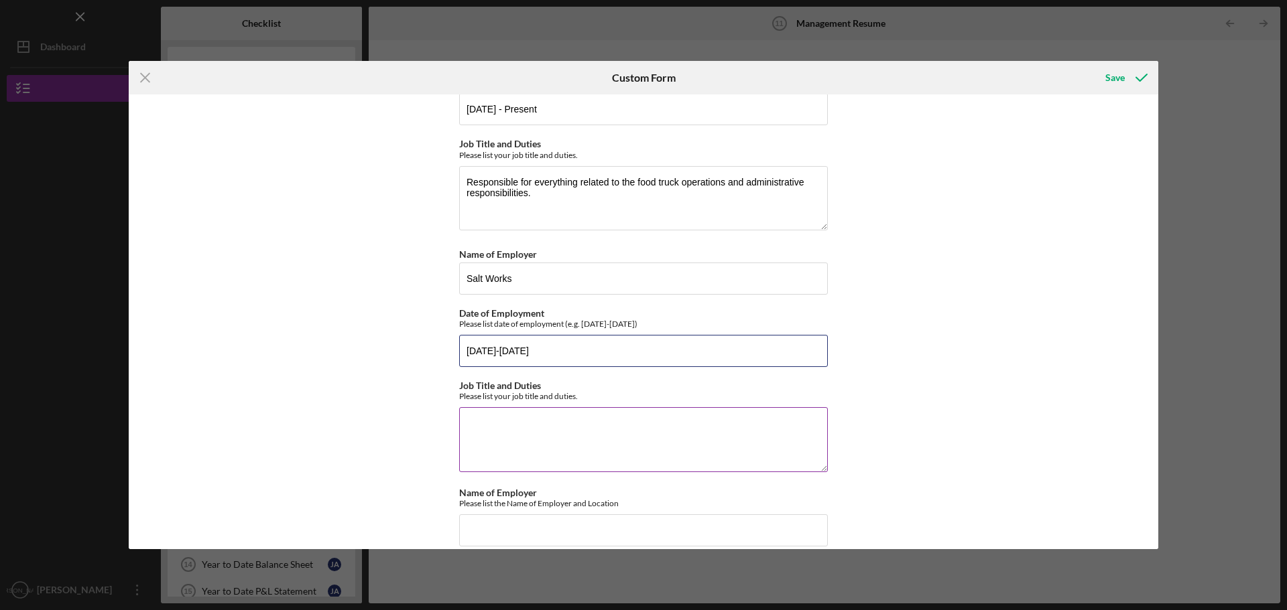
type input "11/1/2017-3/1/2021"
click at [563, 428] on textarea "Job Title and Duties" at bounding box center [643, 439] width 369 height 64
type textarea "Smoke Master - oversee smoked salt operations"
click at [507, 353] on input "11/1/2017-3/1/2021" at bounding box center [643, 351] width 369 height 32
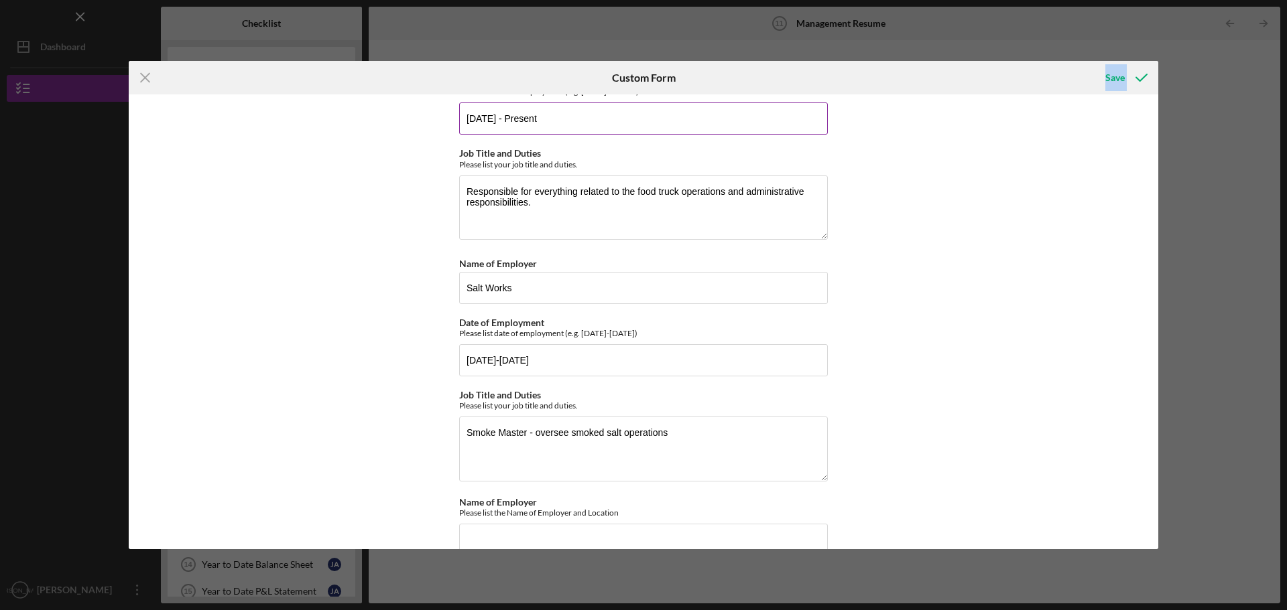
drag, startPoint x: 749, startPoint y: 79, endPoint x: 759, endPoint y: 109, distance: 31.8
click at [759, 109] on form "Icon/Menu Close Custom Form Save Management Resume Employment History Name of E…" at bounding box center [643, 305] width 1029 height 489
click at [510, 364] on input "11/1/2018-3/1/2021" at bounding box center [643, 360] width 369 height 32
type input "11/1/2018-11/1/2021"
click at [533, 435] on textarea "Smoke Master - oversee smoked salt operations" at bounding box center [643, 449] width 369 height 64
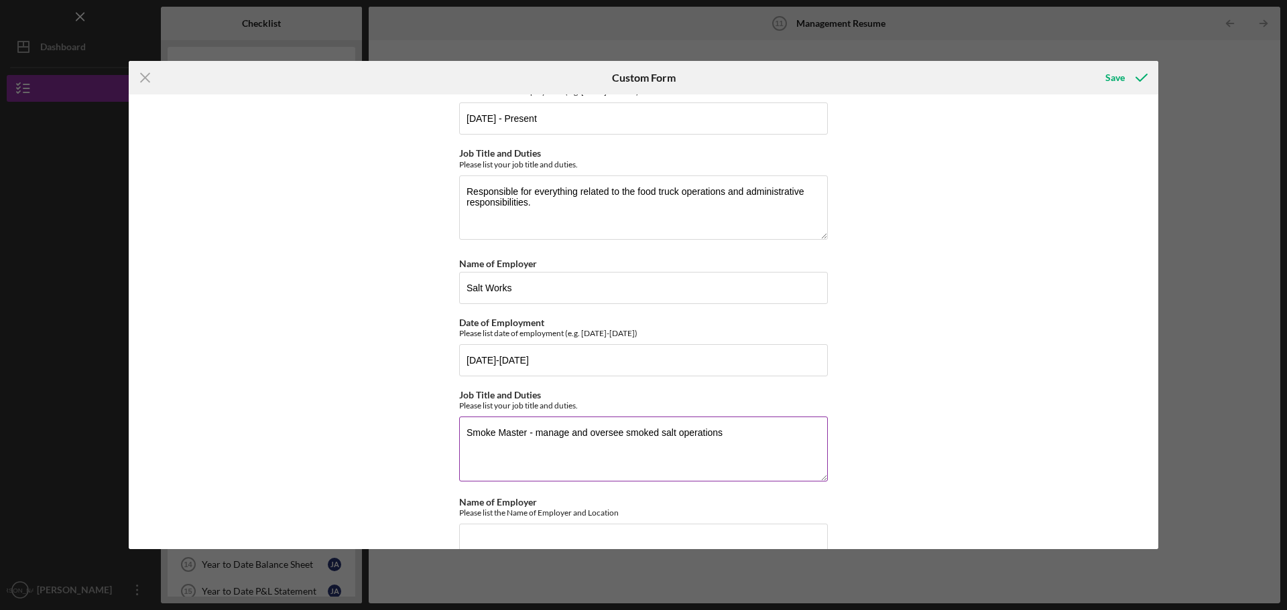
click at [752, 434] on textarea "Smoke Master - manage and oversee smoked salt operations" at bounding box center [643, 449] width 369 height 64
drag, startPoint x: 497, startPoint y: 432, endPoint x: 370, endPoint y: 452, distance: 128.9
click at [371, 450] on div "Management Resume Employment History Name of Employer Please list the Name of E…" at bounding box center [643, 321] width 1029 height 455
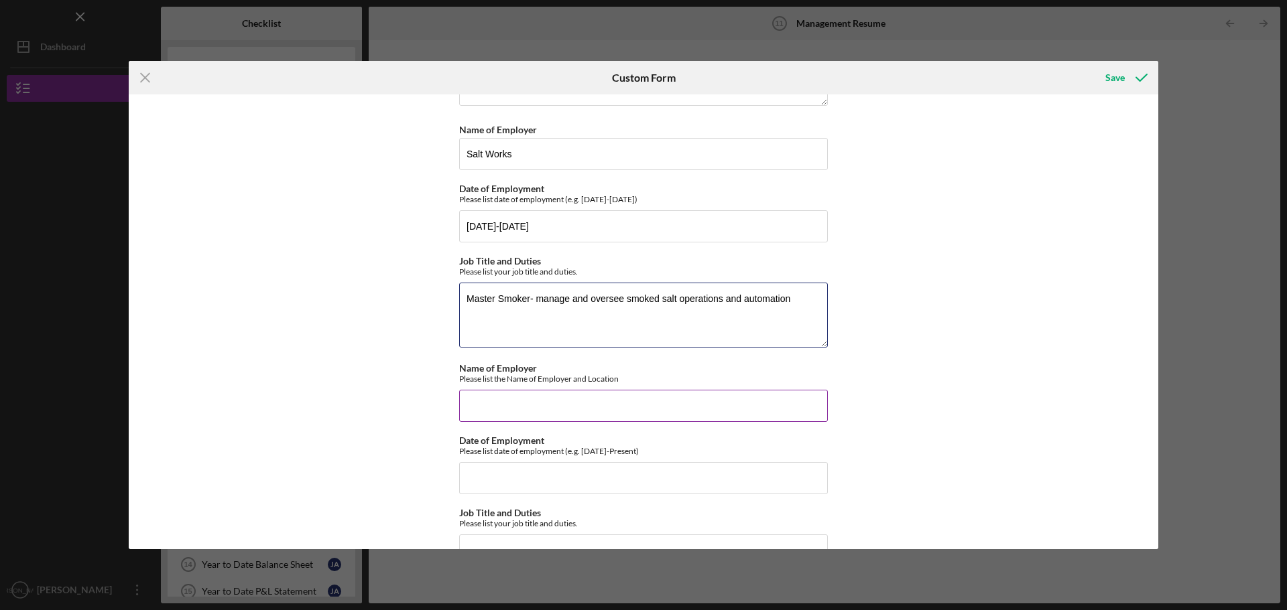
type textarea "Master Smoker- manage and oversee smoked salt operations and automation"
click at [535, 413] on input "Name of Employer" at bounding box center [643, 406] width 369 height 32
type input "CHP"
click at [593, 150] on input "Salt Works" at bounding box center [643, 154] width 369 height 32
type input "Salt Works, Seattle WA"
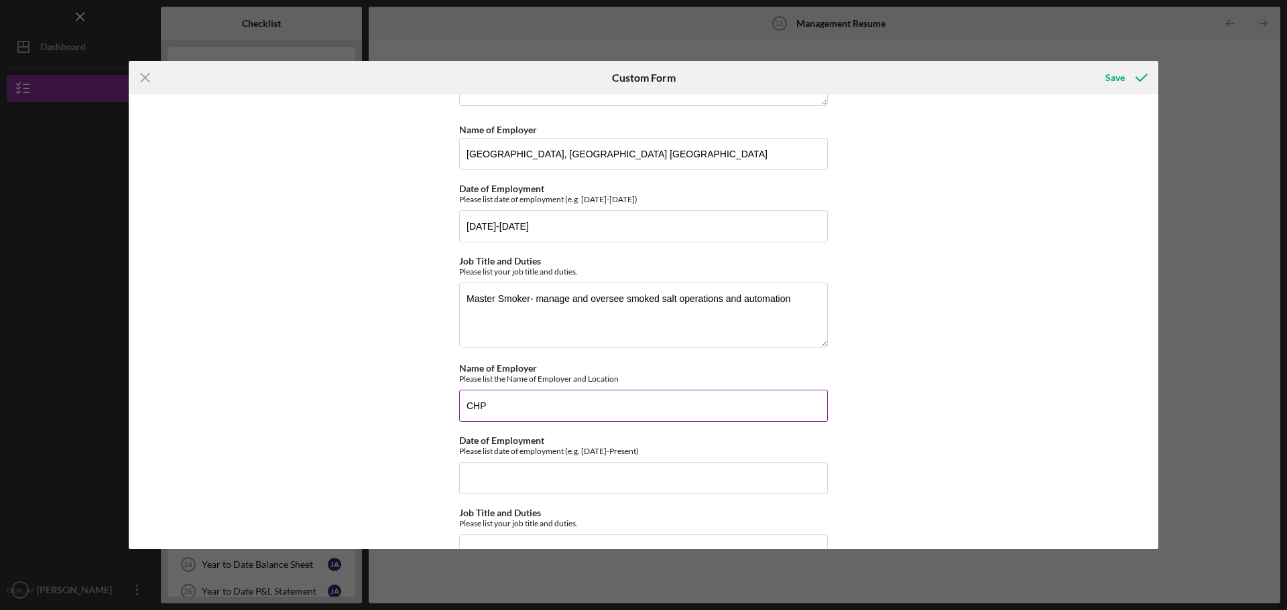
click at [526, 401] on input "CHP" at bounding box center [643, 406] width 369 height 32
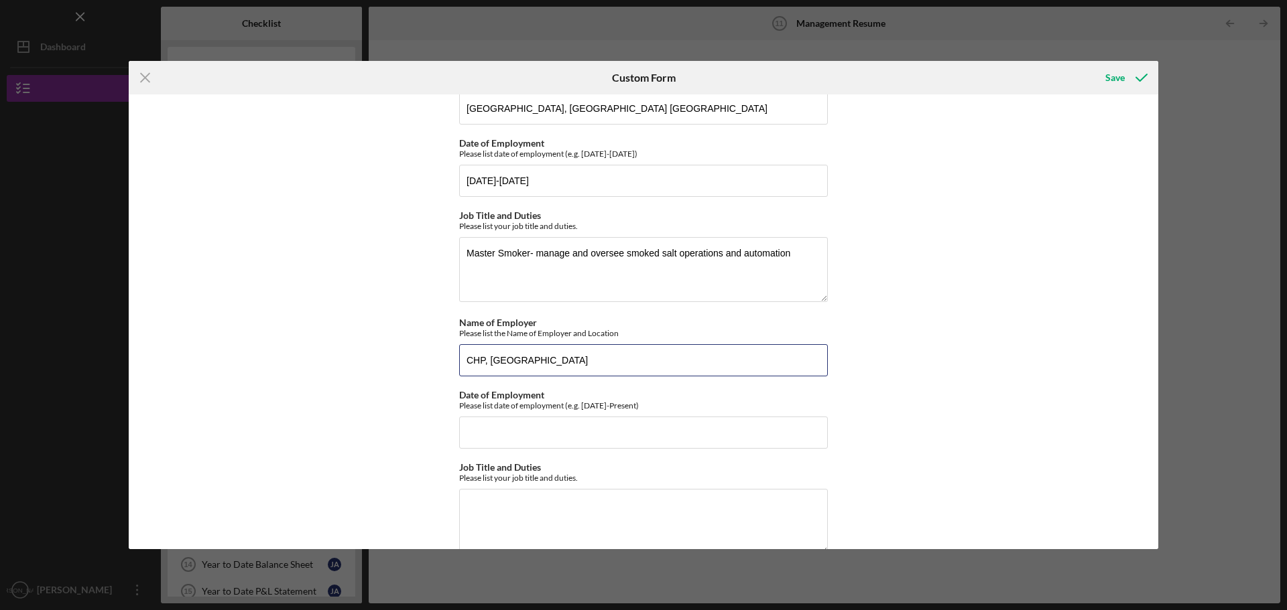
scroll to position [460, 0]
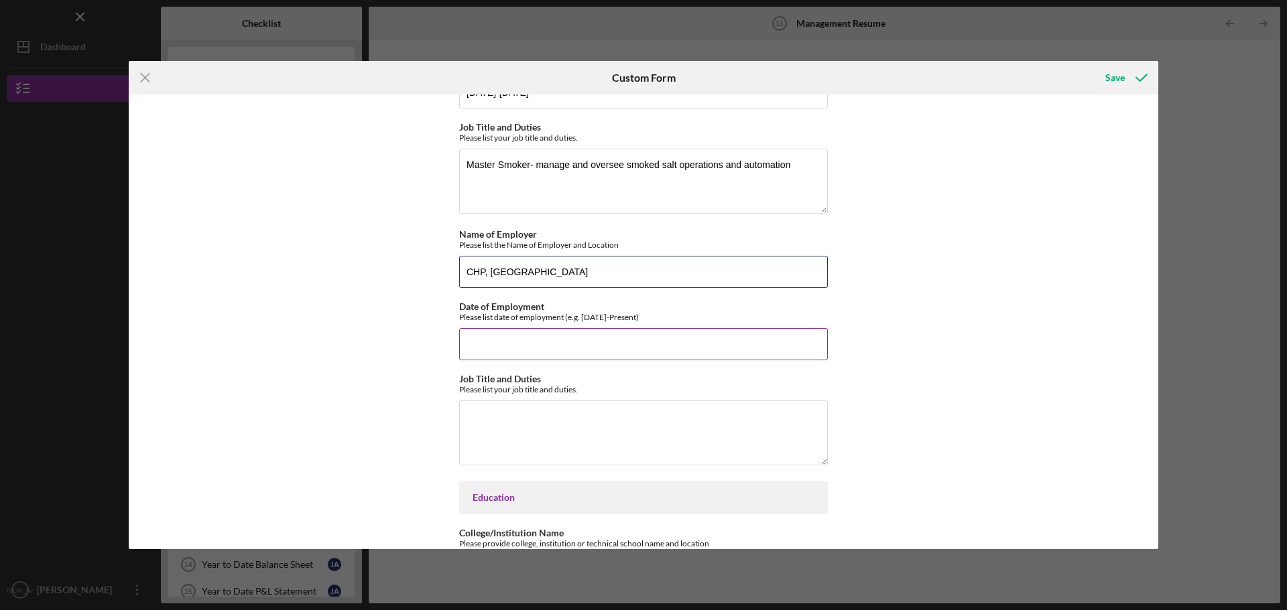
type input "CHP, Sacramento CA"
click at [528, 345] on input "Date of Employment" at bounding box center [643, 344] width 369 height 32
click at [503, 348] on input "3/15/2015 to 11/16/2018" at bounding box center [643, 344] width 369 height 32
type input "3/15/2016 to 11/16/2018"
click at [589, 424] on textarea "Job Title and Duties" at bounding box center [643, 433] width 369 height 64
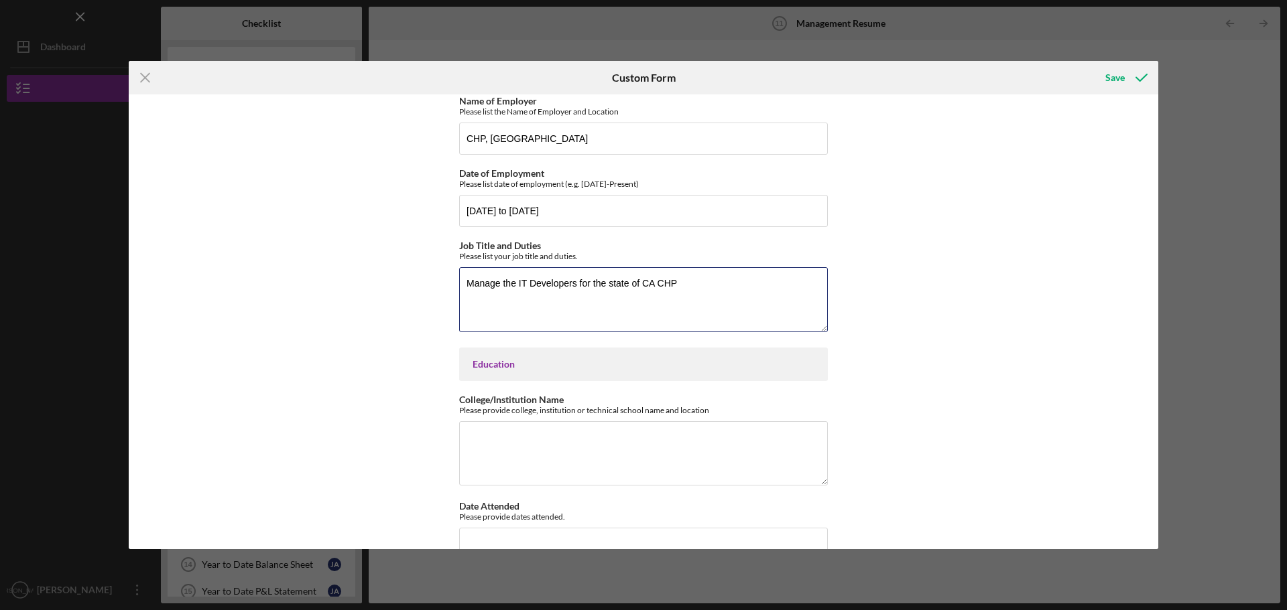
scroll to position [594, 0]
type textarea "Manage the IT Developers for the state of CA CHP"
click at [529, 443] on textarea "College/Institution Name" at bounding box center [643, 453] width 369 height 64
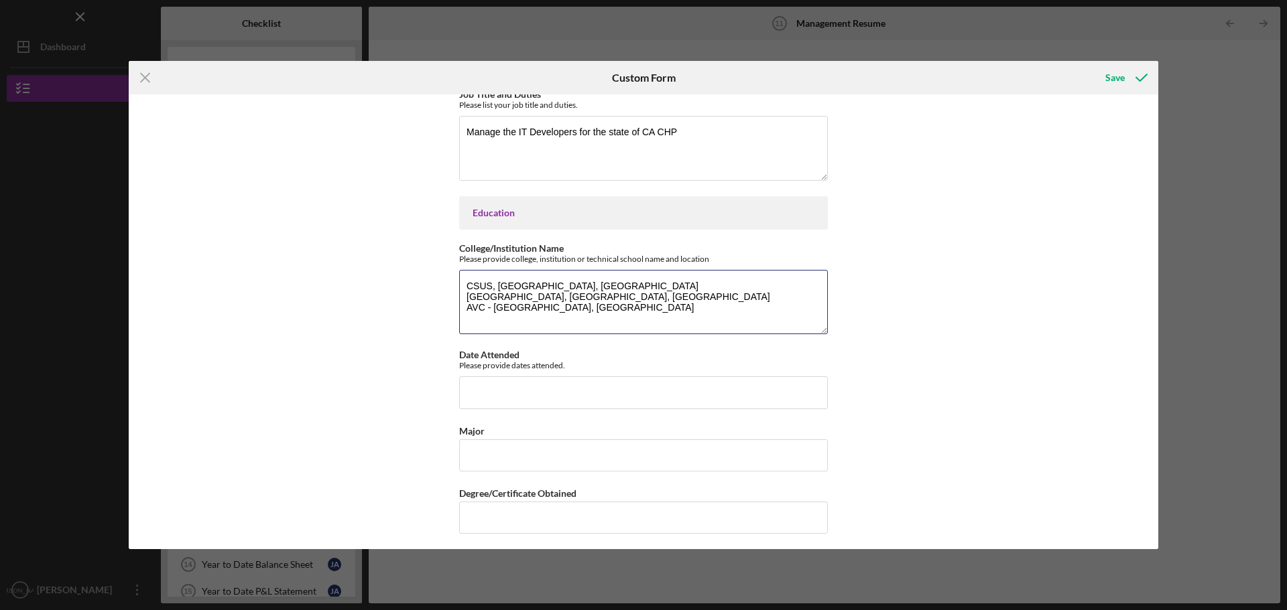
scroll to position [749, 0]
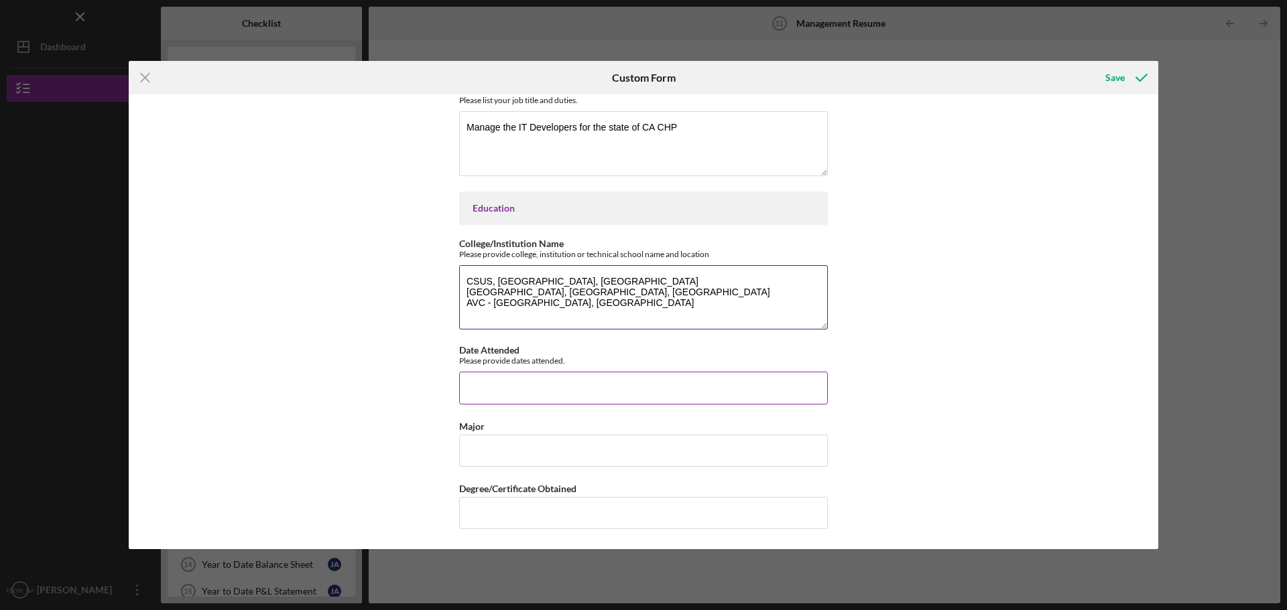
type textarea "CSUS, Sacramento, CA LA Film School, Los Angeles, CA AVC - Antelope Valley, CA"
click at [531, 386] on input "Date Attended" at bounding box center [643, 388] width 369 height 32
type input "1995-2004"
type input "Development"
type input "Computer Science, Art, Film"
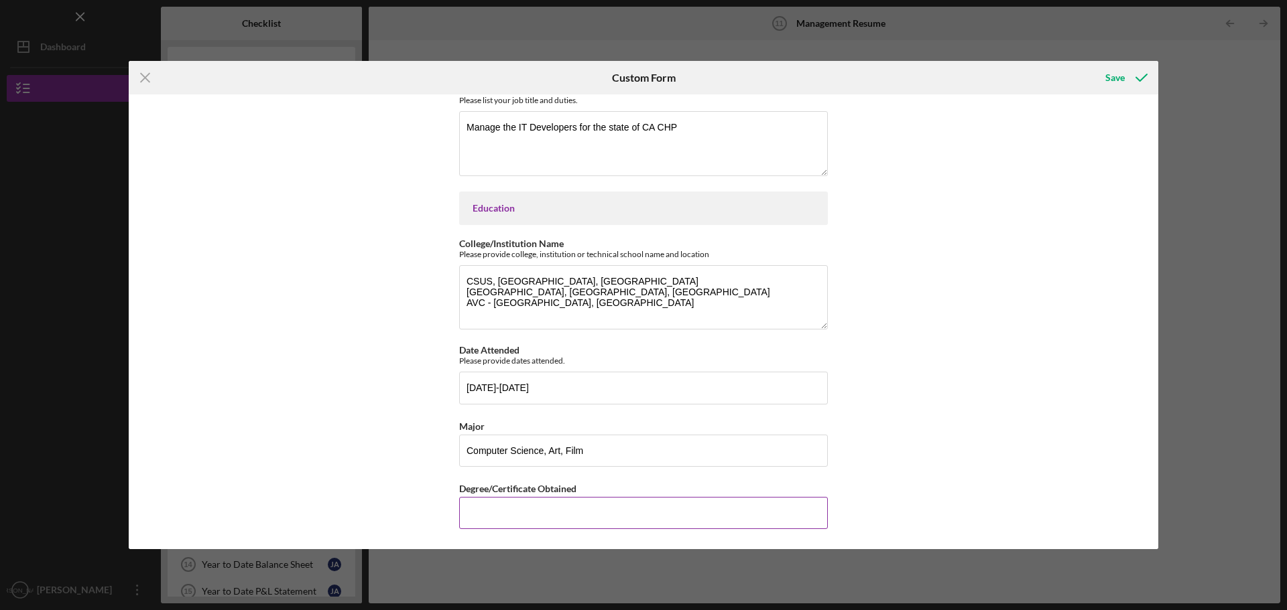
click at [609, 521] on input "Degree/Certificate Obtained" at bounding box center [643, 513] width 369 height 32
drag, startPoint x: 490, startPoint y: 515, endPoint x: 434, endPoint y: 516, distance: 56.3
click at [434, 515] on div "Management Resume Employment History Name of Employer Please list the Name of E…" at bounding box center [643, 321] width 1029 height 455
type input "Film Production Cert (AA Equivalent)"
click at [926, 426] on div "Management Resume Employment History Name of Employer Please list the Name of E…" at bounding box center [643, 321] width 1029 height 455
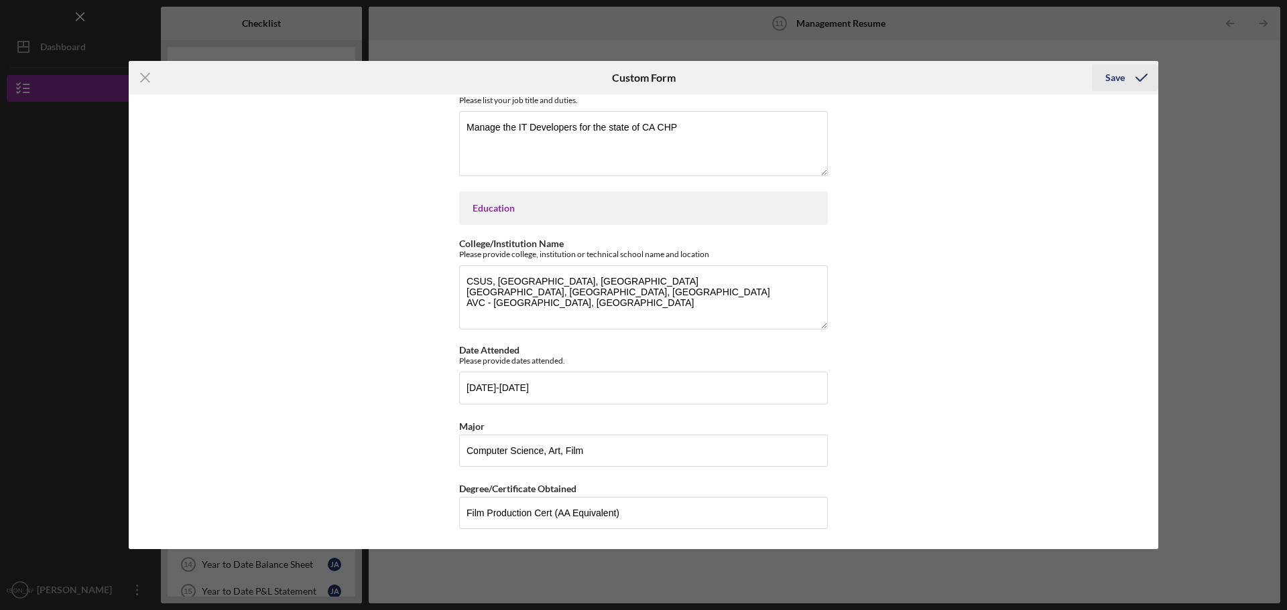
click at [1114, 76] on div "Save" at bounding box center [1114, 77] width 19 height 27
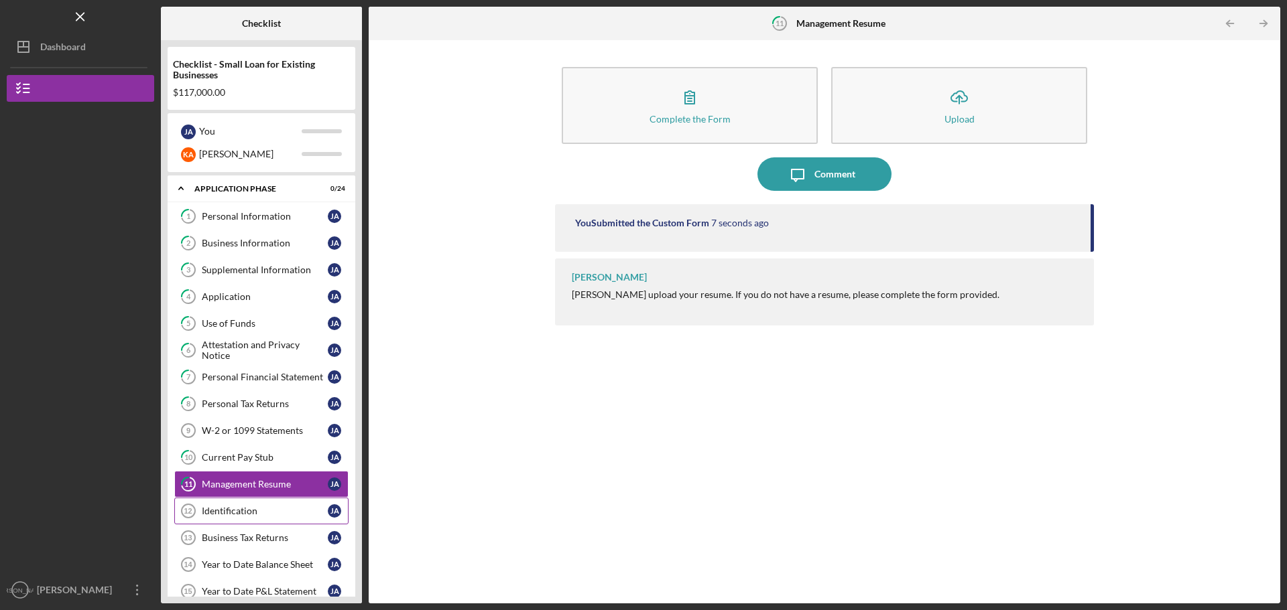
click at [241, 509] on div "Identification" at bounding box center [265, 511] width 126 height 11
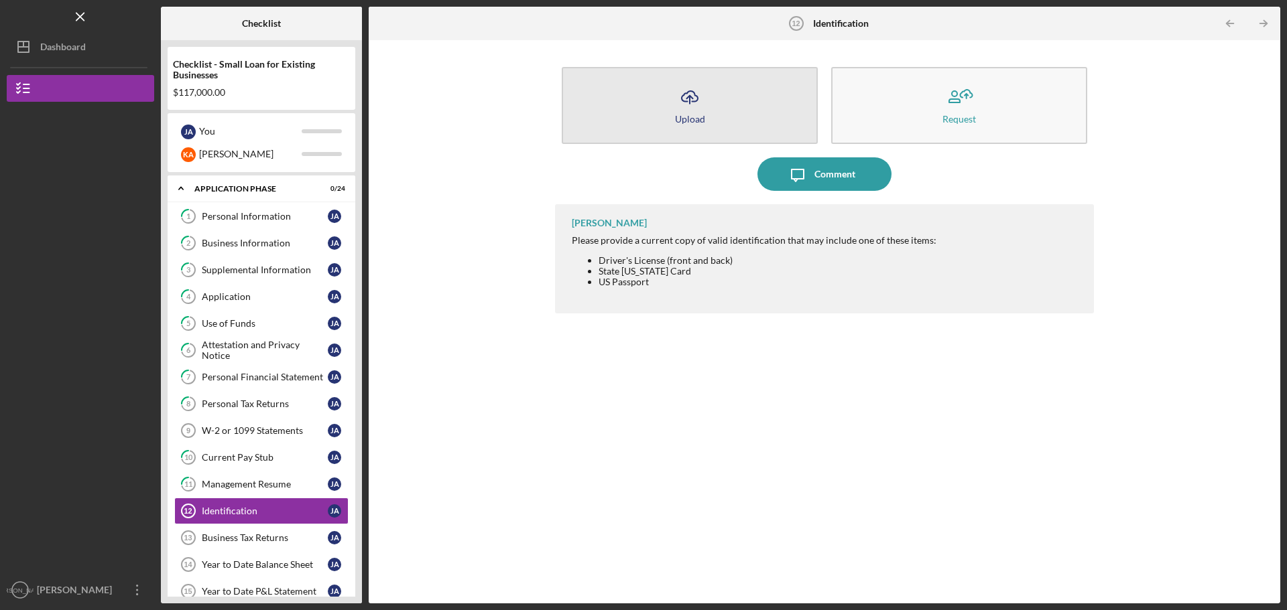
click at [709, 100] on button "Icon/Upload Upload" at bounding box center [690, 105] width 256 height 77
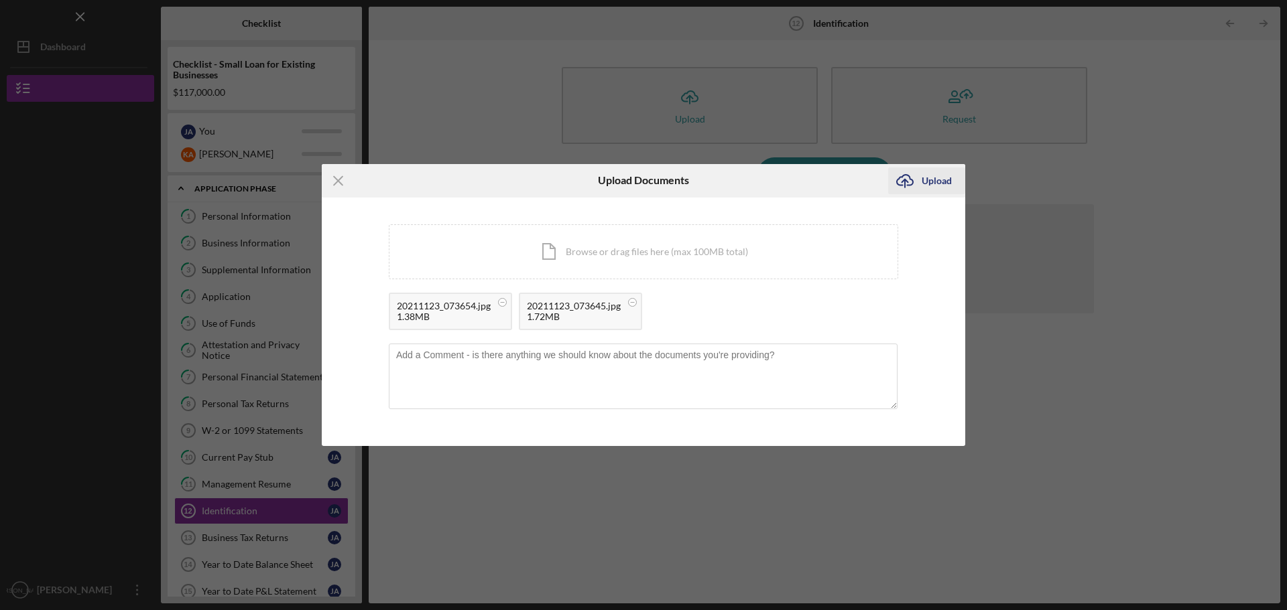
click at [928, 176] on div "Upload" at bounding box center [936, 181] width 30 height 27
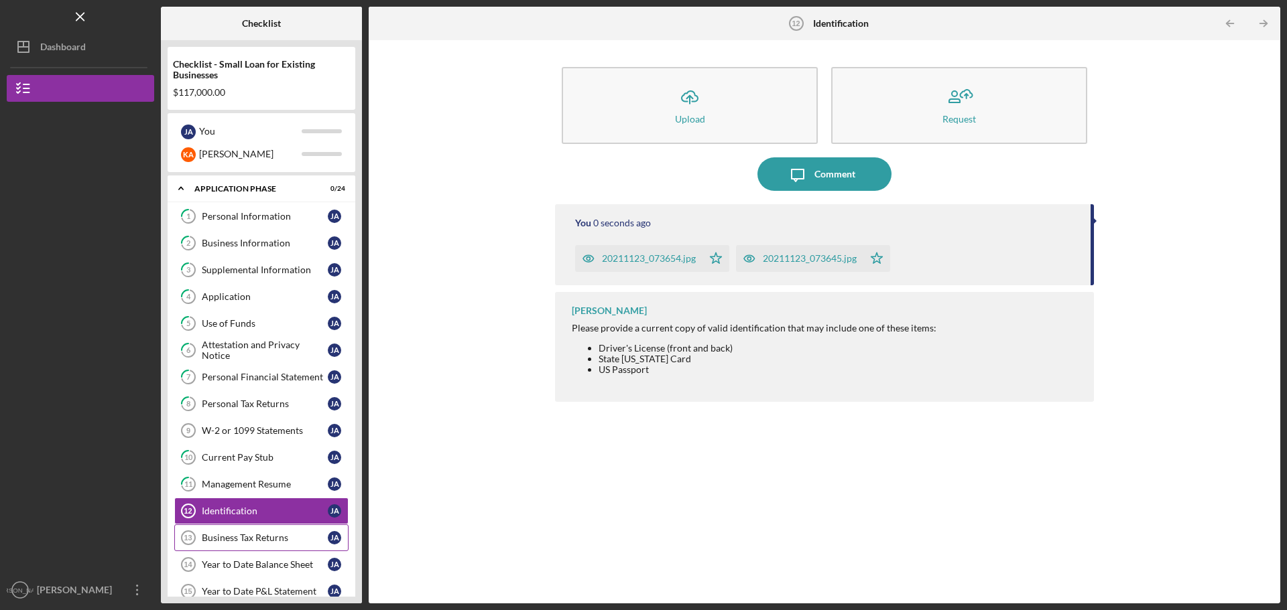
click at [265, 536] on div "Business Tax Returns" at bounding box center [265, 538] width 126 height 11
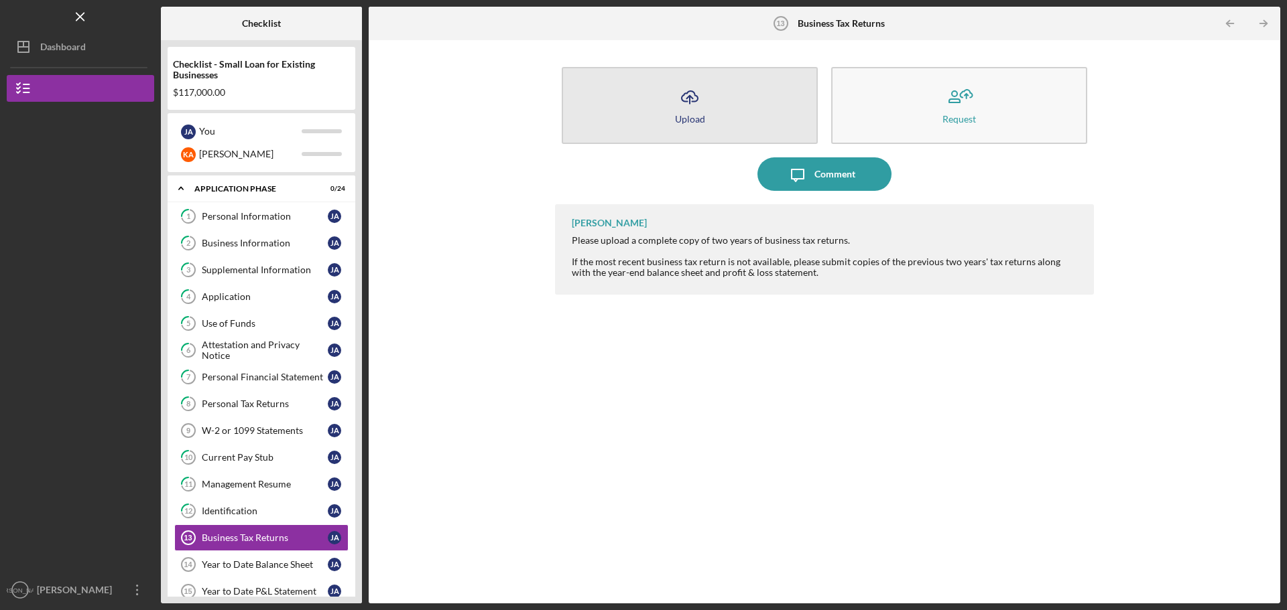
click at [772, 120] on button "Icon/Upload Upload" at bounding box center [690, 105] width 256 height 77
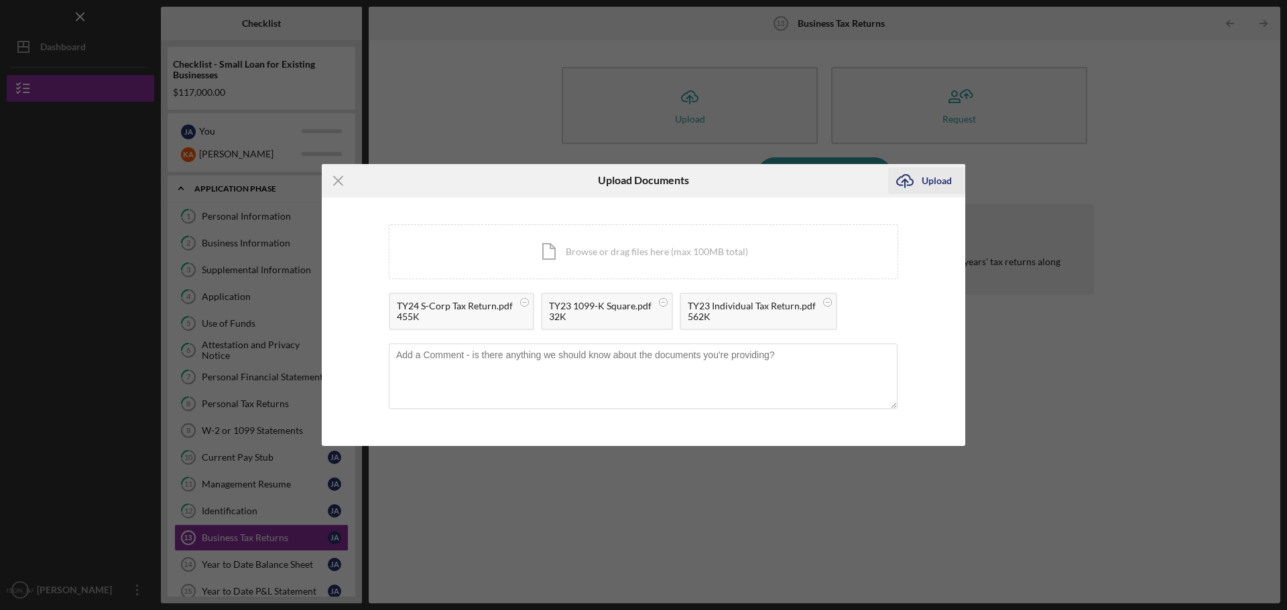
click at [935, 180] on div "Upload" at bounding box center [936, 181] width 30 height 27
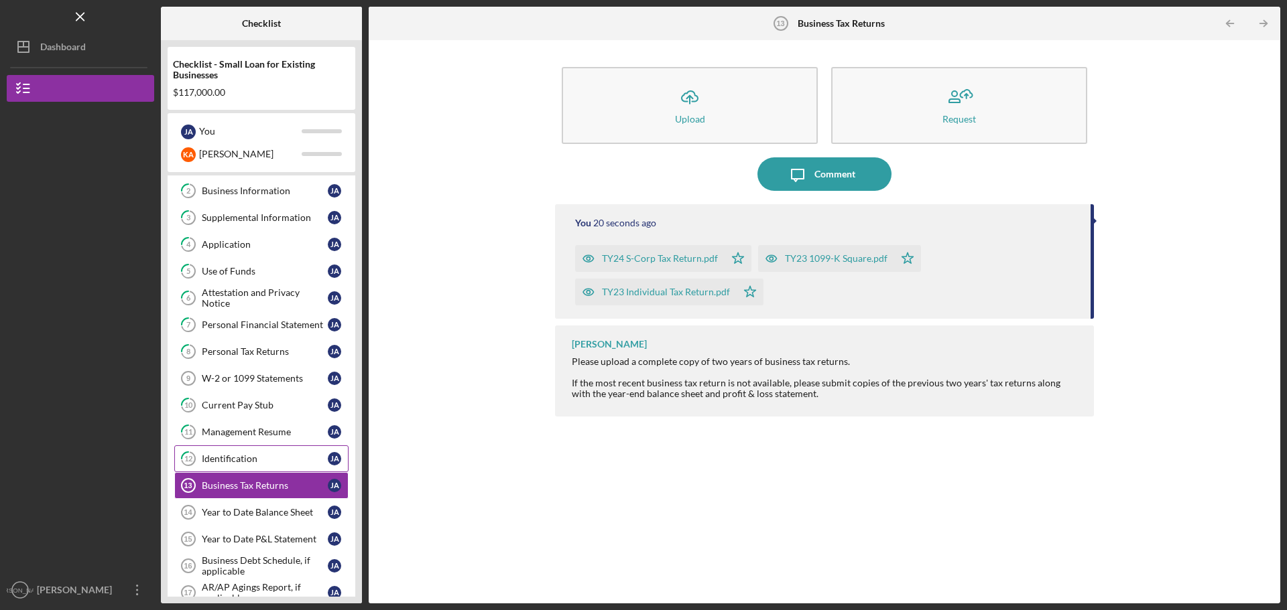
scroll to position [134, 0]
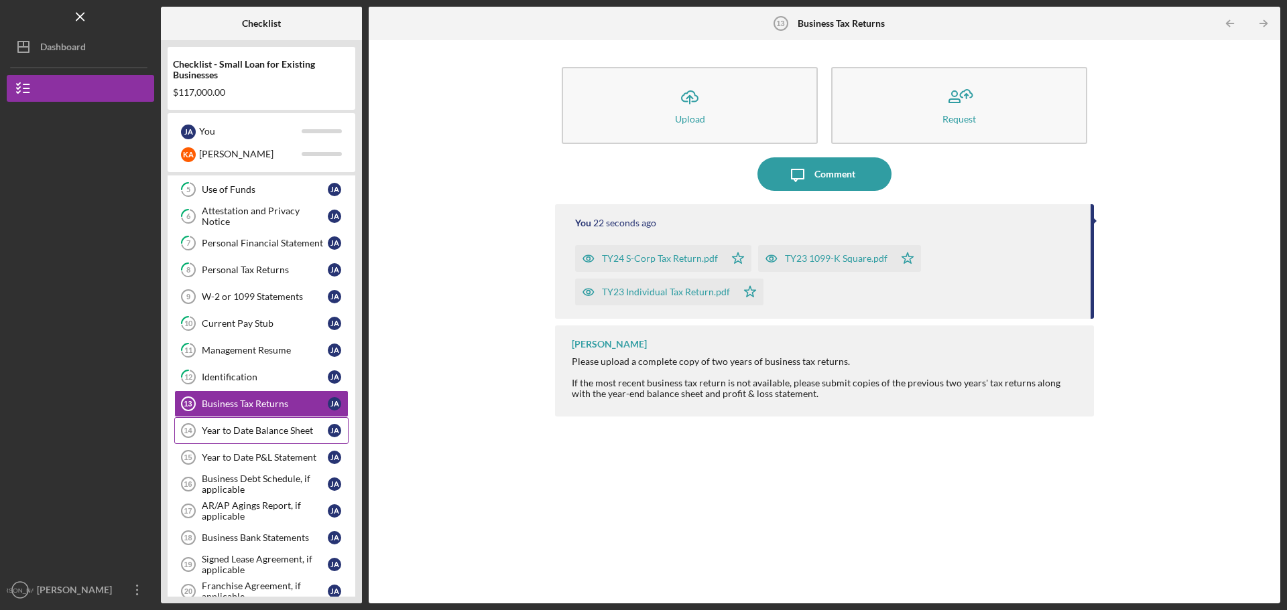
click at [219, 425] on link "Year to Date Balance Sheet 14 Year to Date Balance Sheet J A" at bounding box center [261, 430] width 174 height 27
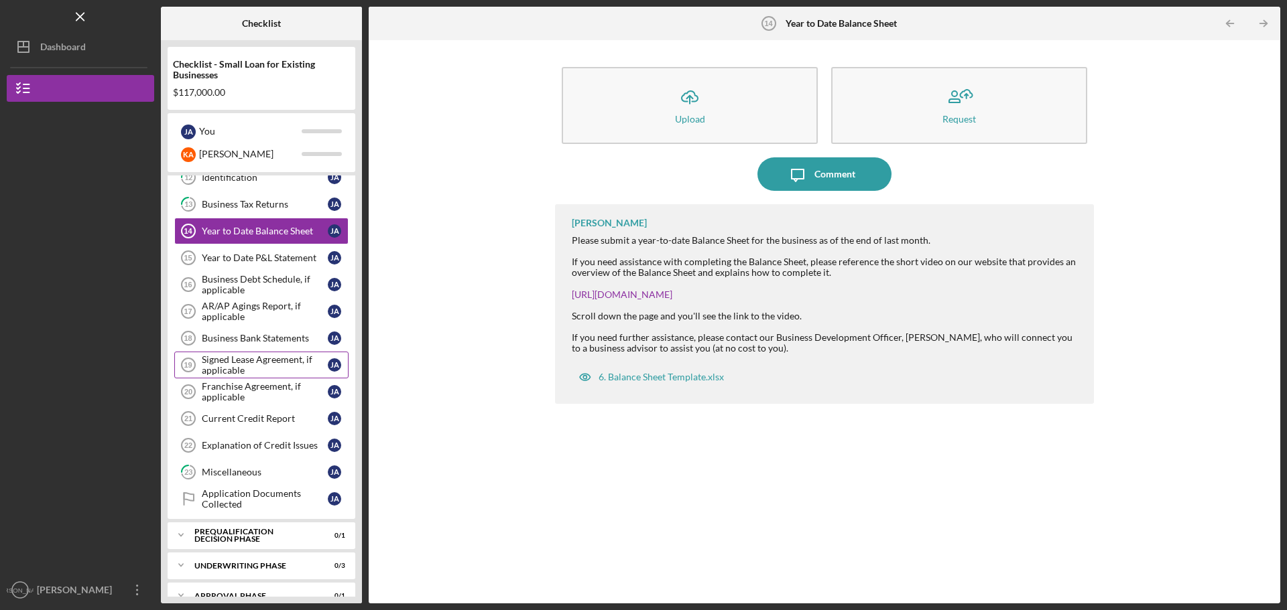
scroll to position [335, 0]
click at [231, 338] on div "Business Bank Statements" at bounding box center [265, 337] width 126 height 11
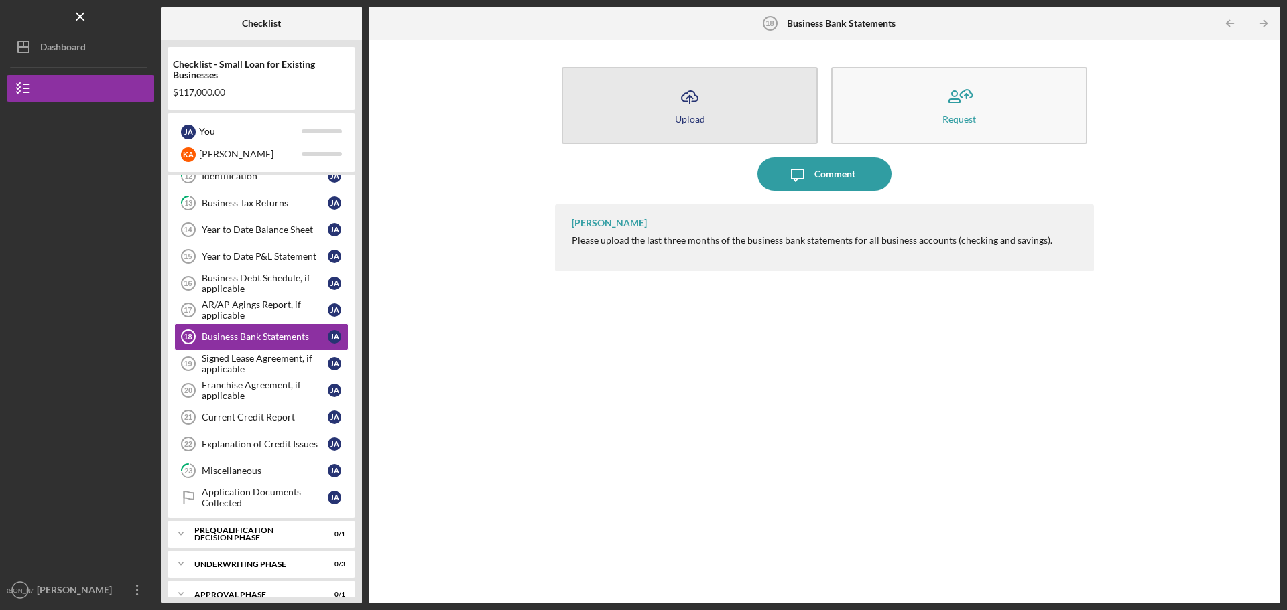
click at [736, 110] on button "Icon/Upload Upload" at bounding box center [690, 105] width 256 height 77
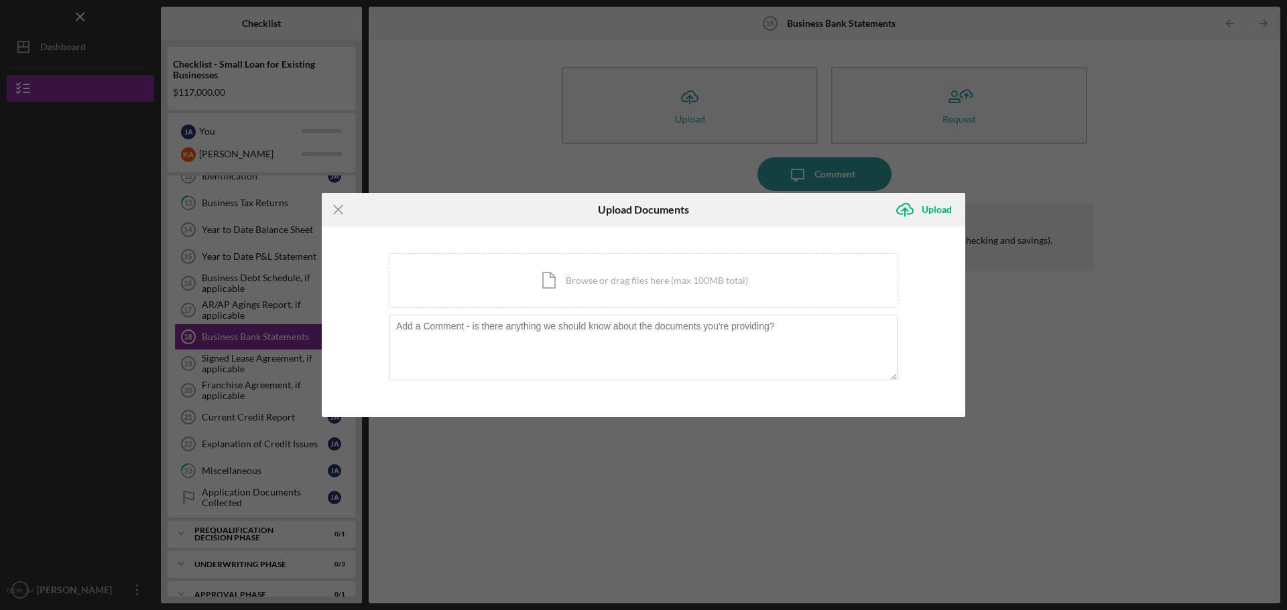
click at [994, 144] on div "Icon/Menu Close Upload Documents Icon/Upload Upload You're uploading documents …" at bounding box center [643, 305] width 1287 height 610
click at [338, 210] on line at bounding box center [338, 209] width 9 height 9
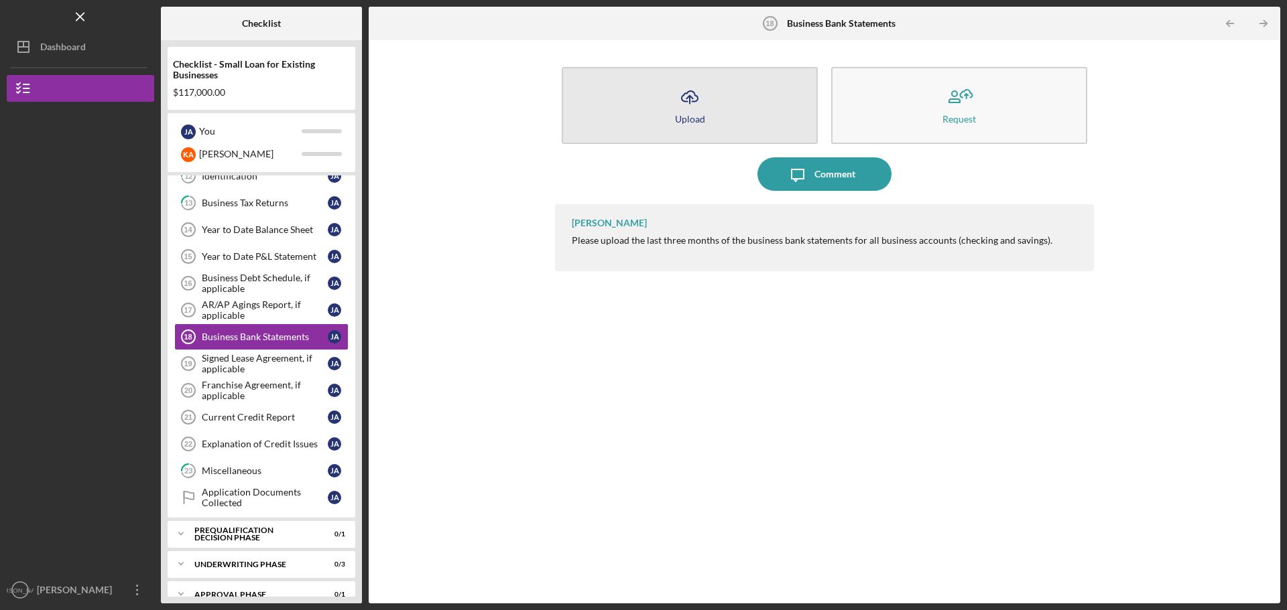
click at [720, 118] on button "Icon/Upload Upload" at bounding box center [690, 105] width 256 height 77
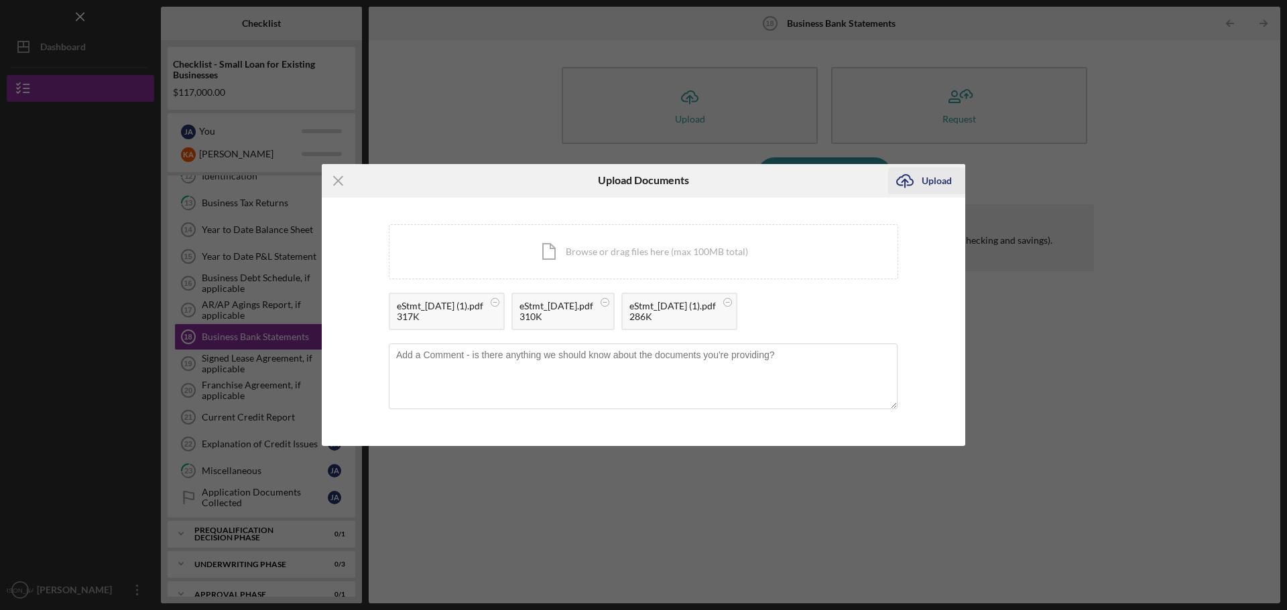
click at [938, 182] on div "Upload" at bounding box center [936, 181] width 30 height 27
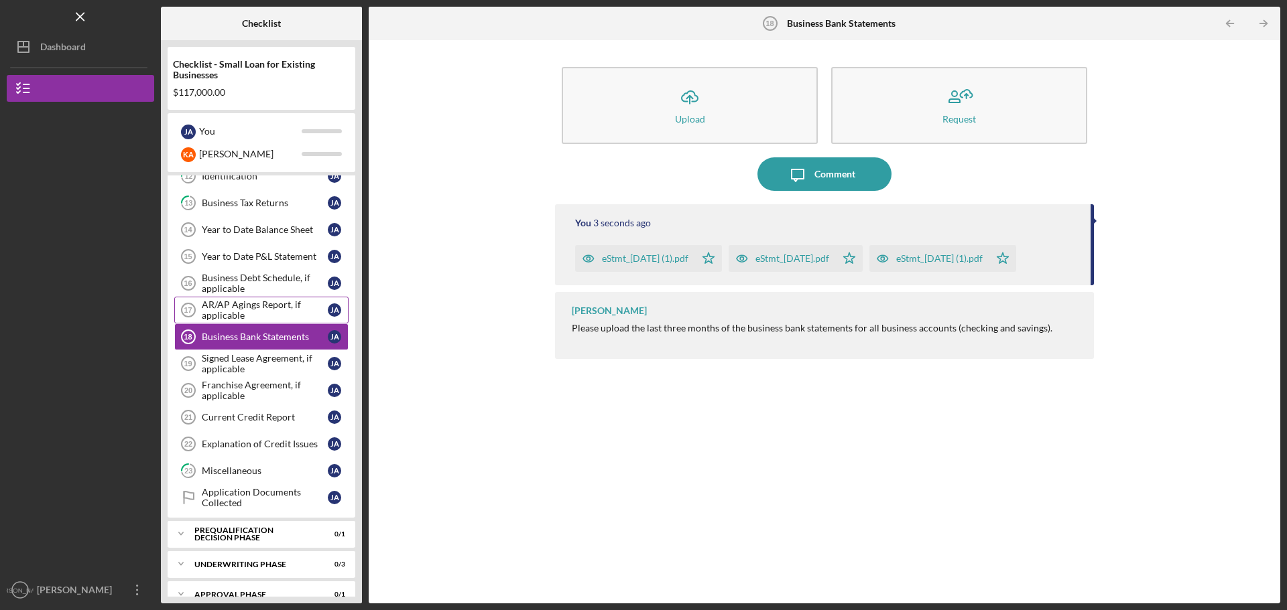
click at [237, 312] on div "AR/AP Agings Report, if applicable" at bounding box center [265, 310] width 126 height 21
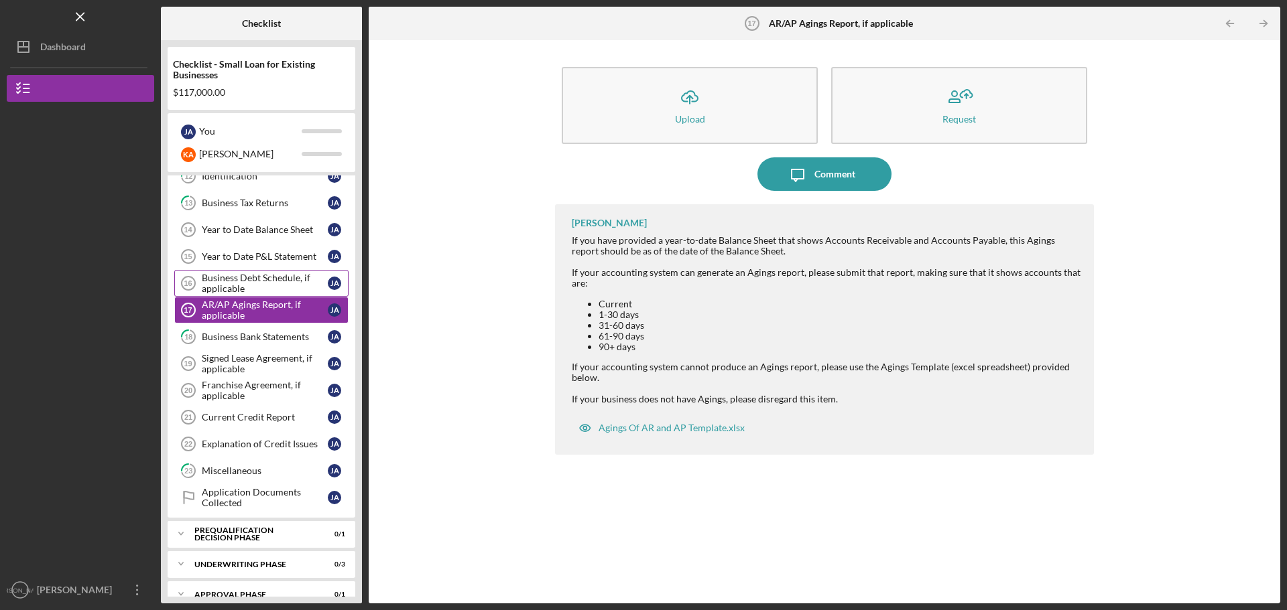
click at [243, 282] on div "Business Debt Schedule, if applicable" at bounding box center [265, 283] width 126 height 21
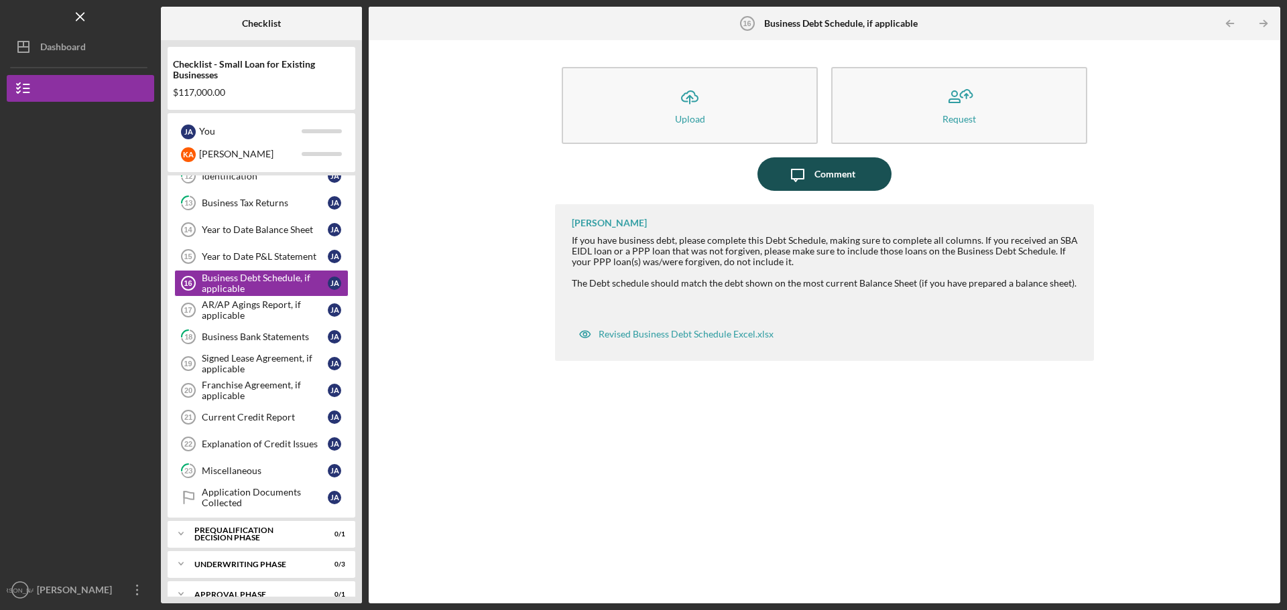
click at [836, 174] on div "Comment" at bounding box center [834, 174] width 41 height 34
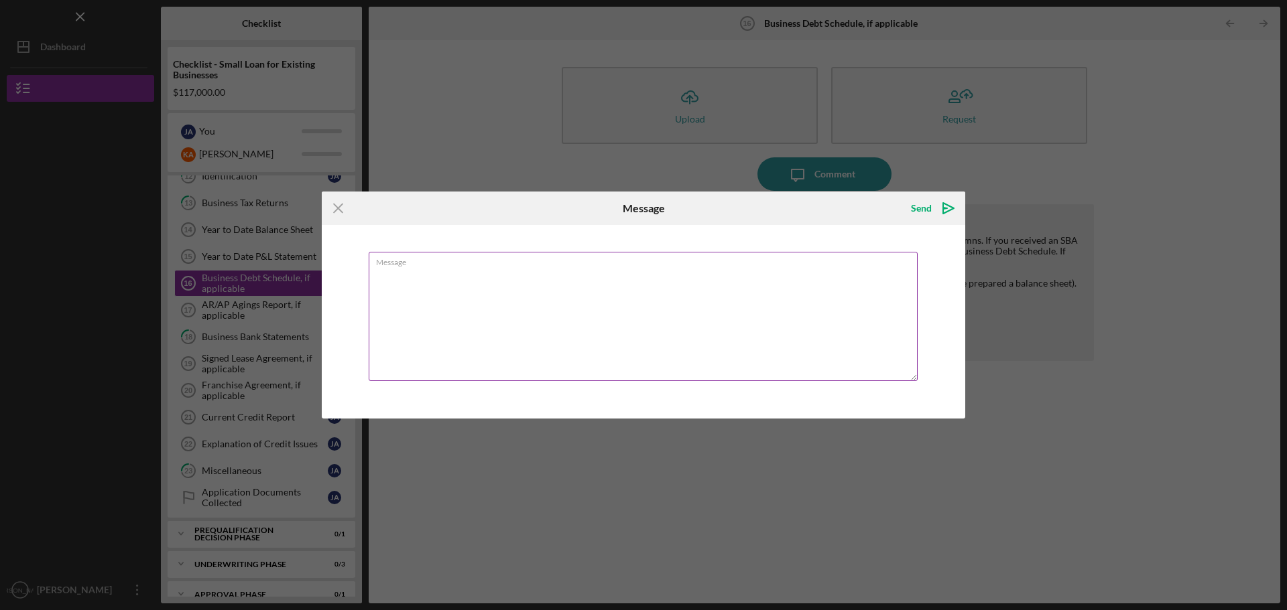
click at [564, 297] on textarea "Message" at bounding box center [643, 316] width 549 height 129
type textarea "No business debt"
click at [935, 208] on icon "Icon/icon-invite-send" at bounding box center [948, 209] width 34 height 34
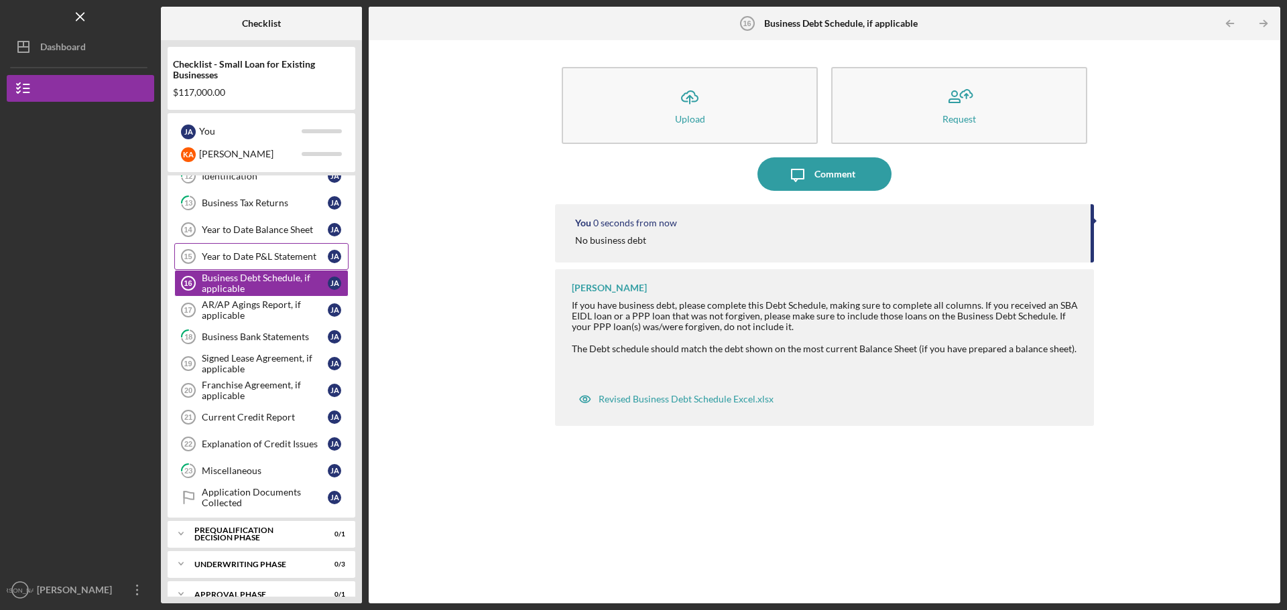
click at [220, 258] on div "Year to Date P&L Statement" at bounding box center [265, 256] width 126 height 11
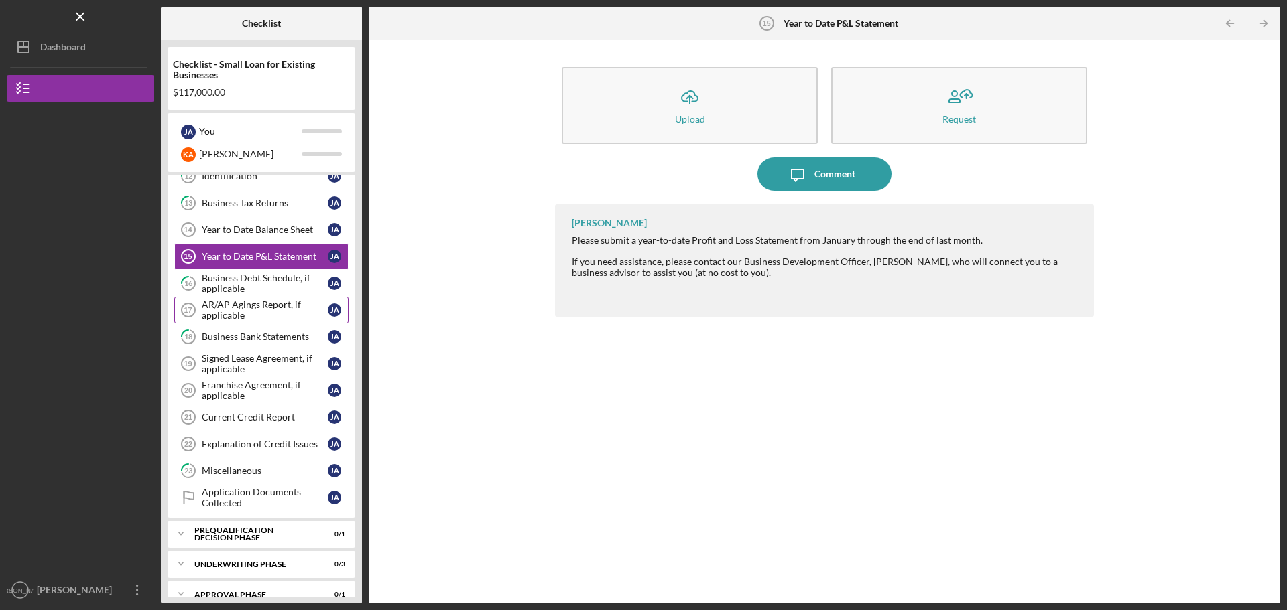
click at [231, 310] on div "AR/AP Agings Report, if applicable" at bounding box center [265, 310] width 126 height 21
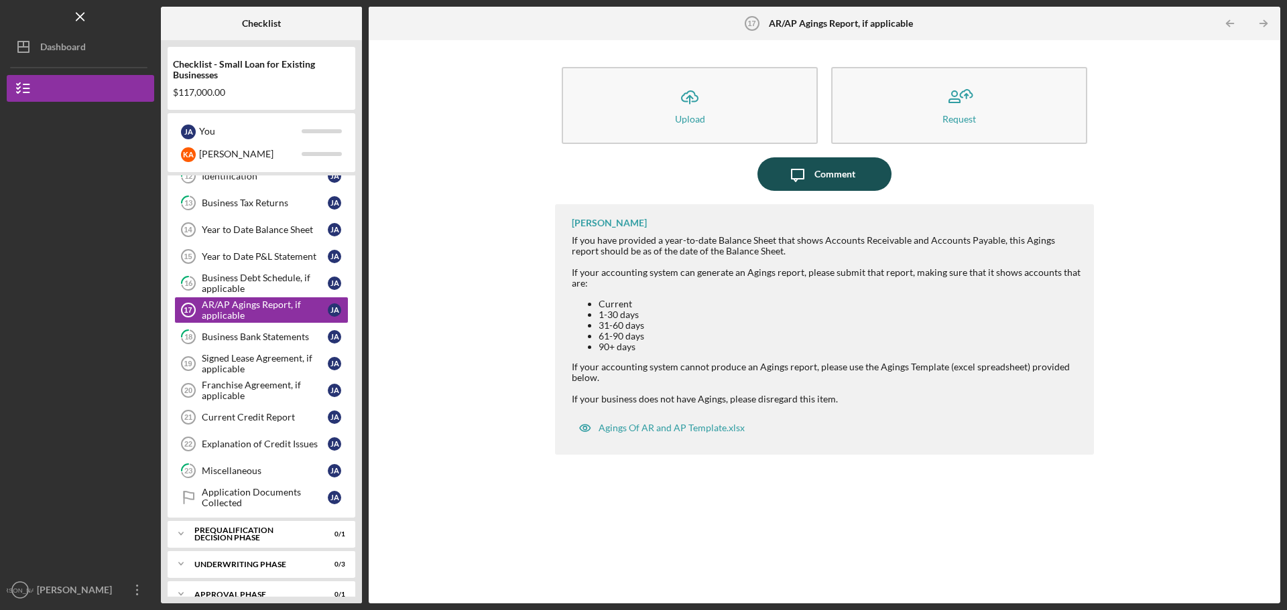
click at [835, 179] on div "Comment" at bounding box center [834, 174] width 41 height 34
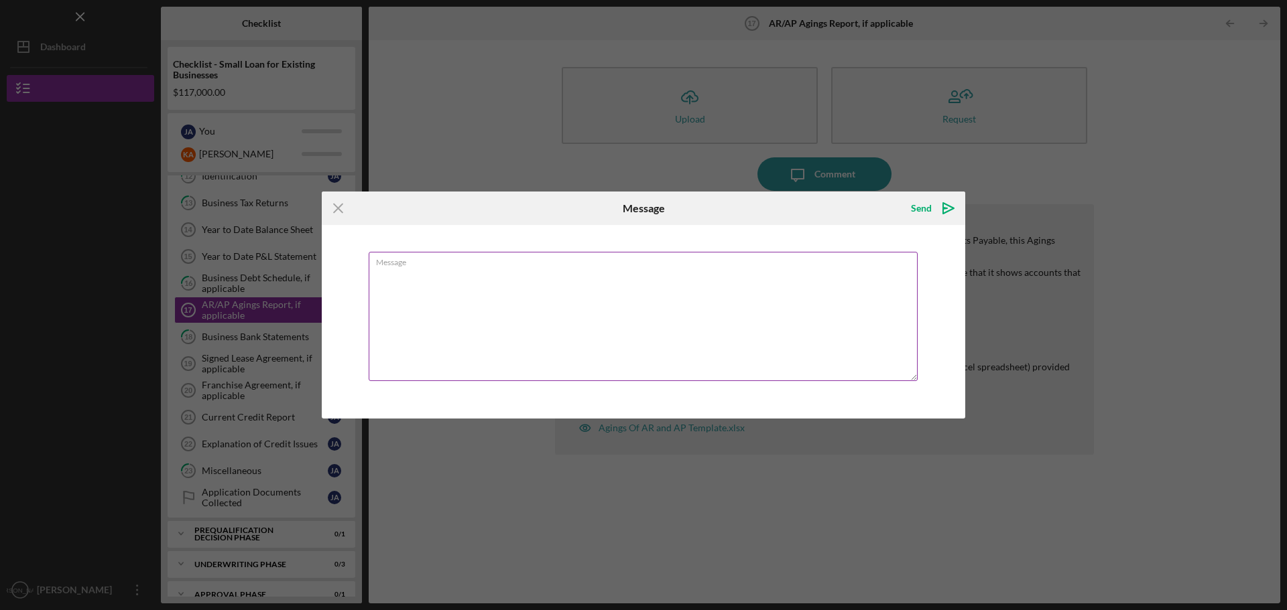
click at [700, 277] on textarea "Message" at bounding box center [643, 316] width 549 height 129
type textarea "No AR/AP"
click at [940, 208] on icon "Icon/icon-invite-send" at bounding box center [948, 209] width 34 height 34
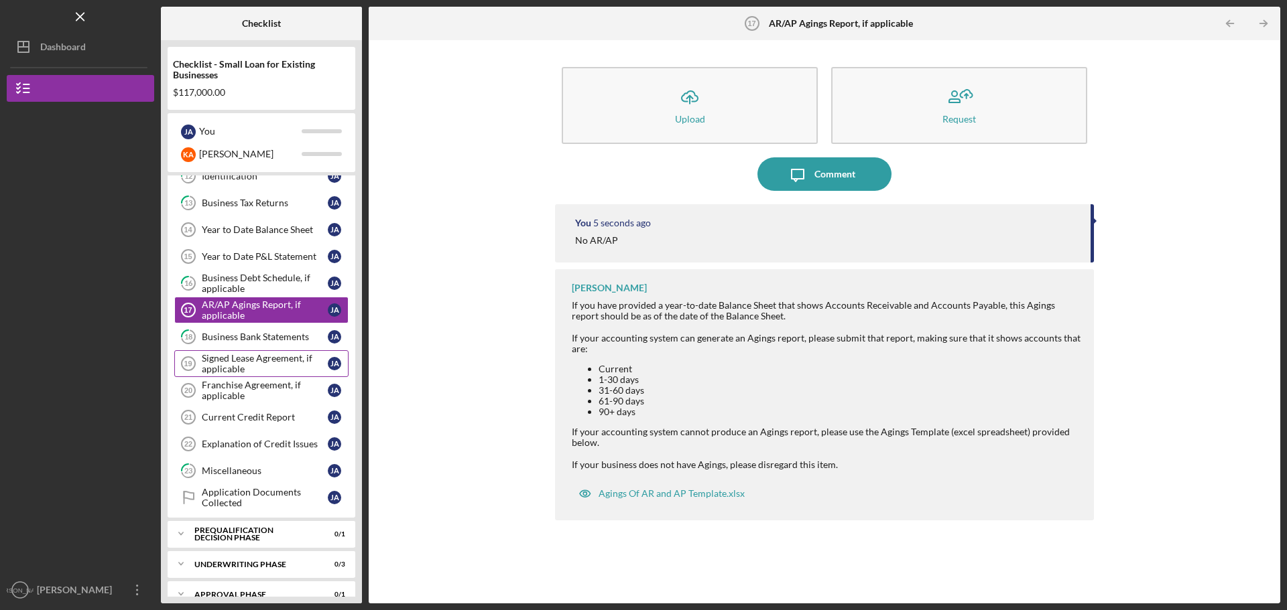
click at [263, 364] on div "Signed Lease Agreement, if applicable" at bounding box center [265, 363] width 126 height 21
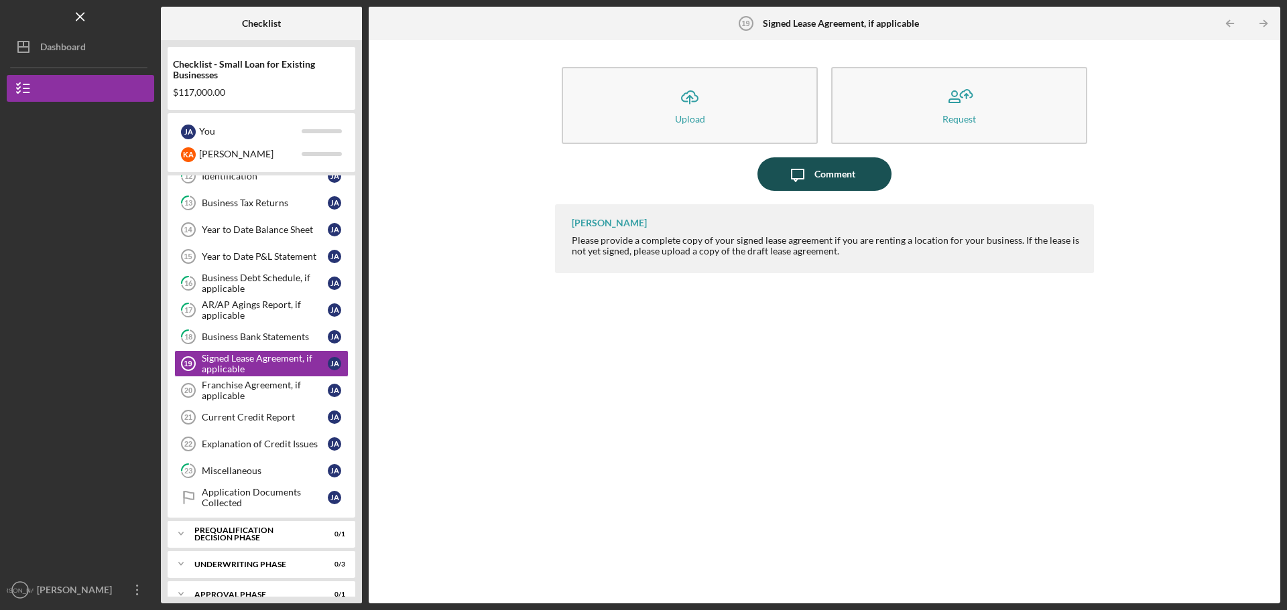
click at [833, 175] on div "Comment" at bounding box center [834, 174] width 41 height 34
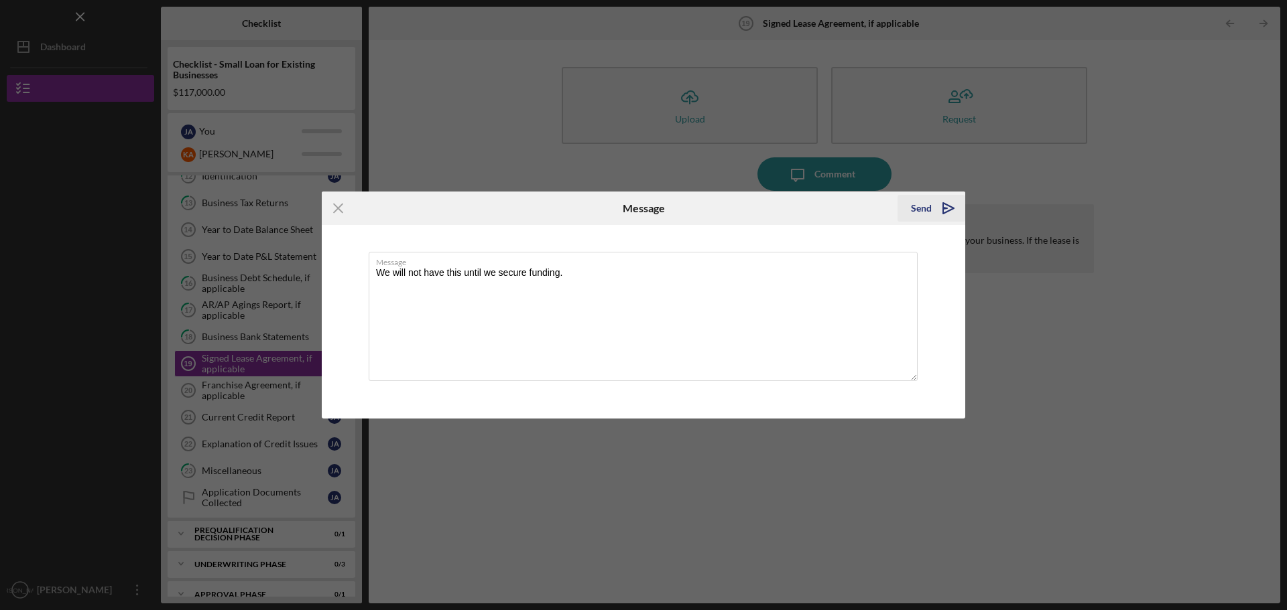
type textarea "We will not have this until we secure funding."
click at [923, 202] on div "Send" at bounding box center [921, 208] width 21 height 27
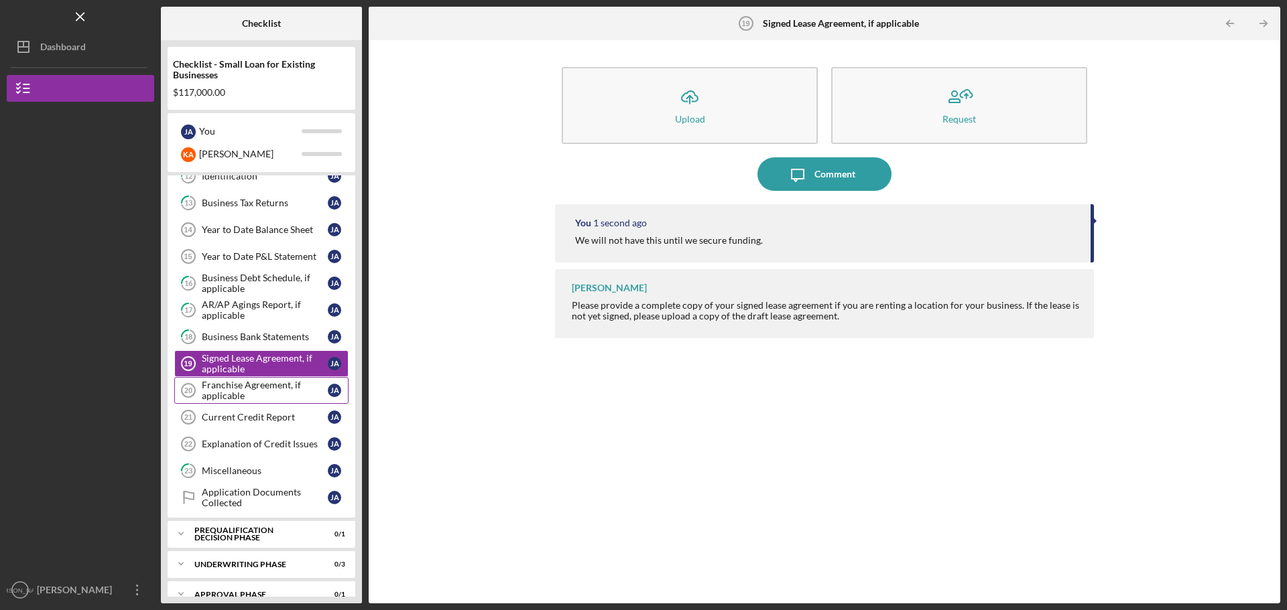
click at [231, 390] on div "Franchise Agreement, if applicable" at bounding box center [265, 390] width 126 height 21
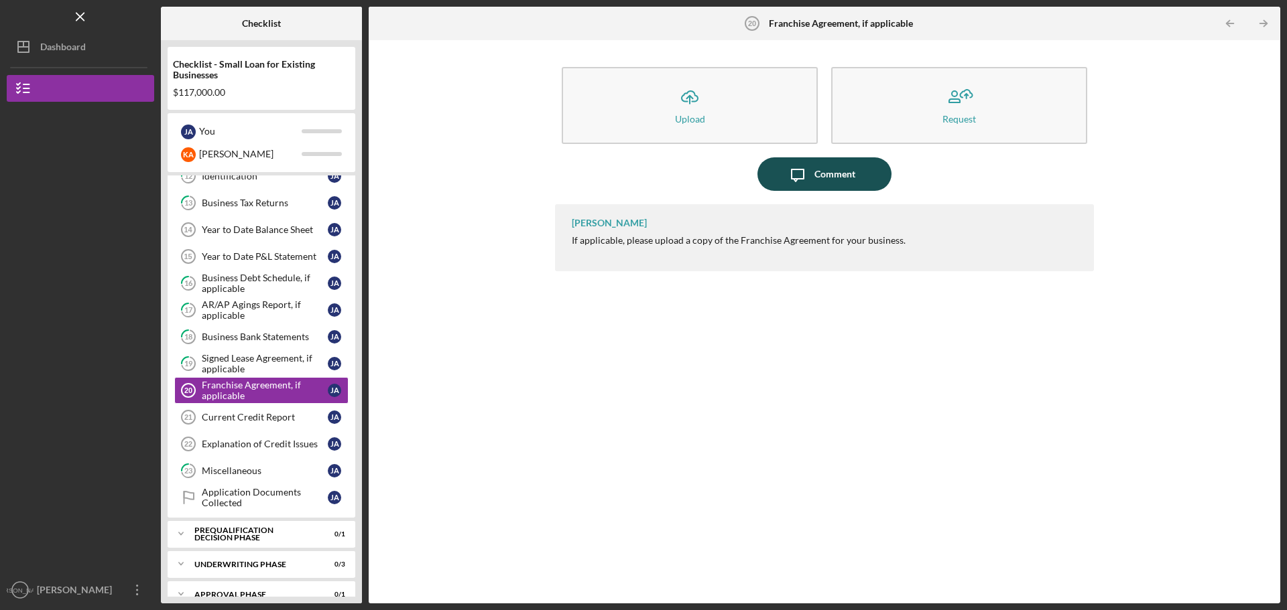
click at [825, 184] on div "Comment" at bounding box center [834, 174] width 41 height 34
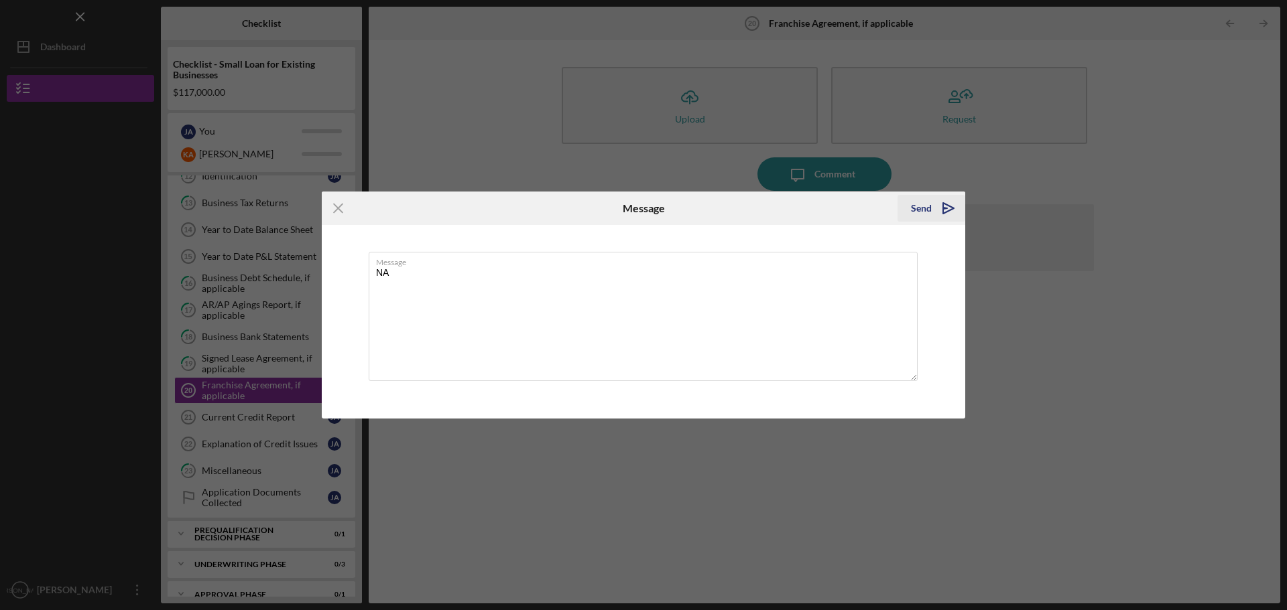
type textarea "NA"
click at [915, 203] on div "Send" at bounding box center [921, 208] width 21 height 27
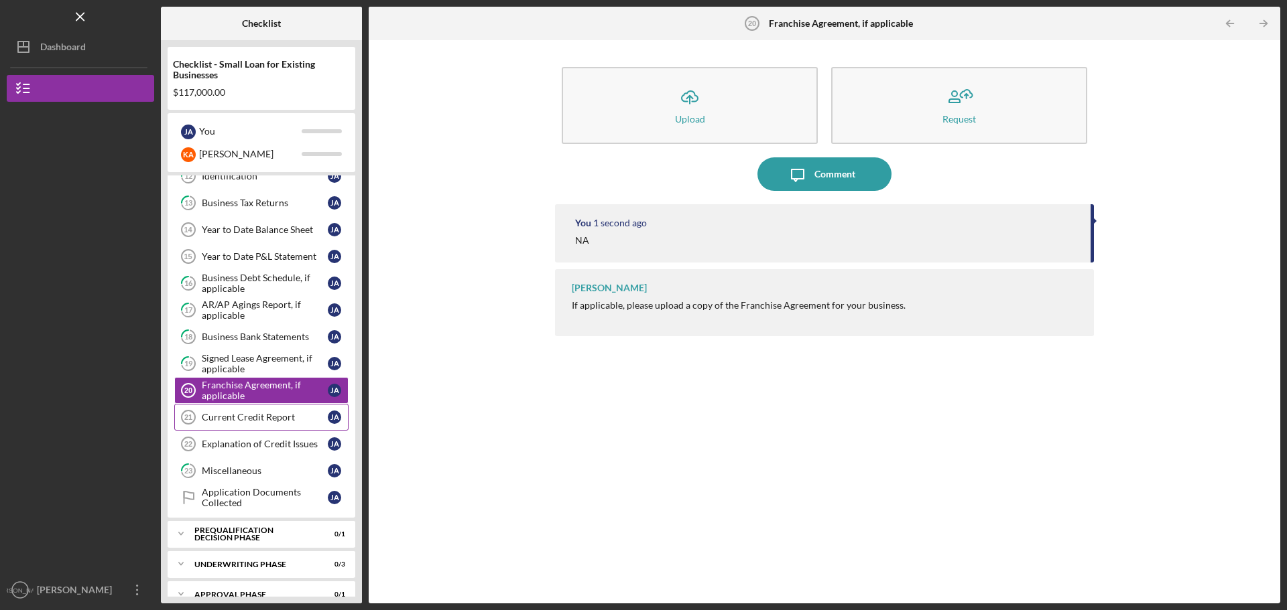
click at [231, 422] on div "Current Credit Report" at bounding box center [265, 417] width 126 height 11
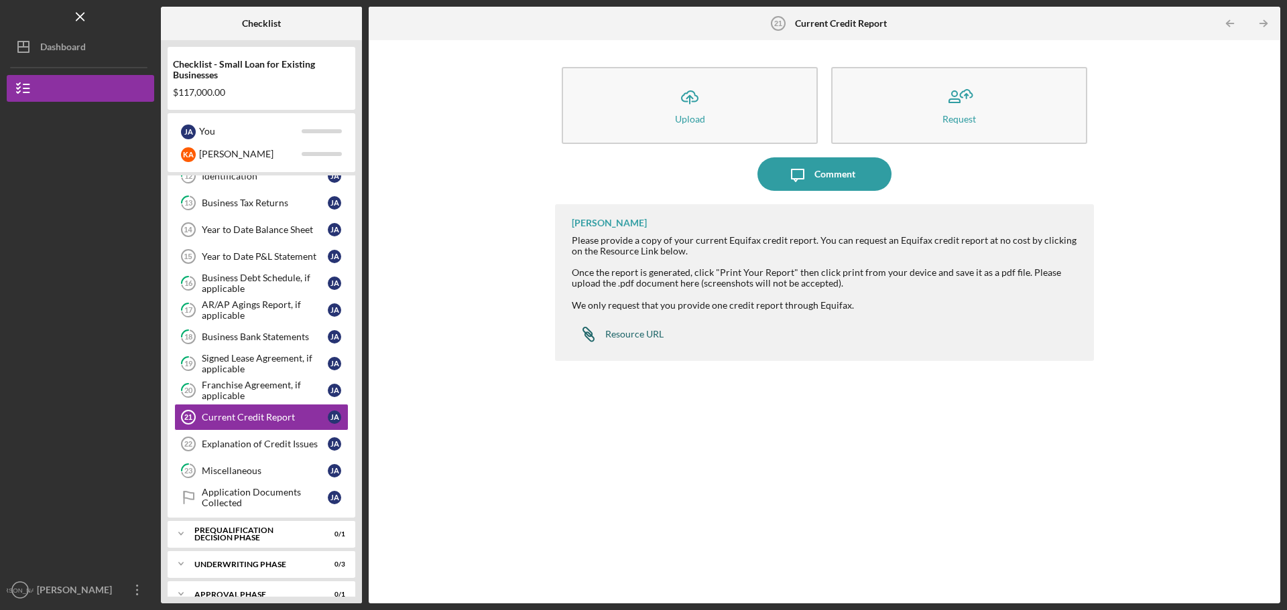
click at [631, 336] on div "Resource URL" at bounding box center [634, 334] width 58 height 11
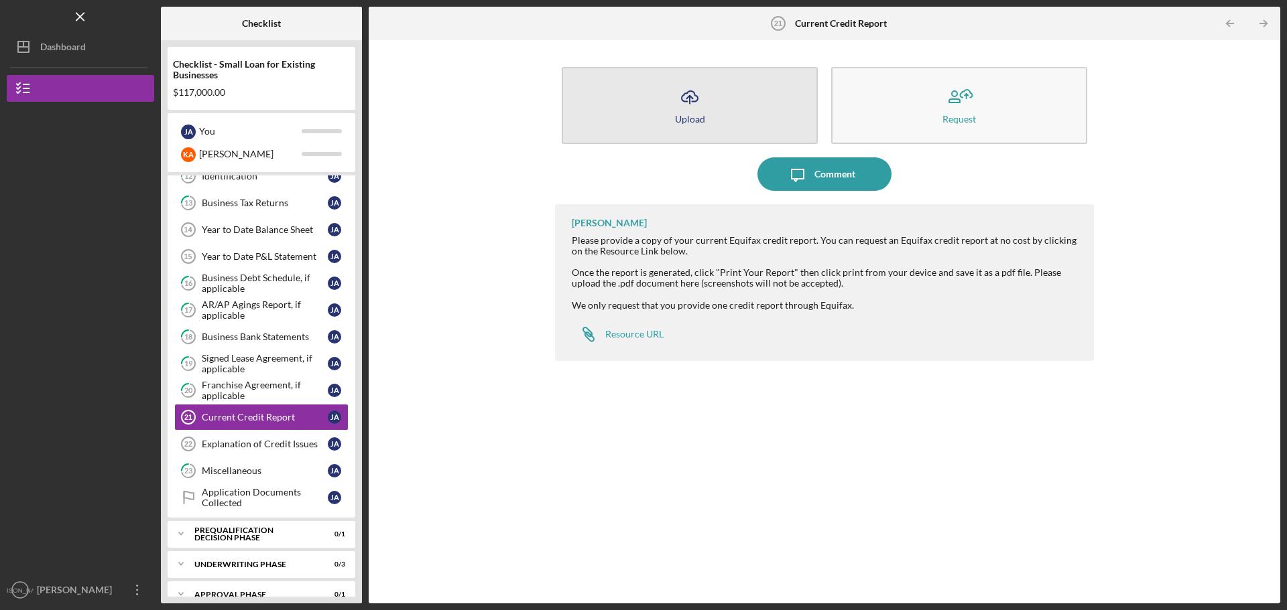
click at [696, 109] on icon "Icon/Upload" at bounding box center [690, 97] width 34 height 34
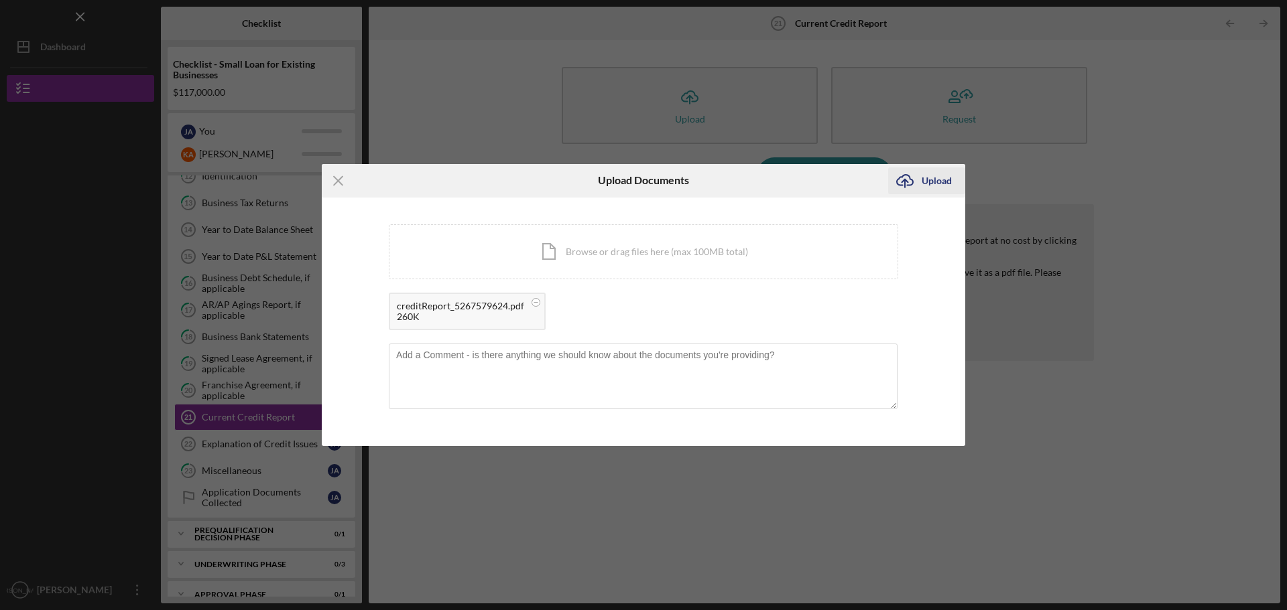
click at [934, 180] on div "Upload" at bounding box center [936, 181] width 30 height 27
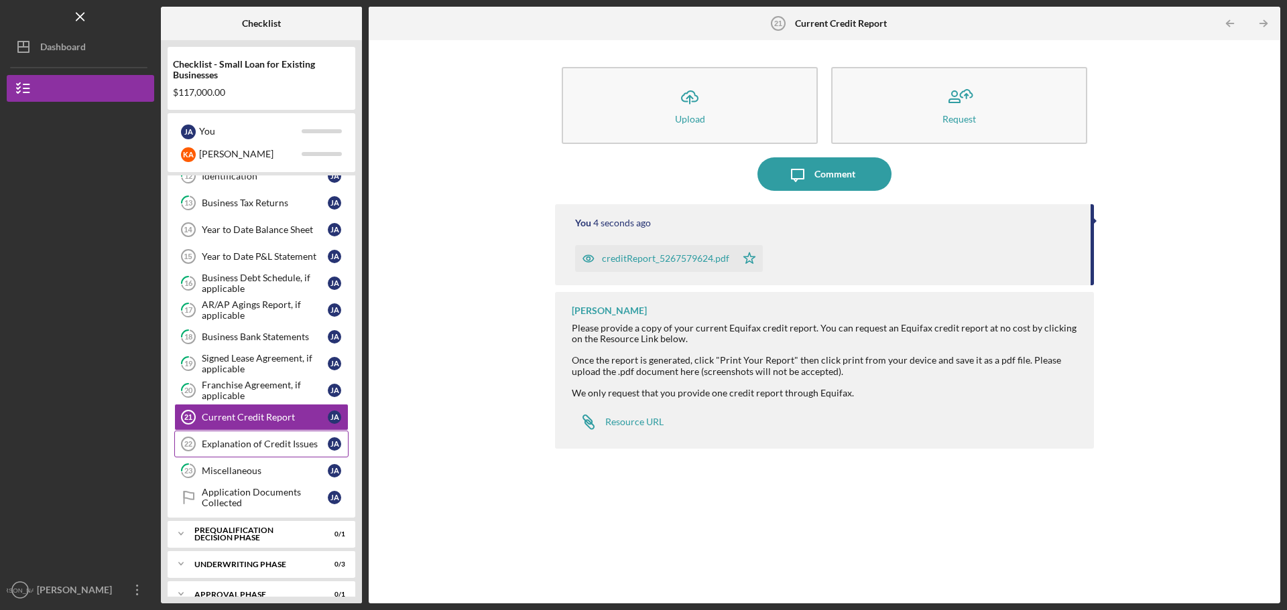
click at [240, 445] on div "Explanation of Credit Issues" at bounding box center [265, 444] width 126 height 11
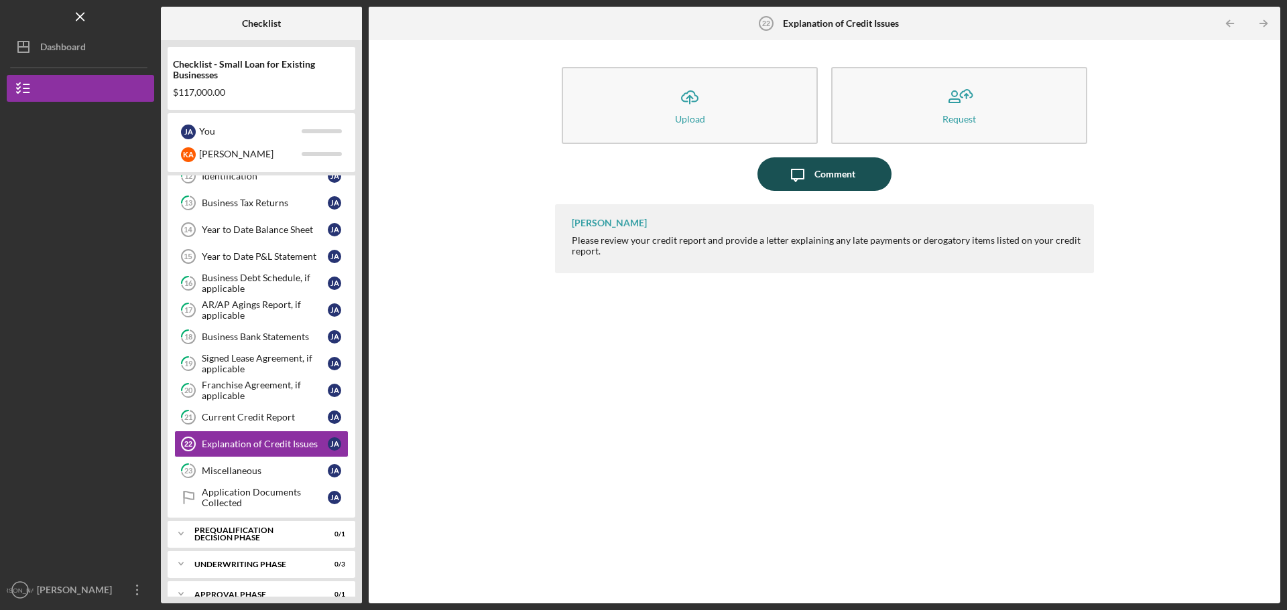
click at [826, 177] on div "Comment" at bounding box center [834, 174] width 41 height 34
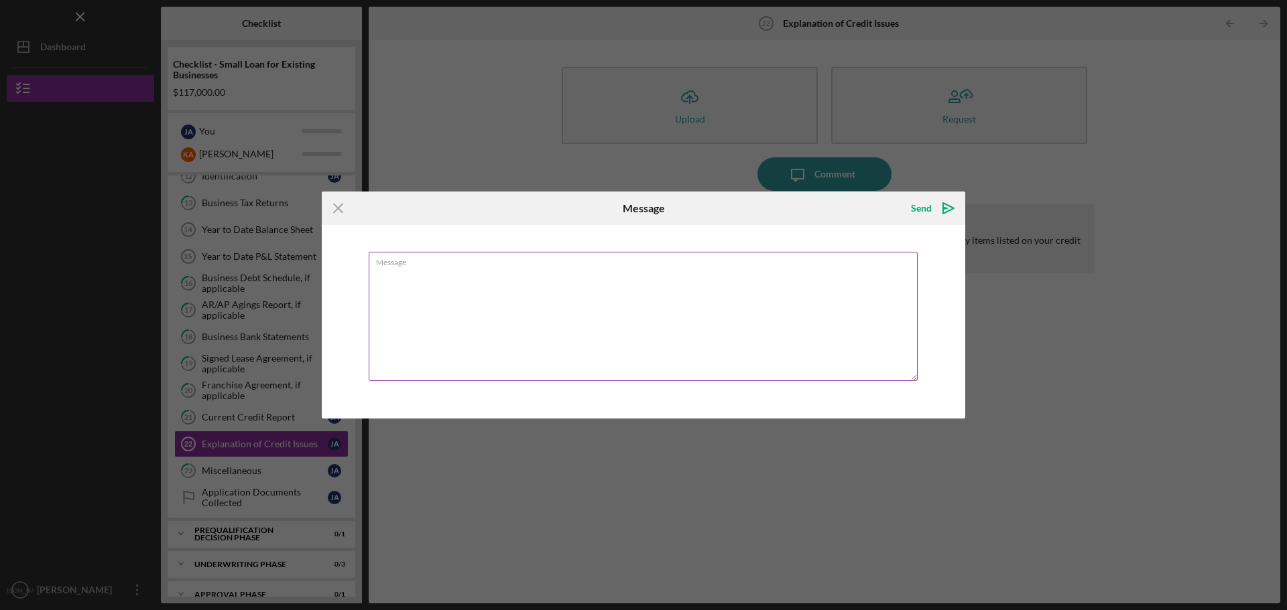
click at [685, 284] on textarea "Message" at bounding box center [643, 316] width 549 height 129
type textarea "If"
click at [338, 205] on icon "Icon/Menu Close" at bounding box center [339, 209] width 34 height 34
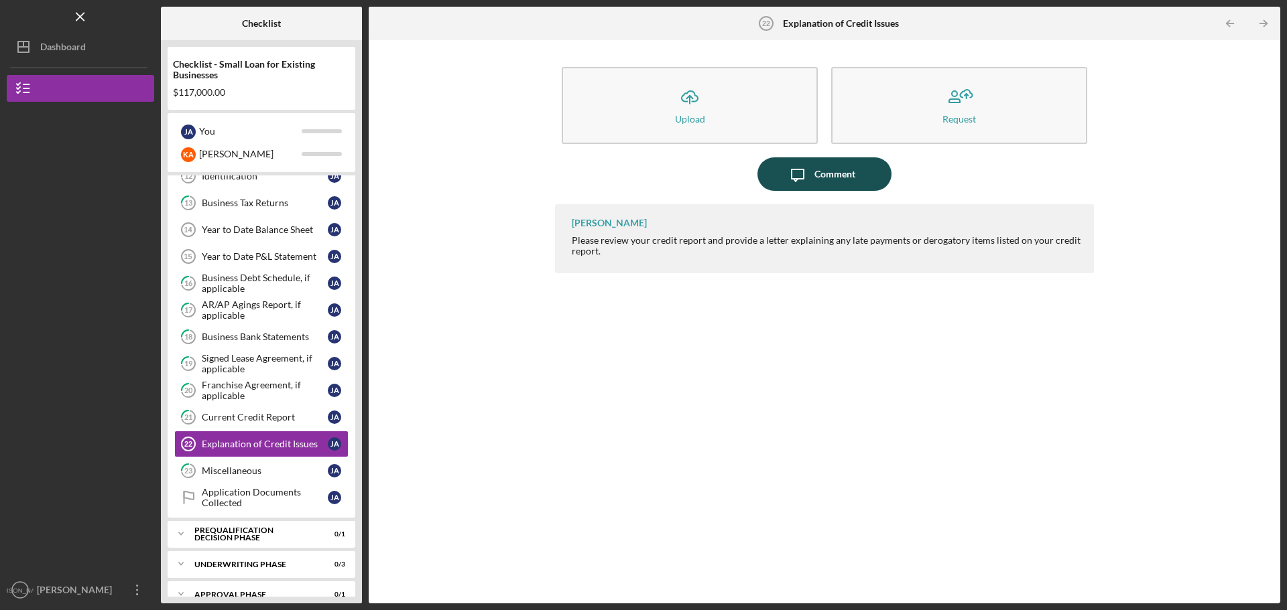
click at [834, 172] on div "Comment" at bounding box center [834, 174] width 41 height 34
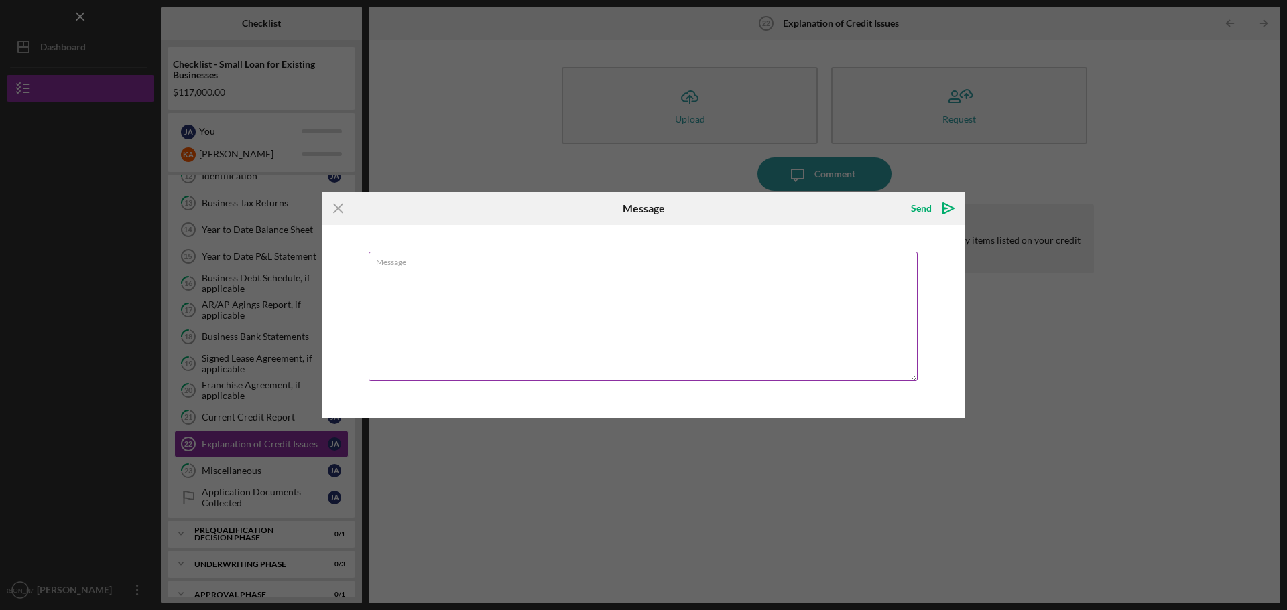
click at [727, 275] on textarea "Message" at bounding box center [643, 316] width 549 height 129
type textarea ":) Should be all good!"
click at [923, 210] on div "Send" at bounding box center [921, 208] width 21 height 27
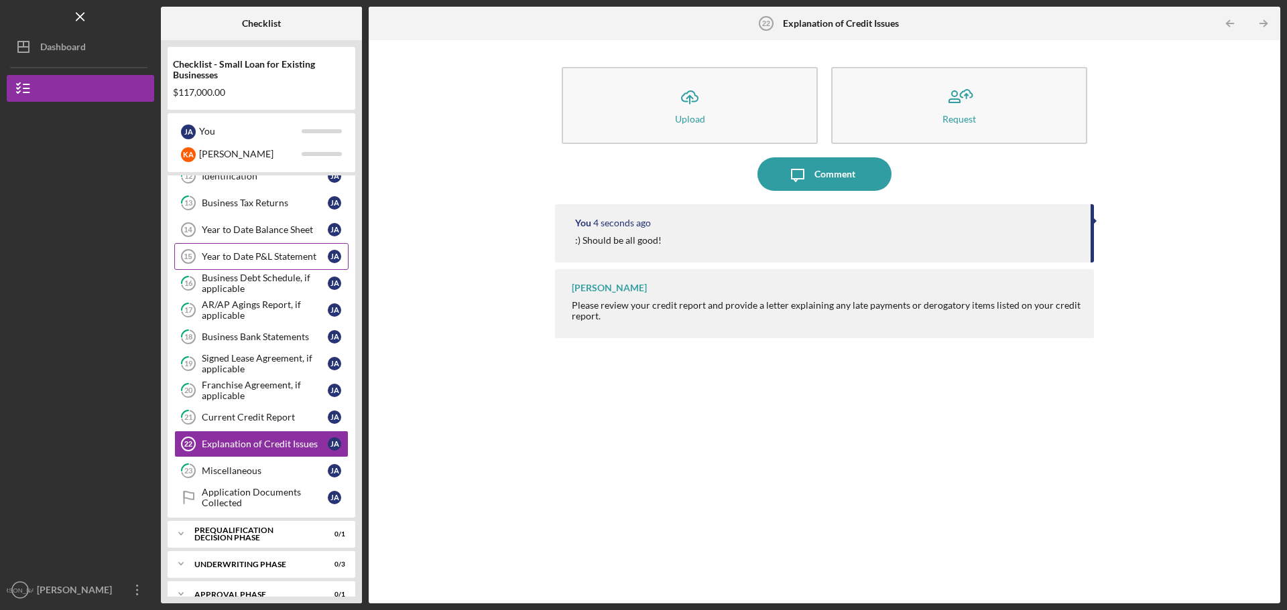
click at [253, 254] on div "Year to Date P&L Statement" at bounding box center [265, 256] width 126 height 11
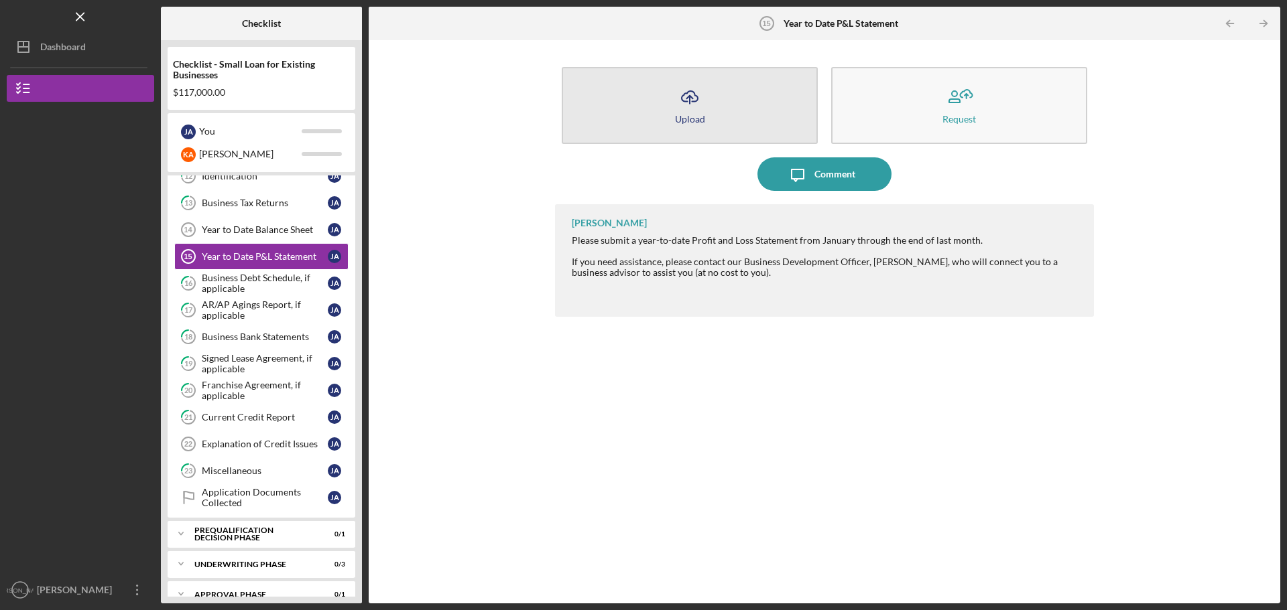
click at [729, 112] on button "Icon/Upload Upload" at bounding box center [690, 105] width 256 height 77
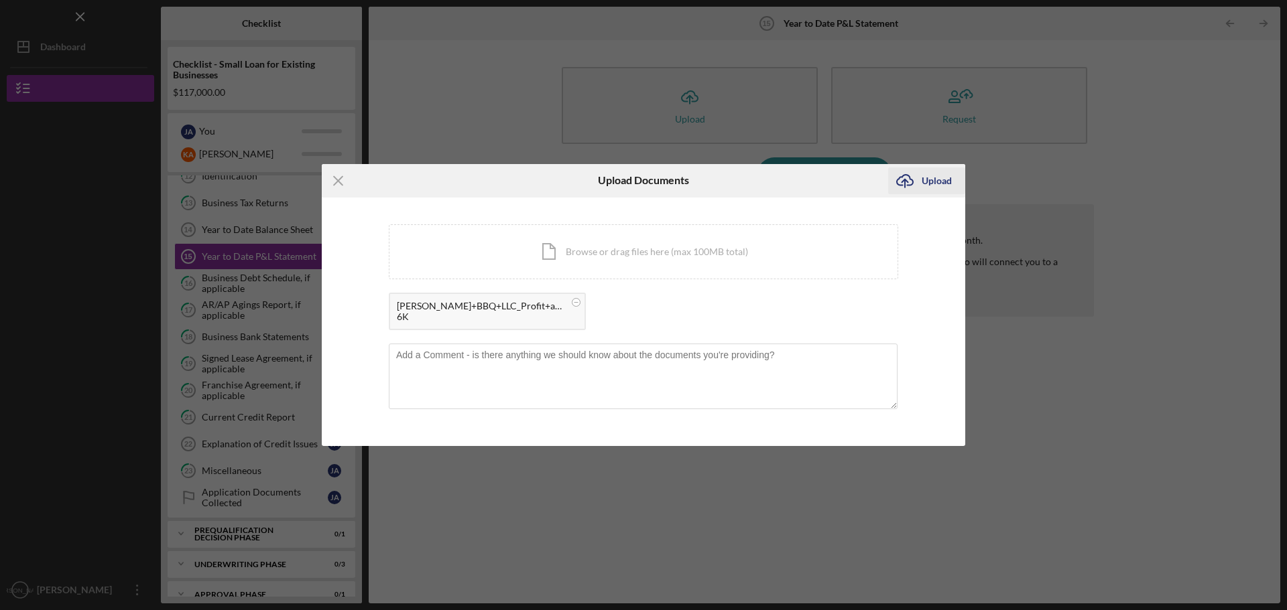
click at [940, 178] on div "Upload" at bounding box center [936, 181] width 30 height 27
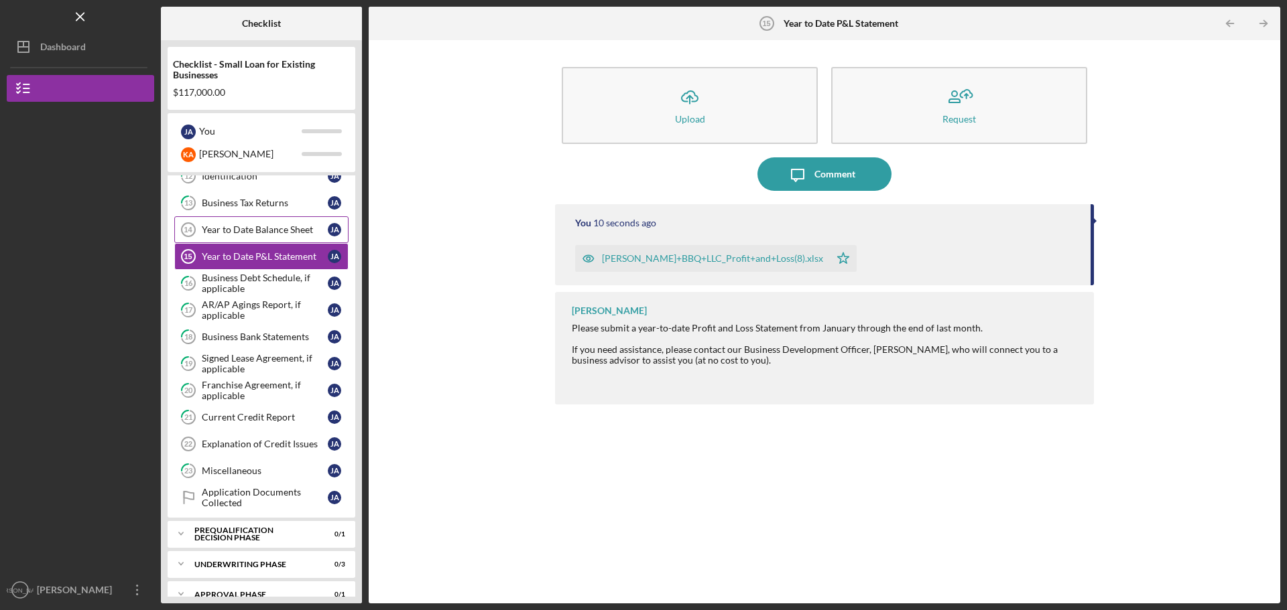
click at [244, 231] on div "Year to Date Balance Sheet" at bounding box center [265, 229] width 126 height 11
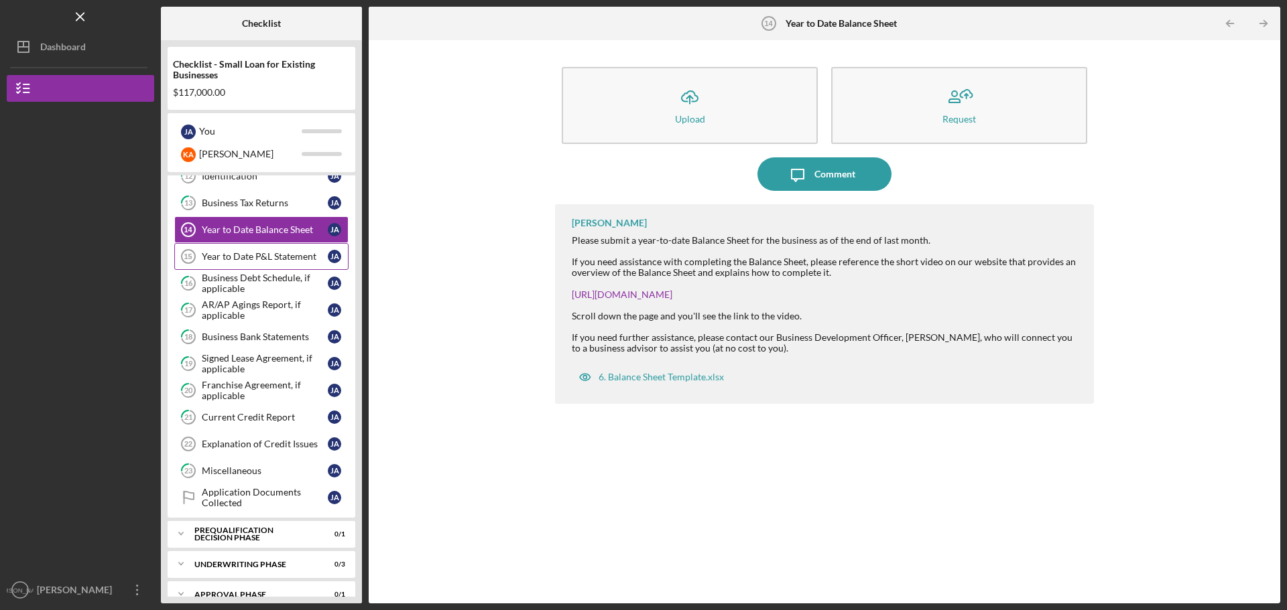
click at [267, 252] on div "Year to Date P&L Statement" at bounding box center [265, 256] width 126 height 11
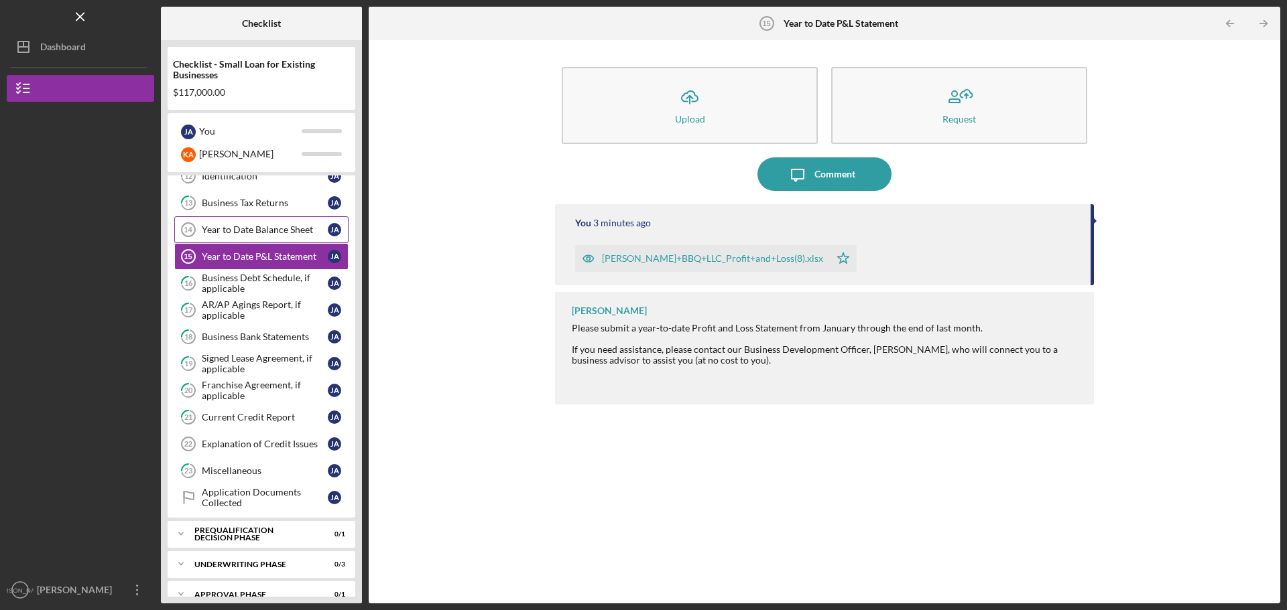
click at [266, 234] on div "Year to Date Balance Sheet" at bounding box center [265, 229] width 126 height 11
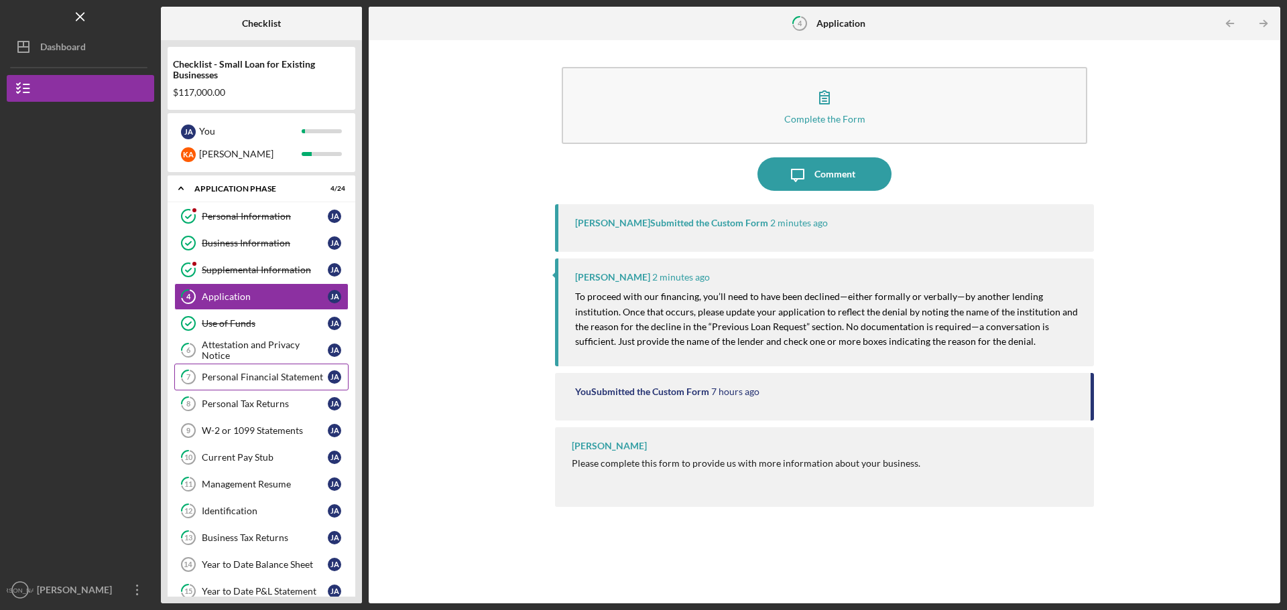
click at [231, 378] on div "Personal Financial Statement" at bounding box center [265, 377] width 126 height 11
